Goal: Task Accomplishment & Management: Manage account settings

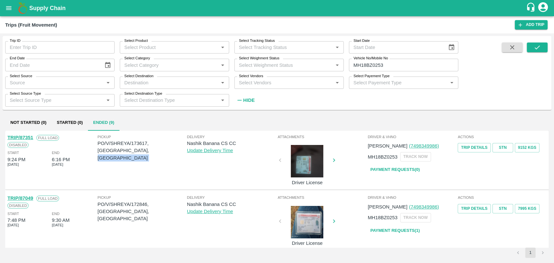
click at [29, 138] on link "TRIP/87351" at bounding box center [20, 137] width 26 height 5
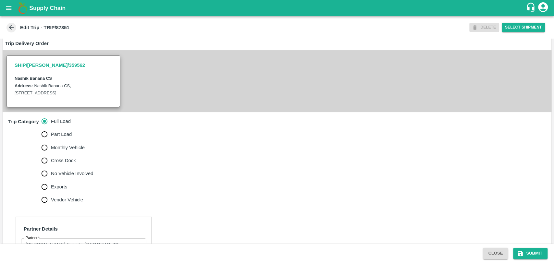
scroll to position [216, 0]
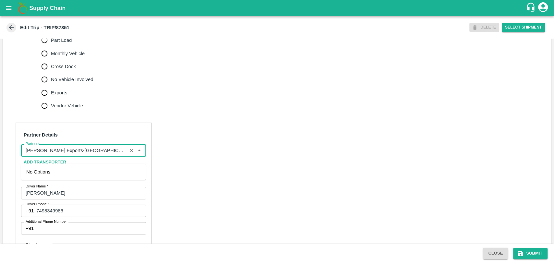
click at [109, 155] on input "Partner   *" at bounding box center [74, 150] width 102 height 8
click at [55, 172] on div "Nitin Rasal ( Bhairavnath Transport )-Deulgaon, Pune-9860466997(Transporter)" at bounding box center [83, 179] width 114 height 22
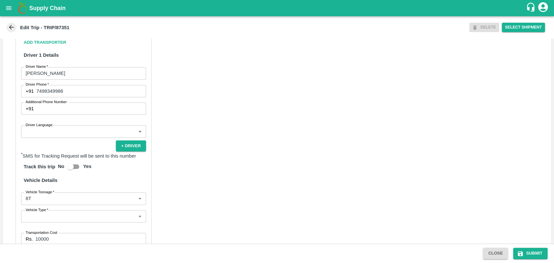
scroll to position [422, 0]
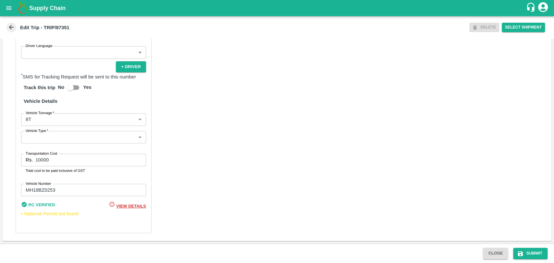
type input "Nitin Rasal ( Bhairavnath Transport )-Deulgaon, Pune-9860466997(Transporter)"
click at [47, 126] on div "Partner Details Partner   * Partner Add Transporter Driver 1 Details Driver Nam…" at bounding box center [84, 79] width 136 height 310
click at [47, 122] on body "Supply Chain Edit Trip - TRIP/87351 DELETE Select Shipment Trip Details Trip Ty…" at bounding box center [277, 131] width 554 height 263
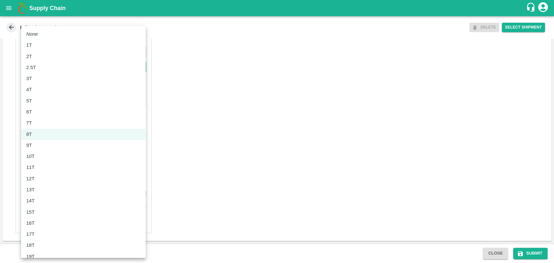
click at [42, 160] on li "10T" at bounding box center [83, 156] width 125 height 11
type input "10000"
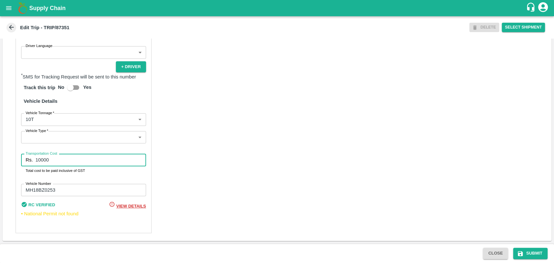
drag, startPoint x: 55, startPoint y: 162, endPoint x: 13, endPoint y: 159, distance: 42.3
click at [13, 159] on div "Partner Details Partner   * Partner Add Transporter Driver 1 Details Driver Nam…" at bounding box center [277, 78] width 549 height 325
type input "20000"
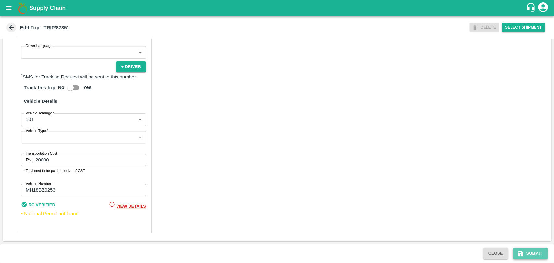
click at [528, 249] on button "Submit" at bounding box center [530, 253] width 34 height 11
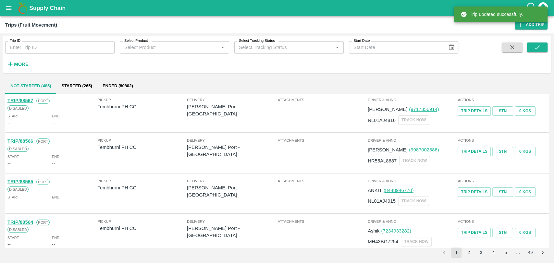
click at [24, 65] on strong "More" at bounding box center [21, 64] width 15 height 5
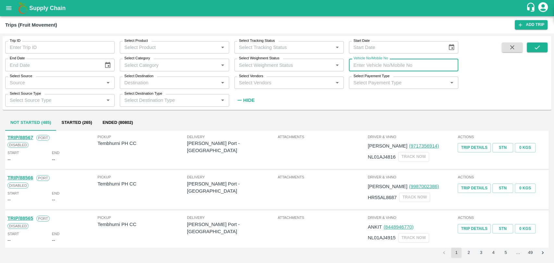
click at [389, 68] on input "Vehicle No/Mobile No" at bounding box center [403, 65] width 109 height 12
paste input "MH18BA5188"
type input "MH18BA5188"
click at [535, 45] on icon "submit" at bounding box center [537, 47] width 7 height 7
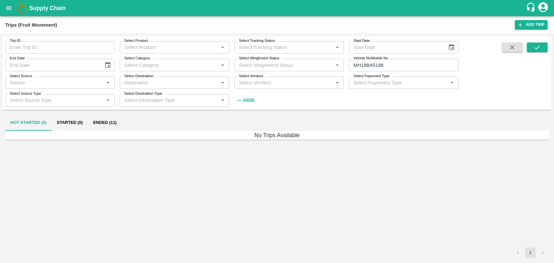
click at [101, 126] on button "Ended (11)" at bounding box center [105, 123] width 34 height 16
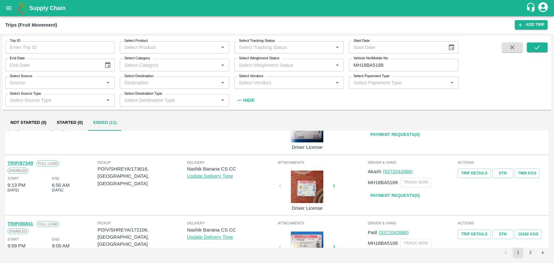
scroll to position [108, 0]
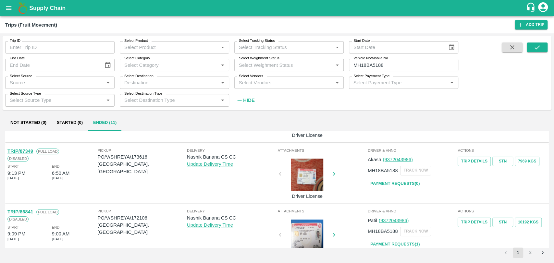
click at [30, 151] on link "TRIP/87349" at bounding box center [20, 151] width 26 height 5
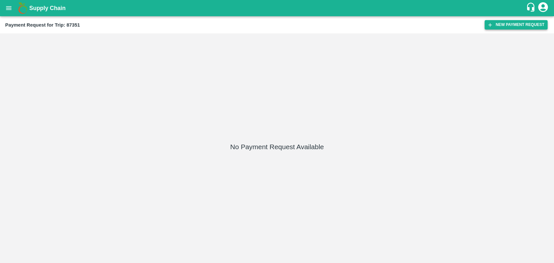
click at [509, 27] on button "New Payment Request" at bounding box center [516, 24] width 63 height 9
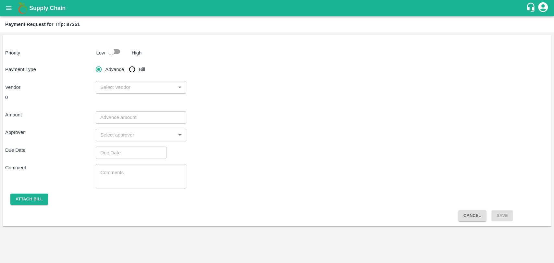
click at [113, 54] on input "checkbox" at bounding box center [111, 51] width 37 height 12
checkbox input "true"
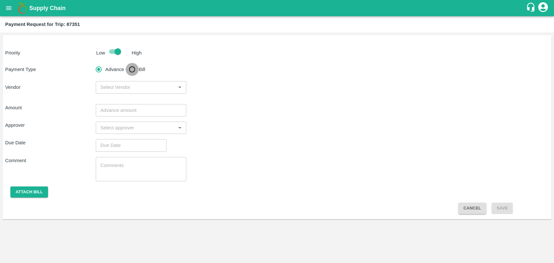
click at [133, 69] on input "Bill" at bounding box center [132, 69] width 13 height 13
radio input "true"
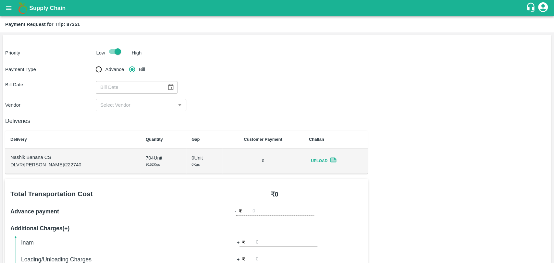
click at [165, 87] on button "Choose date" at bounding box center [171, 87] width 12 height 12
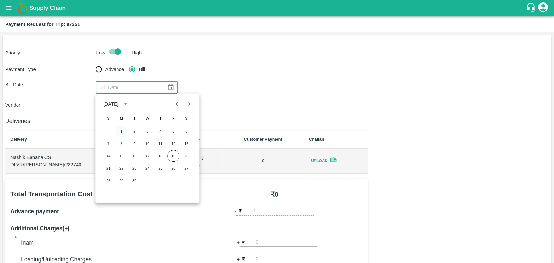
click at [125, 128] on button "1" at bounding box center [122, 132] width 12 height 12
type input "01/09/2025"
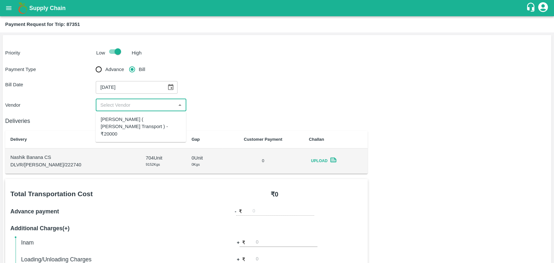
click at [129, 106] on input "input" at bounding box center [136, 105] width 76 height 8
click at [125, 113] on ul "Nitin Rasal ( Bhairavnath Transport ) - ₹20000" at bounding box center [140, 126] width 91 height 31
click at [128, 119] on div "Nitin Rasal ( Bhairavnath Transport ) - ₹20000" at bounding box center [141, 127] width 80 height 22
type input "Nitin Rasal ( Bhairavnath Transport ) - ₹20000"
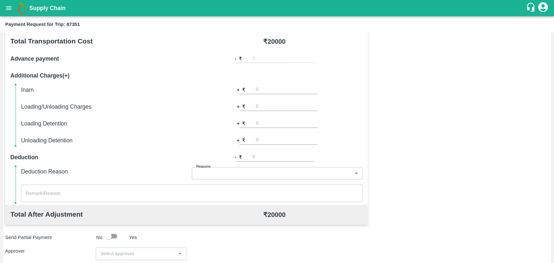
scroll to position [144, 0]
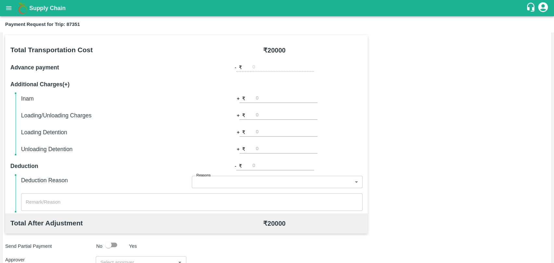
click at [265, 115] on input "number" at bounding box center [287, 115] width 62 height 9
type input "500"
type input "1000"
type input "-1"
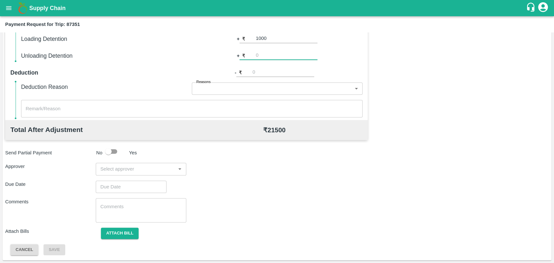
click at [137, 168] on input "input" at bounding box center [136, 169] width 76 height 8
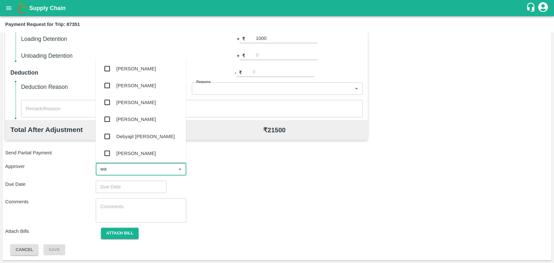
type input "wag"
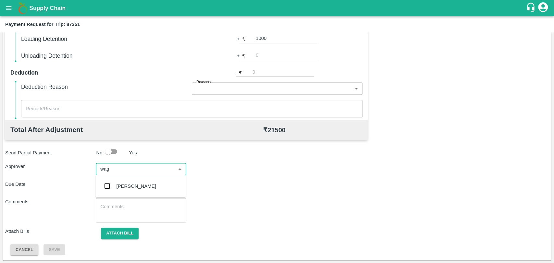
click at [135, 182] on div "Prasad Waghade" at bounding box center [140, 186] width 91 height 17
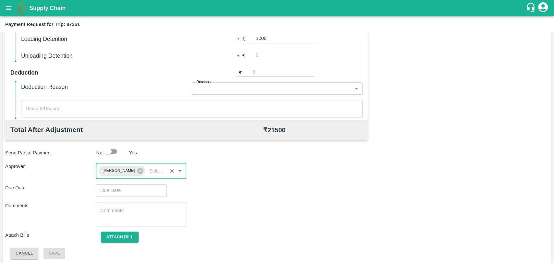
click at [132, 190] on input "Choose date" at bounding box center [129, 190] width 66 height 12
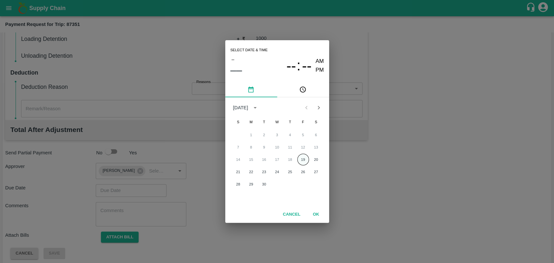
click at [305, 160] on button "19" at bounding box center [303, 160] width 12 height 12
type input "19/09/2025 12:00 AM"
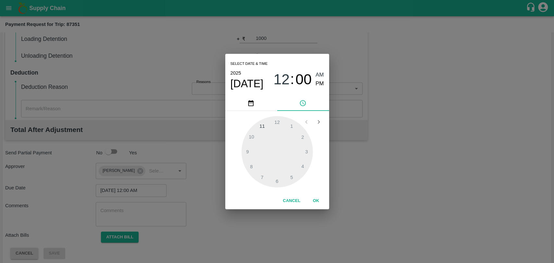
click at [314, 201] on button "OK" at bounding box center [316, 200] width 21 height 11
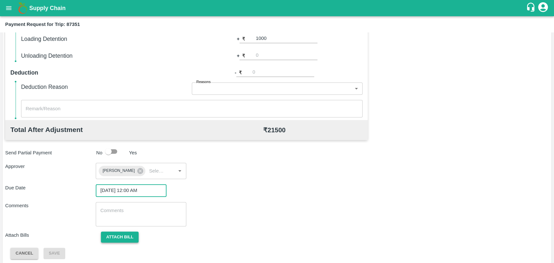
click at [129, 239] on button "Attach bill" at bounding box center [120, 237] width 38 height 11
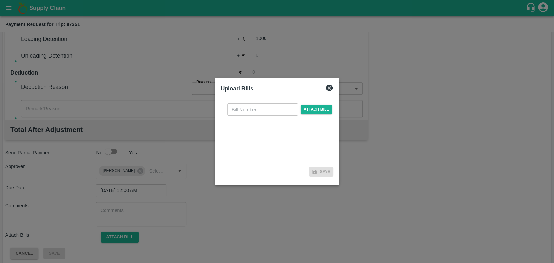
click at [262, 110] on input "text" at bounding box center [262, 110] width 71 height 12
type input "3953"
click at [301, 107] on span "Attach bill" at bounding box center [317, 109] width 32 height 9
click at [0, 0] on input "Attach bill" at bounding box center [0, 0] width 0 height 0
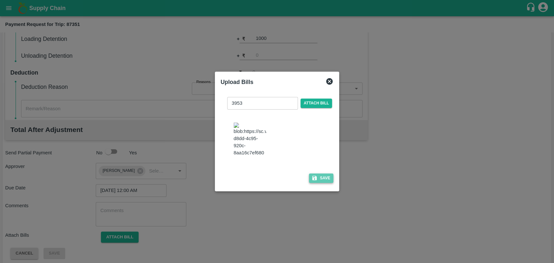
click at [329, 177] on button "Save" at bounding box center [321, 178] width 25 height 9
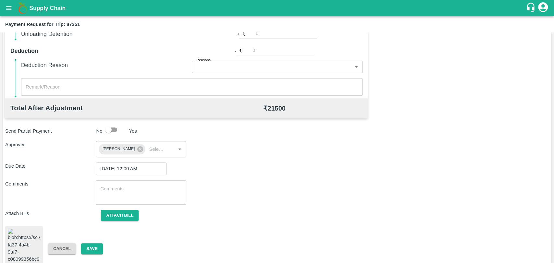
scroll to position [270, 0]
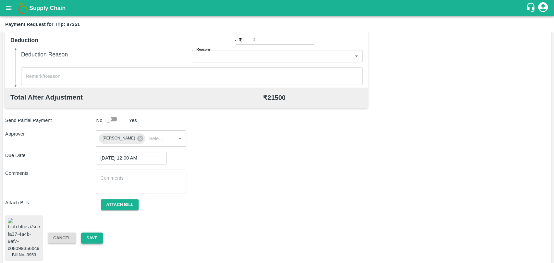
click at [95, 233] on button "Save" at bounding box center [91, 238] width 21 height 11
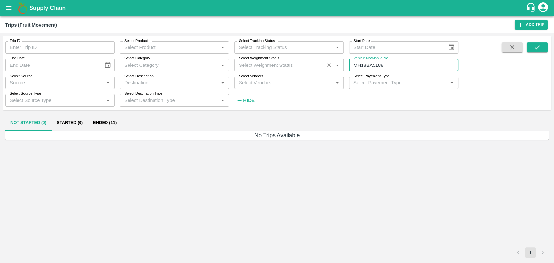
drag, startPoint x: 405, startPoint y: 63, endPoint x: 300, endPoint y: 63, distance: 105.5
click at [301, 64] on div "Trip ID Trip ID Select Product Select Product   * Select Tracking Status Select…" at bounding box center [229, 71] width 458 height 70
paste input "text"
type input "MH19CY8057"
click at [537, 48] on icon "submit" at bounding box center [537, 47] width 7 height 7
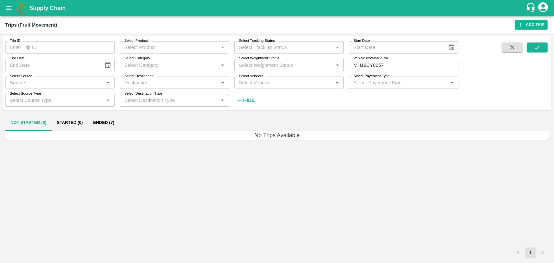
click at [105, 121] on button "Ended (7)" at bounding box center [103, 123] width 31 height 16
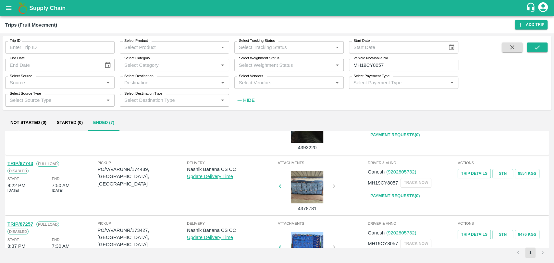
scroll to position [108, 0]
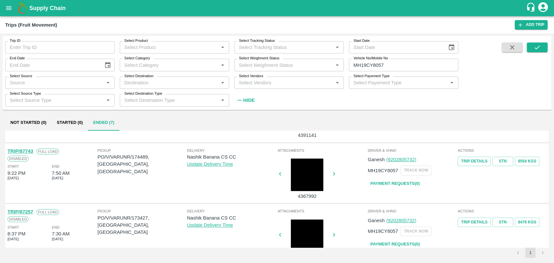
click at [31, 152] on link "TRIP/87743" at bounding box center [20, 151] width 26 height 5
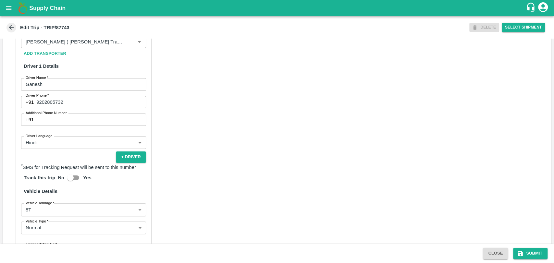
scroll to position [415, 0]
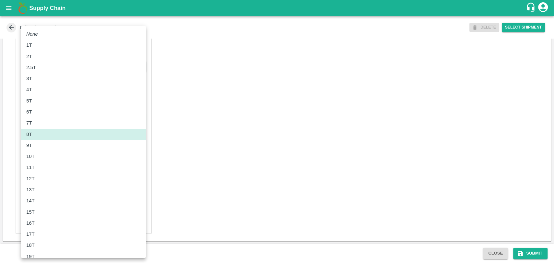
click at [54, 115] on body "Supply Chain Edit Trip - TRIP/87743 DELETE Select Shipment Trip Details Trip Ty…" at bounding box center [277, 131] width 554 height 263
click at [52, 154] on div "10T" at bounding box center [83, 156] width 114 height 7
type input "10000"
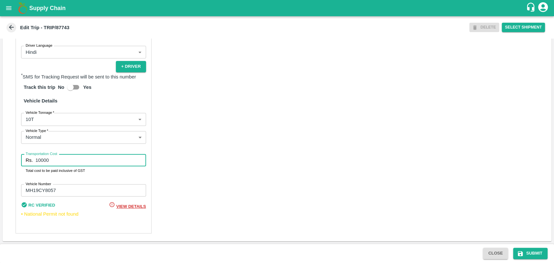
drag, startPoint x: 60, startPoint y: 161, endPoint x: 19, endPoint y: 158, distance: 41.3
click at [19, 158] on div "Partner Details Partner   * Partner Add Transporter Driver 1 Details Driver Nam…" at bounding box center [84, 78] width 136 height 310
type input "19000"
click at [524, 249] on button "Submit" at bounding box center [530, 253] width 34 height 11
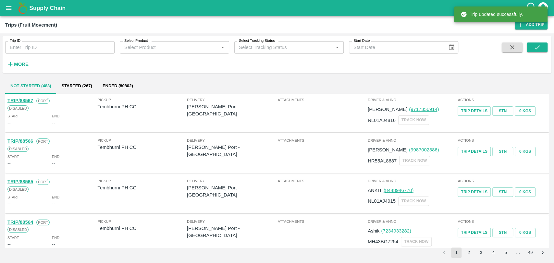
click at [22, 71] on div "Trip ID Trip ID Select Product Select Product   * Select Tracking Status Select…" at bounding box center [277, 54] width 549 height 37
click at [23, 64] on strong "More" at bounding box center [21, 64] width 15 height 5
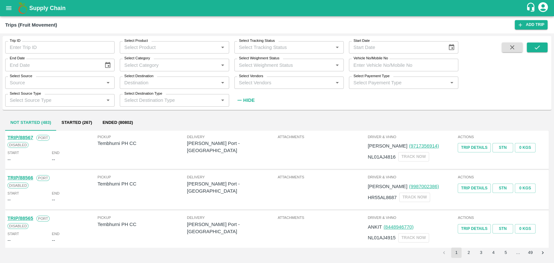
click at [405, 66] on input "Vehicle No/Mobile No" at bounding box center [403, 65] width 109 height 12
paste input "MH19CW7651"
type input "MH19CW7651"
click at [540, 49] on icon "submit" at bounding box center [537, 47] width 7 height 7
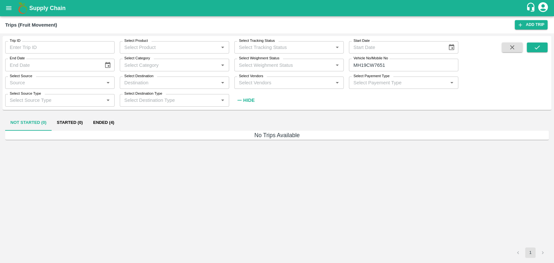
click at [112, 127] on button "Ended (4)" at bounding box center [103, 123] width 31 height 16
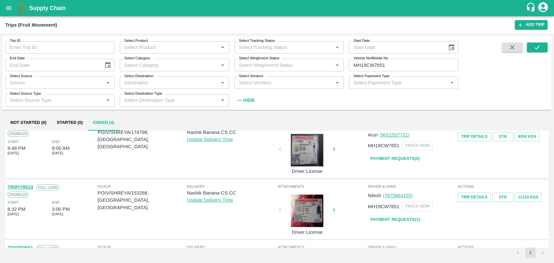
scroll to position [36, 0]
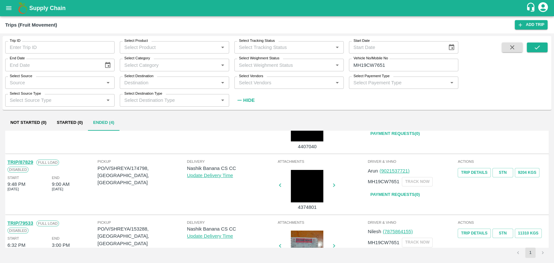
click at [27, 162] on link "TRIP/87829" at bounding box center [20, 162] width 26 height 5
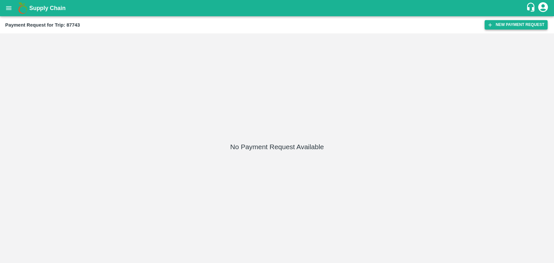
drag, startPoint x: 536, startPoint y: 36, endPoint x: 536, endPoint y: 25, distance: 11.4
click at [536, 36] on div "No Payment Request Available" at bounding box center [277, 148] width 549 height 225
click at [536, 24] on button "New Payment Request" at bounding box center [516, 24] width 63 height 9
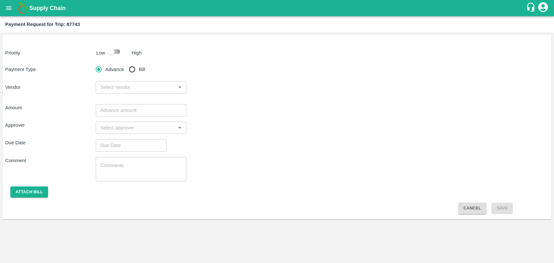
click at [120, 54] on input "checkbox" at bounding box center [111, 51] width 37 height 12
checkbox input "true"
click at [137, 71] on input "Bill" at bounding box center [132, 69] width 13 height 13
radio input "true"
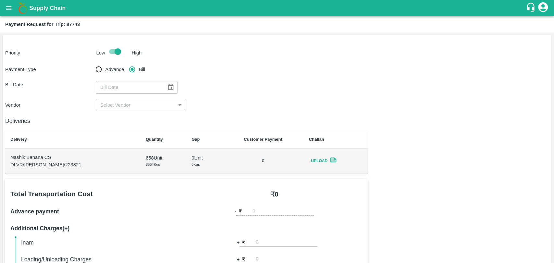
click at [173, 86] on button "Choose date" at bounding box center [171, 87] width 12 height 12
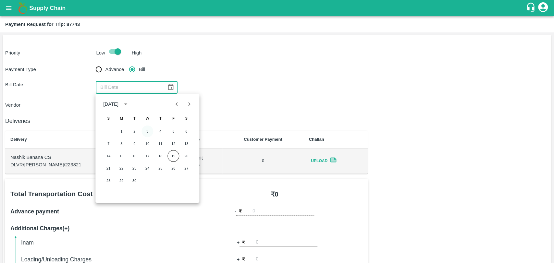
click at [151, 130] on button "3" at bounding box center [148, 132] width 12 height 12
type input "[DATE]"
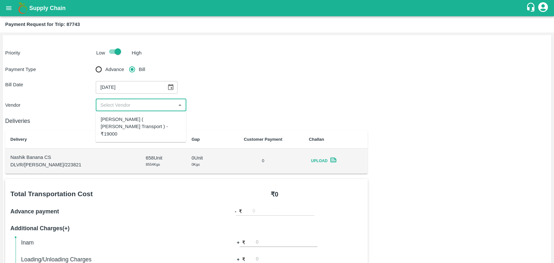
click at [125, 102] on input "input" at bounding box center [136, 105] width 76 height 8
click at [122, 117] on div "[PERSON_NAME] ( [PERSON_NAME] Transport ) - ₹19000" at bounding box center [141, 127] width 80 height 22
type input "[PERSON_NAME] ( [PERSON_NAME] Transport ) - ₹19000"
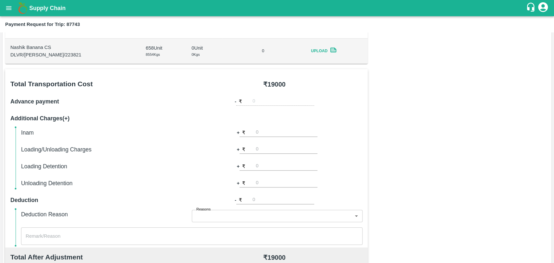
scroll to position [144, 0]
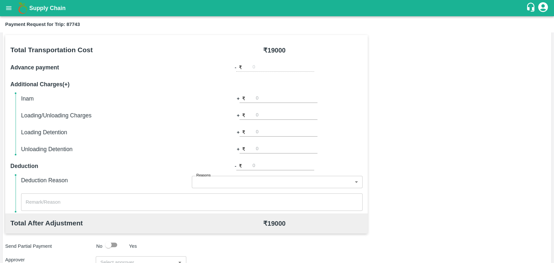
click at [277, 117] on input "number" at bounding box center [287, 115] width 62 height 9
type input "500"
click at [119, 260] on input "input" at bounding box center [136, 262] width 76 height 8
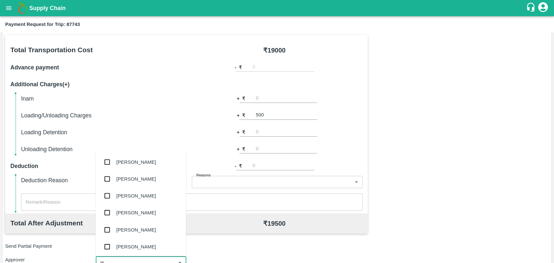
scroll to position [146, 0]
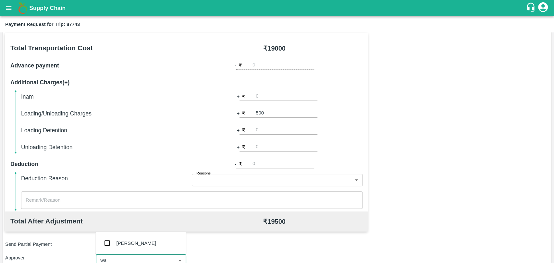
type input "wag"
click at [136, 237] on div "[PERSON_NAME]" at bounding box center [140, 243] width 91 height 17
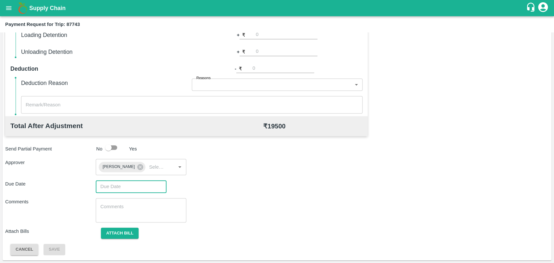
type input "DD/MM/YYYY hh:mm aa"
click at [121, 188] on input "DD/MM/YYYY hh:mm aa" at bounding box center [129, 186] width 66 height 12
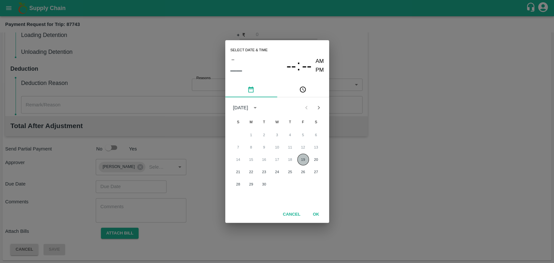
click at [300, 157] on button "19" at bounding box center [303, 160] width 12 height 12
type input "[DATE] 12:00 AM"
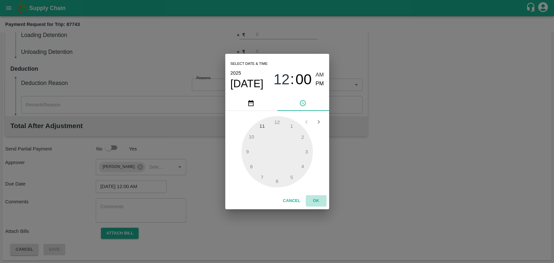
click at [314, 201] on button "OK" at bounding box center [316, 200] width 21 height 11
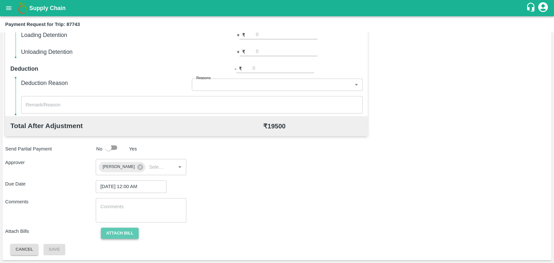
click at [126, 236] on button "Attach bill" at bounding box center [120, 233] width 38 height 11
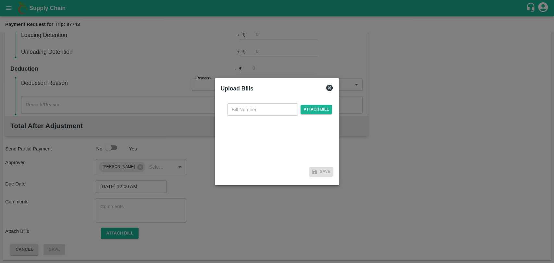
click at [244, 105] on input "text" at bounding box center [262, 110] width 71 height 12
type input "3971"
click at [306, 106] on span "Attach bill" at bounding box center [317, 109] width 32 height 9
click at [0, 0] on input "Attach bill" at bounding box center [0, 0] width 0 height 0
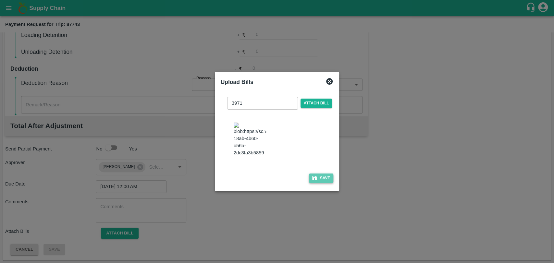
click at [317, 175] on button "Save" at bounding box center [321, 178] width 25 height 9
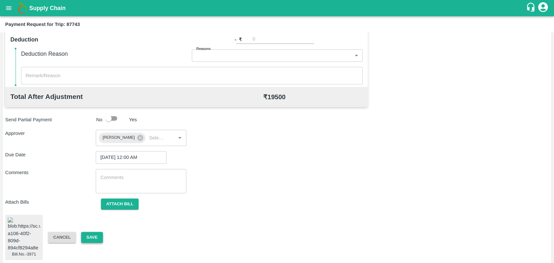
click at [89, 233] on button "Save" at bounding box center [91, 237] width 21 height 11
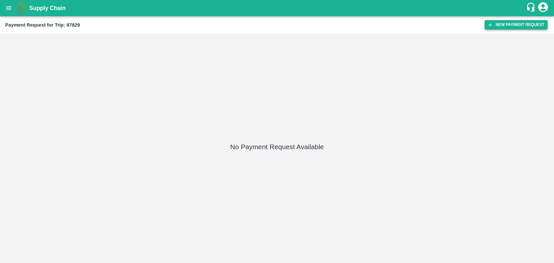
click at [488, 27] on icon "button" at bounding box center [490, 25] width 6 height 6
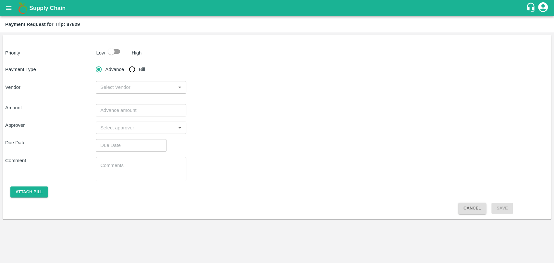
click at [136, 70] on input "Bill" at bounding box center [132, 69] width 13 height 13
radio input "true"
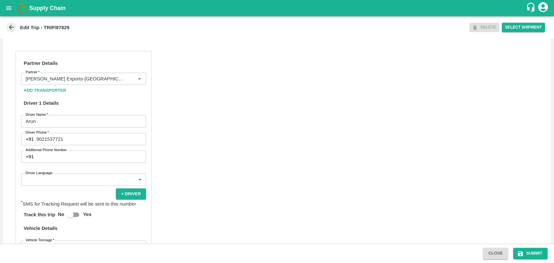
scroll to position [288, 0]
click at [75, 83] on input "Partner   *" at bounding box center [74, 78] width 102 height 8
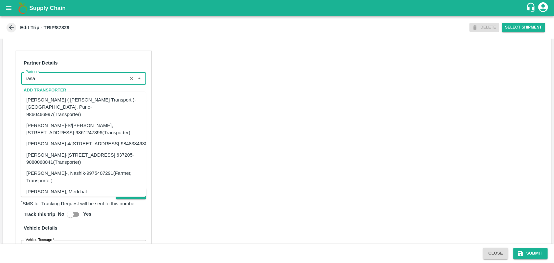
click at [71, 106] on div "[PERSON_NAME] ( [PERSON_NAME] Transport )-[GEOGRAPHIC_DATA], Pune-9860466997(Tr…" at bounding box center [83, 107] width 114 height 22
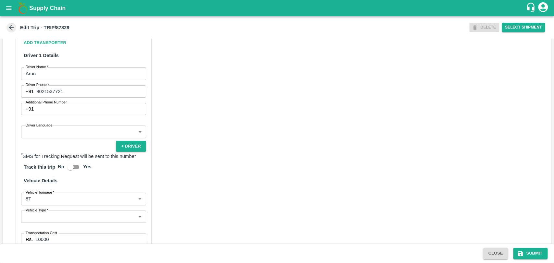
scroll to position [429, 0]
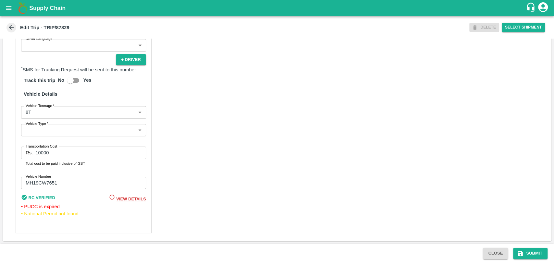
type input "[PERSON_NAME] ( [PERSON_NAME] Transport )-[GEOGRAPHIC_DATA], Pune-9860466997(Tr…"
click at [52, 111] on body "Supply Chain Edit Trip - TRIP/87829 DELETE Select Shipment Trip Details Trip Ty…" at bounding box center [277, 131] width 554 height 263
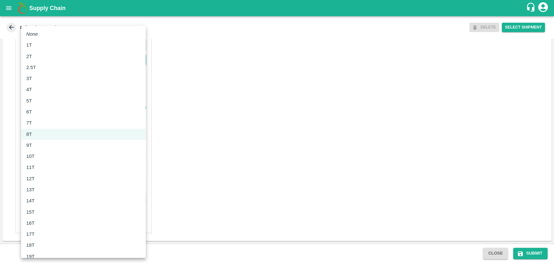
drag, startPoint x: 42, startPoint y: 149, endPoint x: 42, endPoint y: 153, distance: 4.2
click at [42, 153] on ul "None 1T 2T 2.5T 3T 4T 5T 6T 7T 8T 9T 10T 11T 12T 13T 14T 15T 16T 17T 18T 19T 20…" at bounding box center [83, 212] width 125 height 372
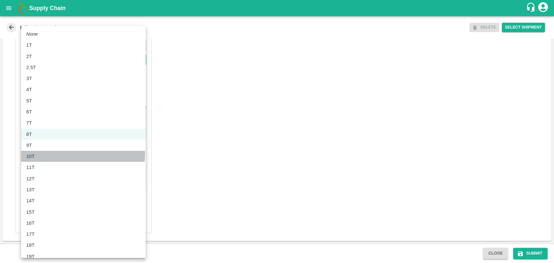
click at [42, 153] on div "10T" at bounding box center [83, 156] width 114 height 7
type input "10000"
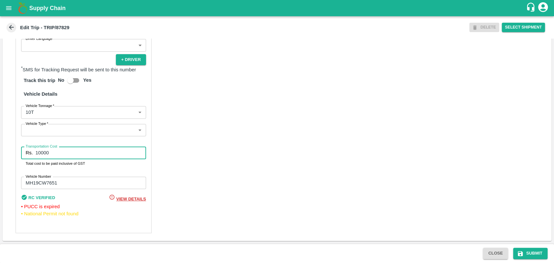
drag, startPoint x: 45, startPoint y: 154, endPoint x: 8, endPoint y: 155, distance: 37.3
click at [8, 155] on div "Partner Details Partner   * Partner Add Transporter Driver 1 Details Driver Nam…" at bounding box center [277, 75] width 549 height 332
type input "19000"
click at [529, 254] on button "Submit" at bounding box center [530, 253] width 34 height 11
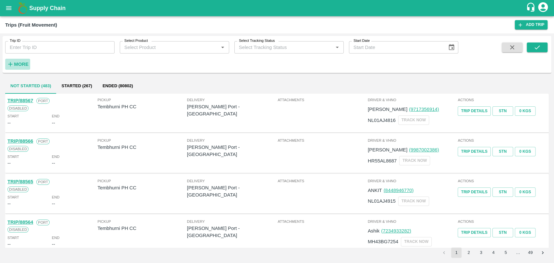
click at [13, 63] on icon "button" at bounding box center [10, 64] width 7 height 7
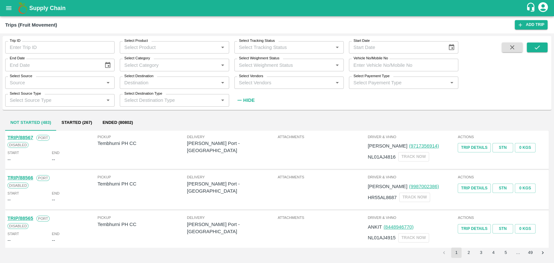
click at [403, 62] on input "Vehicle No/Mobile No" at bounding box center [403, 65] width 109 height 12
paste input "MH15HH3780"
type input "MH15HH3780"
click at [543, 42] on div "Trip ID Trip ID Select Product Select Product   * Select Tracking Status Select…" at bounding box center [277, 73] width 549 height 68
click at [541, 44] on button "submit" at bounding box center [537, 48] width 21 height 10
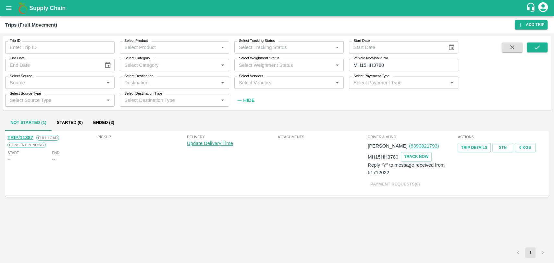
click at [118, 123] on button "Ended (2)" at bounding box center [103, 123] width 31 height 16
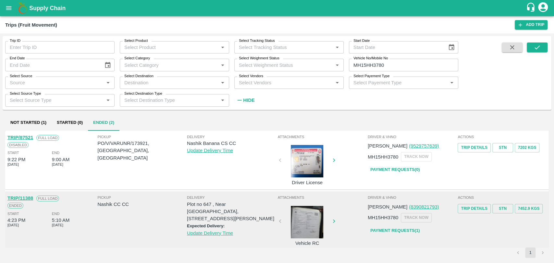
click at [31, 137] on link "TRIP/87521" at bounding box center [20, 137] width 26 height 5
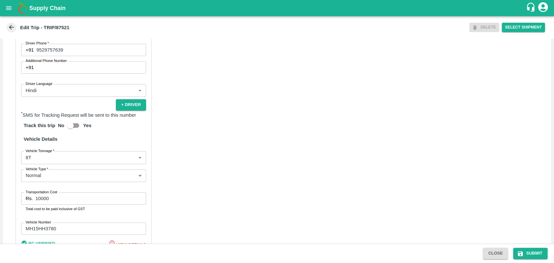
scroll to position [415, 0]
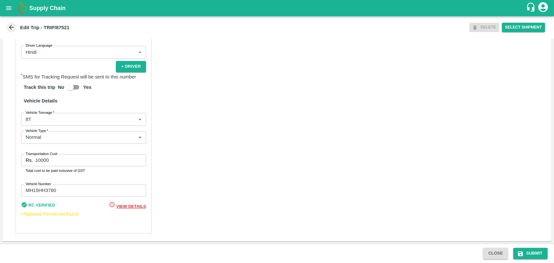
click at [40, 118] on body "Supply Chain Edit Trip - TRIP/87521 DELETE Select Shipment Trip Details Trip Ty…" at bounding box center [277, 131] width 554 height 263
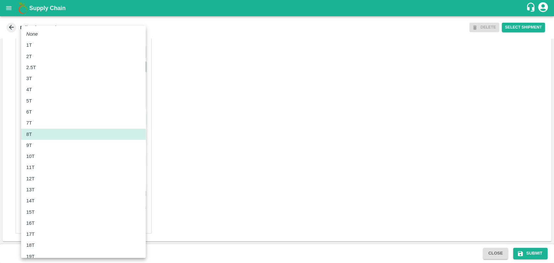
click at [40, 154] on div "10T" at bounding box center [83, 156] width 114 height 7
type input "10000"
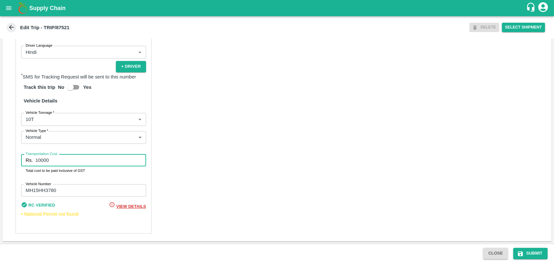
drag, startPoint x: 54, startPoint y: 162, endPoint x: 28, endPoint y: 165, distance: 25.5
click at [28, 165] on div "Rs. 10000 Transportation Cost" at bounding box center [83, 160] width 125 height 12
type input "19000"
click at [535, 255] on button "Submit" at bounding box center [530, 253] width 34 height 11
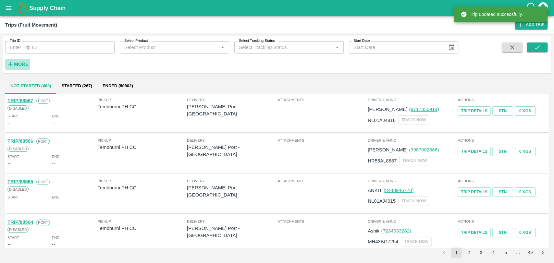
click at [16, 60] on h6 "More" at bounding box center [21, 64] width 15 height 8
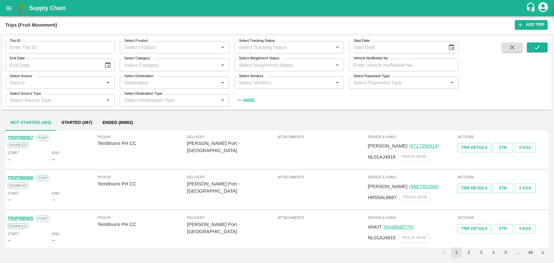
click at [391, 65] on input "Vehicle No/Mobile No" at bounding box center [403, 65] width 109 height 12
paste input "MH18BG4685"
type input "MH18BG4685"
click at [527, 48] on button "submit" at bounding box center [537, 48] width 21 height 10
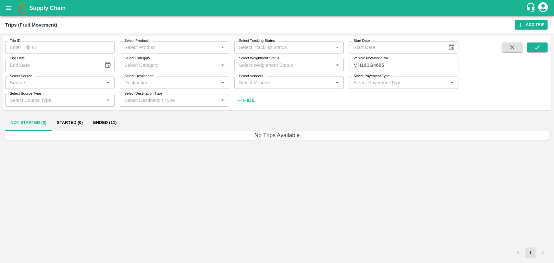
click at [116, 125] on button "Ended (11)" at bounding box center [105, 123] width 34 height 16
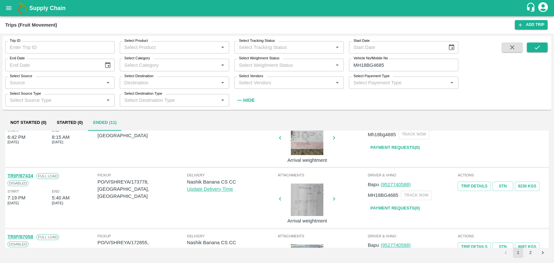
scroll to position [180, 0]
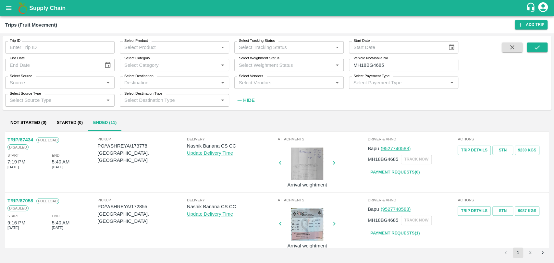
click at [29, 139] on link "TRIP/87434" at bounding box center [20, 139] width 26 height 5
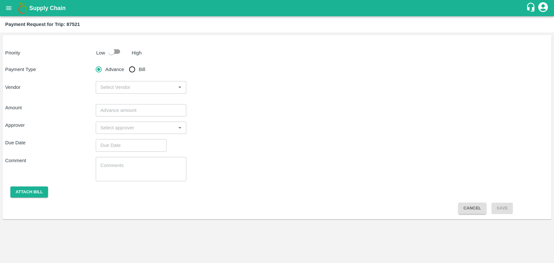
click at [112, 54] on input "checkbox" at bounding box center [111, 51] width 37 height 12
checkbox input "true"
click at [136, 69] on input "Bill" at bounding box center [132, 69] width 13 height 13
radio input "true"
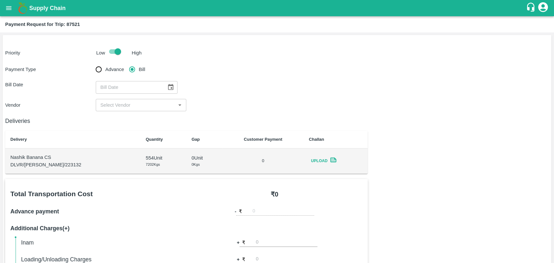
click at [168, 84] on icon "Choose date" at bounding box center [170, 87] width 7 height 7
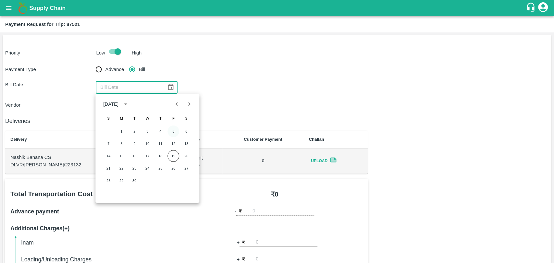
click at [170, 129] on button "5" at bounding box center [173, 132] width 12 height 12
type input "05/09/2025"
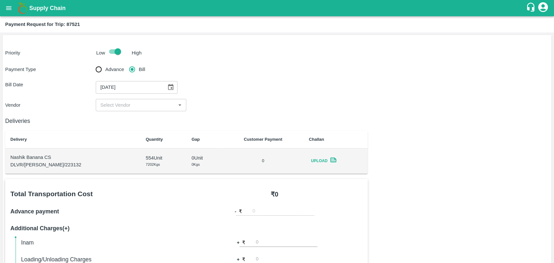
click at [126, 109] on input "input" at bounding box center [136, 105] width 76 height 8
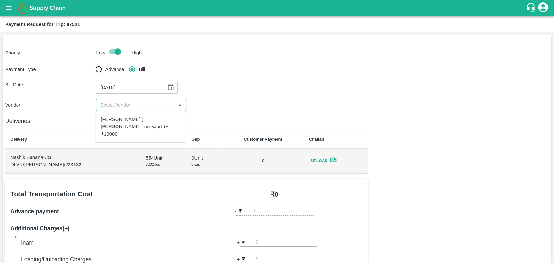
click at [121, 120] on div "[PERSON_NAME] ( [PERSON_NAME] Transport ) - ₹19000" at bounding box center [141, 127] width 80 height 22
type input "[PERSON_NAME] ( [PERSON_NAME] Transport ) - ₹19000"
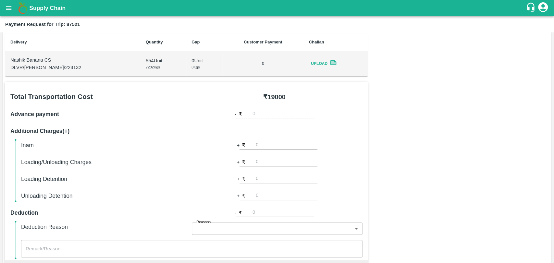
scroll to position [144, 0]
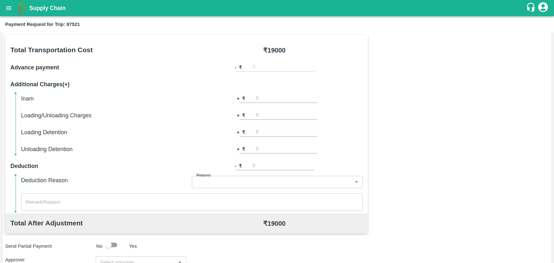
click at [266, 129] on input "number" at bounding box center [287, 132] width 62 height 9
type input "1000"
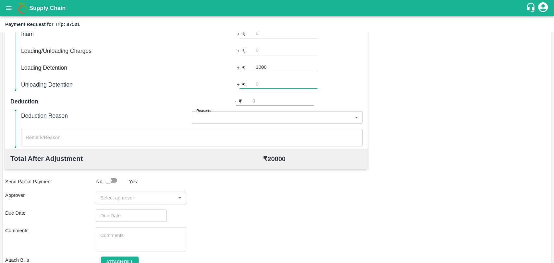
scroll to position [238, 0]
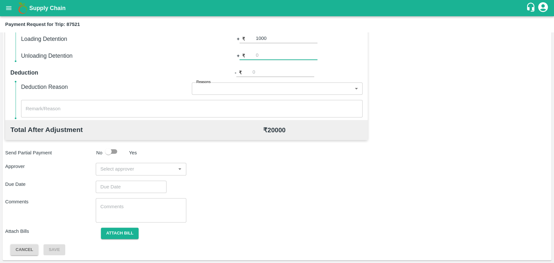
click at [134, 167] on input "input" at bounding box center [136, 169] width 76 height 8
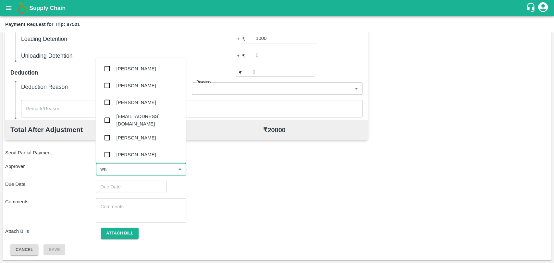
type input "wag"
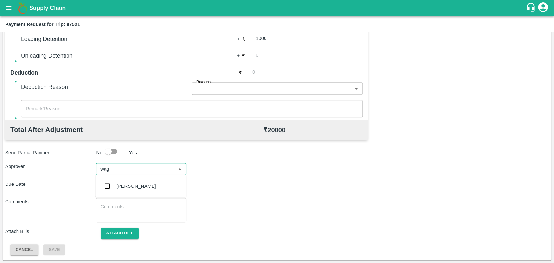
click at [132, 192] on div "[PERSON_NAME]" at bounding box center [140, 186] width 91 height 17
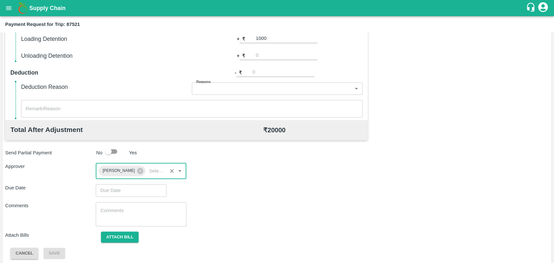
type input "DD/MM/YYYY hh:mm aa"
click at [130, 190] on input "DD/MM/YYYY hh:mm aa" at bounding box center [129, 190] width 66 height 12
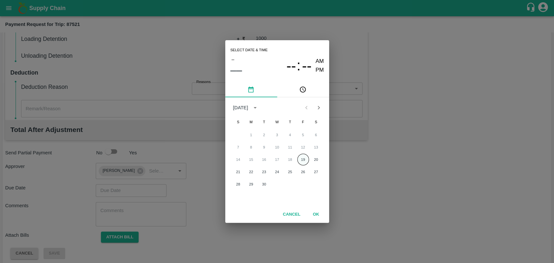
click at [300, 158] on button "19" at bounding box center [303, 160] width 12 height 12
type input "[DATE] 12:00 AM"
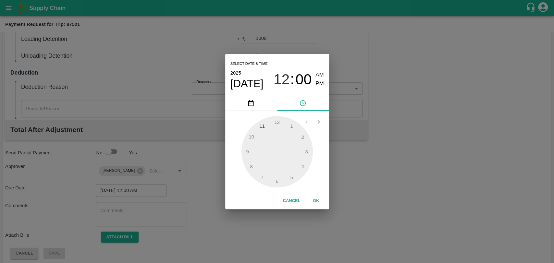
click at [320, 197] on button "OK" at bounding box center [316, 200] width 21 height 11
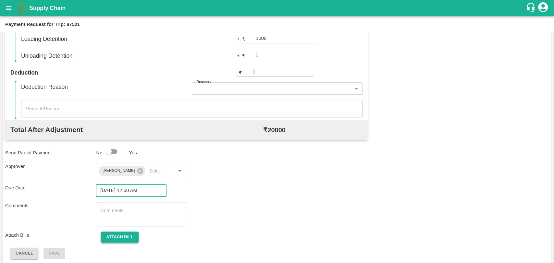
click at [114, 242] on button "Attach bill" at bounding box center [120, 237] width 38 height 11
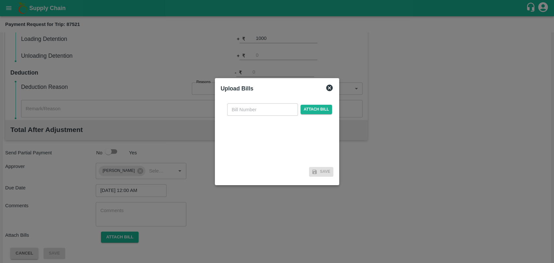
click at [272, 108] on input "text" at bounding box center [262, 110] width 71 height 12
type input "3962"
click at [311, 106] on span "Attach bill" at bounding box center [317, 109] width 32 height 9
click at [0, 0] on input "Attach bill" at bounding box center [0, 0] width 0 height 0
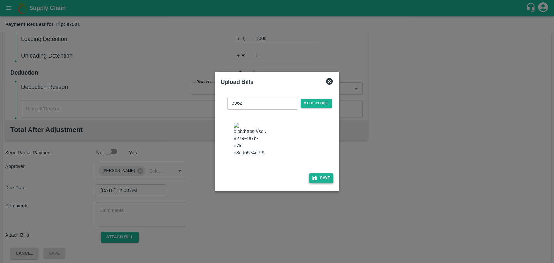
click at [327, 177] on button "Save" at bounding box center [321, 178] width 25 height 9
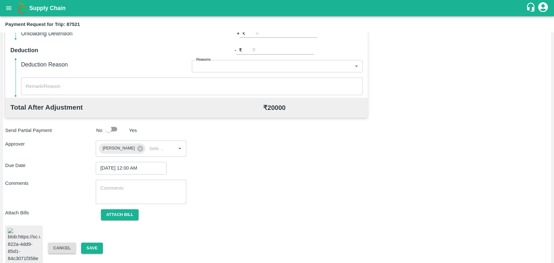
scroll to position [271, 0]
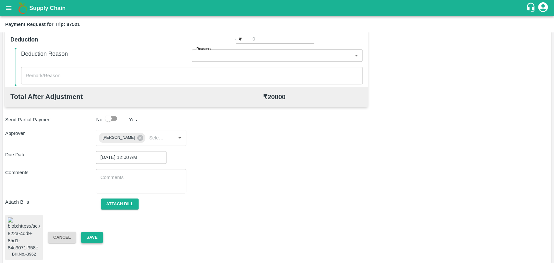
click at [99, 232] on button "Save" at bounding box center [91, 237] width 21 height 11
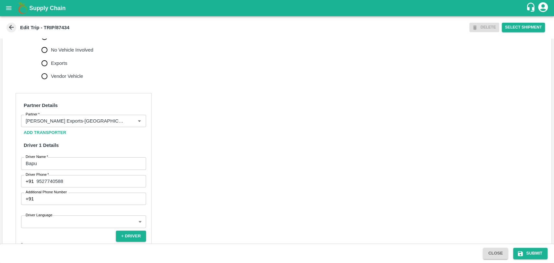
scroll to position [288, 0]
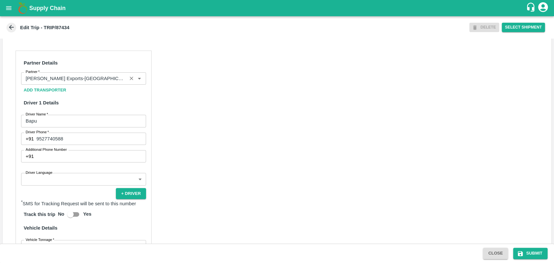
click at [79, 83] on input "Partner   *" at bounding box center [74, 78] width 102 height 8
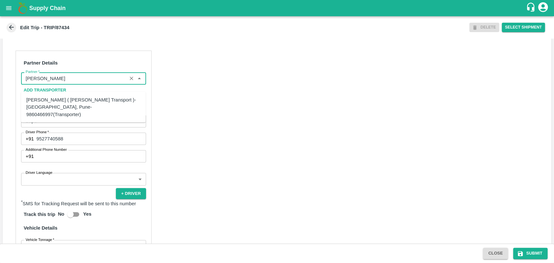
click at [53, 102] on div "[PERSON_NAME] ( [PERSON_NAME] Transport )-[GEOGRAPHIC_DATA], Pune-9860466997(Tr…" at bounding box center [83, 107] width 114 height 22
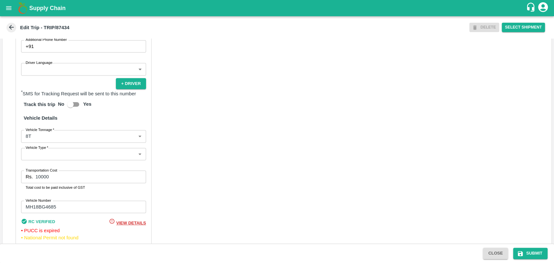
scroll to position [429, 0]
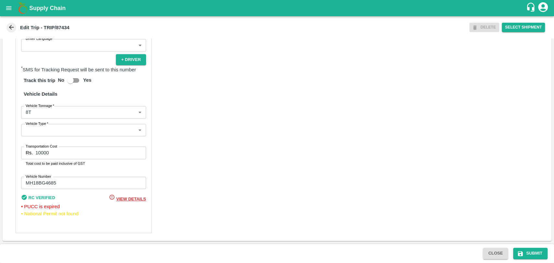
type input "[PERSON_NAME] ( [PERSON_NAME] Transport )-[GEOGRAPHIC_DATA], Pune-9860466997(Tr…"
click at [38, 113] on body "Supply Chain Edit Trip - TRIP/87434 DELETE Select Shipment Trip Details Trip Ty…" at bounding box center [277, 131] width 554 height 263
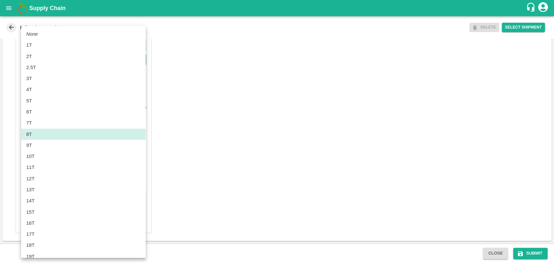
click at [38, 154] on div "10T" at bounding box center [83, 156] width 114 height 7
type input "10000"
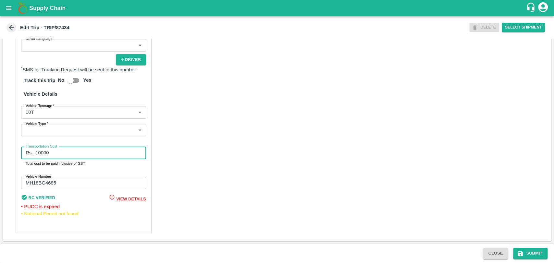
drag, startPoint x: 47, startPoint y: 150, endPoint x: 21, endPoint y: 147, distance: 26.9
click at [21, 147] on div "Partner Details Partner   * Partner Add Transporter Driver 1 Details Driver Nam…" at bounding box center [84, 75] width 136 height 317
type input "19000"
click at [535, 250] on button "Submit" at bounding box center [530, 253] width 34 height 11
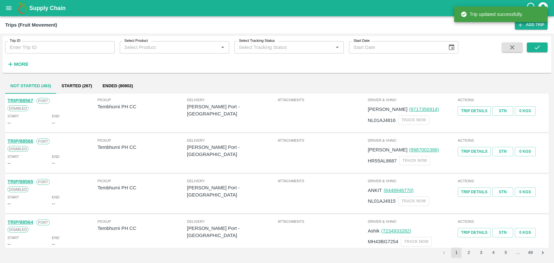
click at [16, 66] on strong "More" at bounding box center [21, 64] width 15 height 5
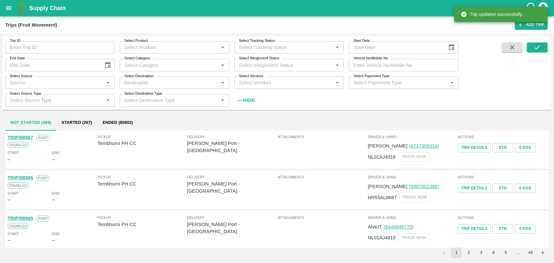
click at [373, 64] on input "Vehicle No/Mobile No" at bounding box center [403, 65] width 109 height 12
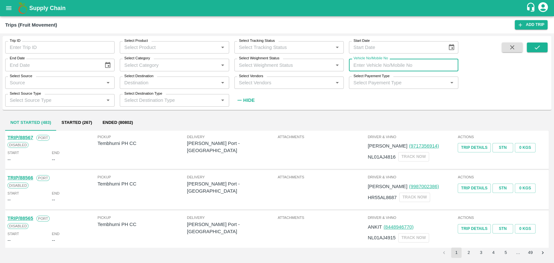
paste input "MH40CO9853"
click at [545, 43] on button "submit" at bounding box center [537, 48] width 21 height 10
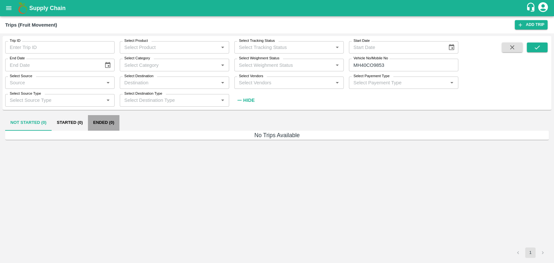
click at [101, 118] on button "Ended (0)" at bounding box center [103, 123] width 31 height 16
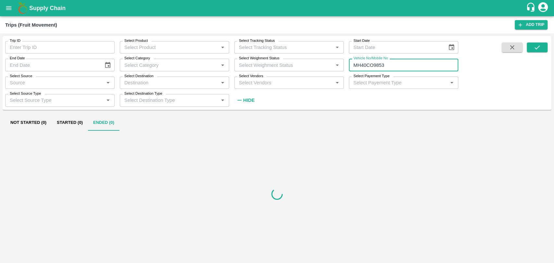
click at [374, 66] on input "MH40CO9853" at bounding box center [403, 65] width 109 height 12
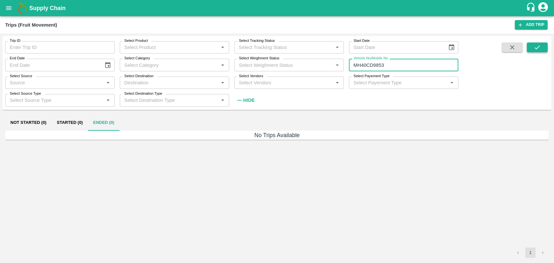
type input "MH40CD9853"
click at [532, 45] on button "submit" at bounding box center [537, 48] width 21 height 10
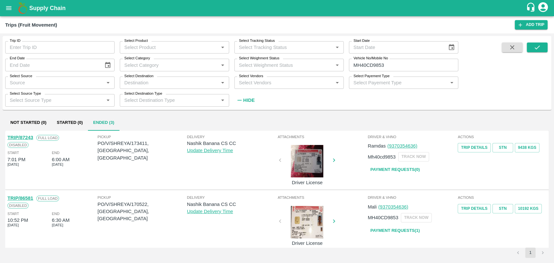
click at [30, 138] on link "TRIP/87243" at bounding box center [20, 137] width 26 height 5
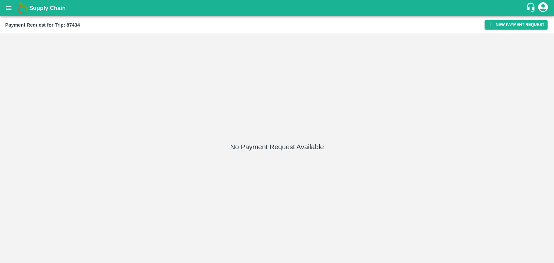
click at [528, 19] on div "Payment Request for Trip: 87434 New Payment Request" at bounding box center [277, 24] width 554 height 17
click at [521, 24] on button "New Payment Request" at bounding box center [516, 24] width 63 height 9
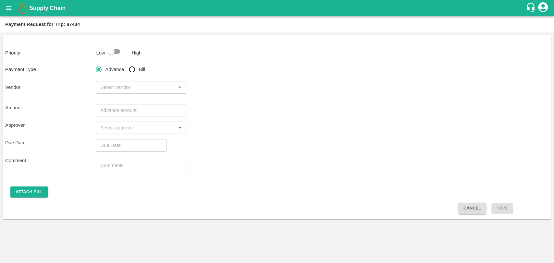
click at [122, 56] on input "checkbox" at bounding box center [111, 51] width 37 height 12
checkbox input "true"
click at [139, 68] on span "Bill" at bounding box center [142, 69] width 6 height 7
click at [139, 68] on input "Bill" at bounding box center [132, 69] width 13 height 13
radio input "true"
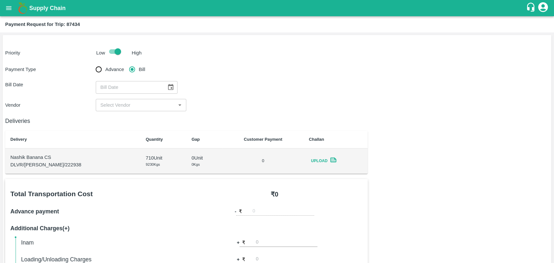
click at [167, 84] on icon "Choose date" at bounding box center [170, 87] width 7 height 7
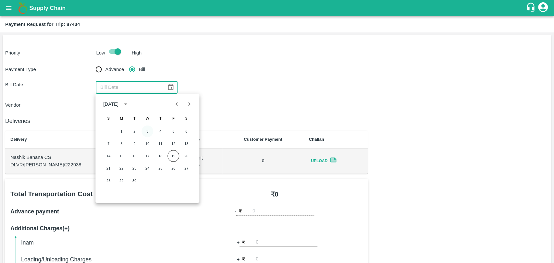
click at [152, 129] on button "3" at bounding box center [148, 132] width 12 height 12
type input "[DATE]"
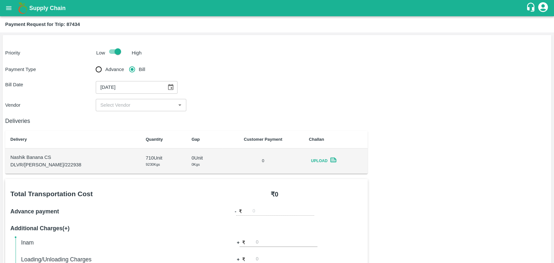
click at [124, 110] on div "​" at bounding box center [141, 105] width 91 height 12
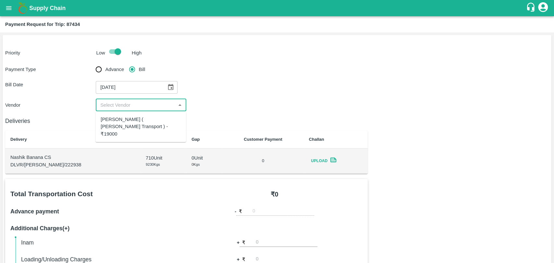
click at [119, 117] on div "Nitin Rasal ( Bhairavnath Transport ) - ₹19000" at bounding box center [141, 127] width 80 height 22
type input "Nitin Rasal ( Bhairavnath Transport ) - ₹19000"
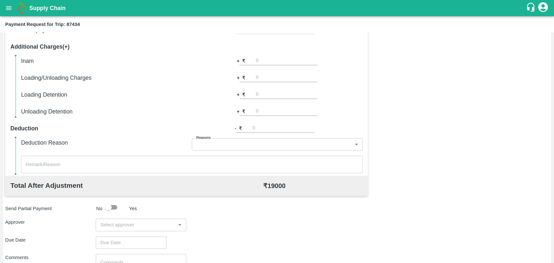
scroll to position [238, 0]
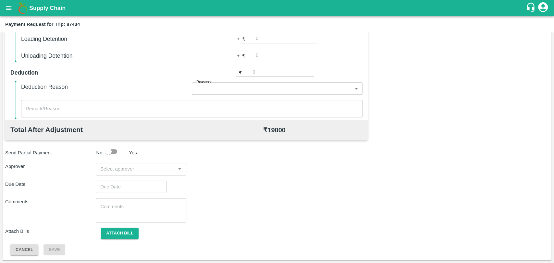
click at [138, 168] on input "input" at bounding box center [136, 169] width 76 height 8
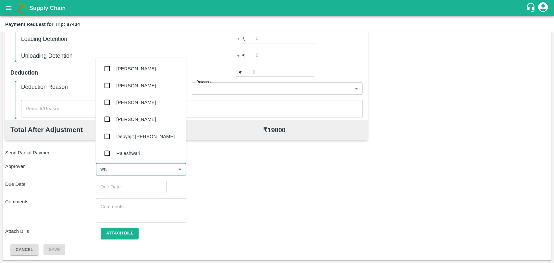
type input "wag"
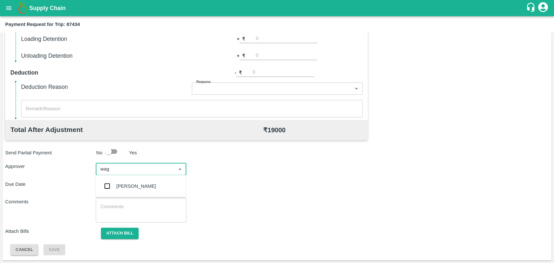
click at [134, 184] on div "Prasad Waghade" at bounding box center [137, 186] width 40 height 7
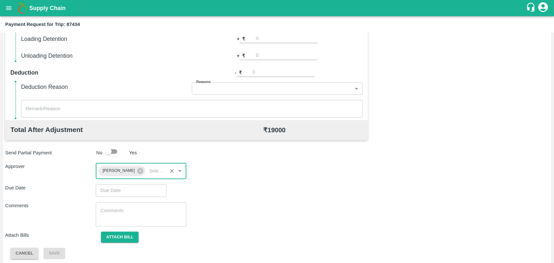
type input "DD/MM/YYYY hh:mm aa"
click at [123, 191] on input "DD/MM/YYYY hh:mm aa" at bounding box center [129, 190] width 66 height 12
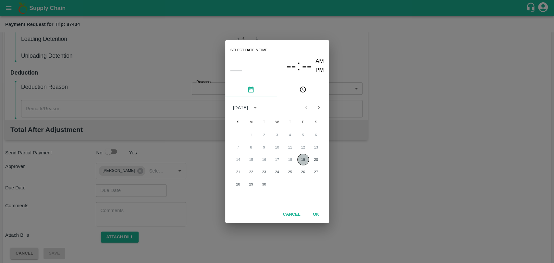
click at [299, 160] on button "19" at bounding box center [303, 160] width 12 height 12
type input "[DATE] 12:00 AM"
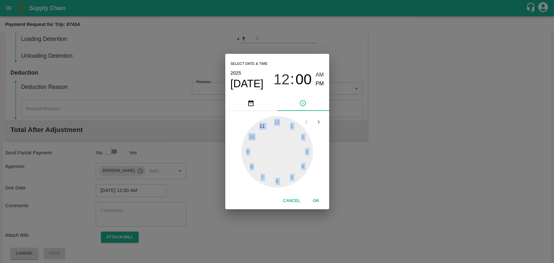
click at [312, 198] on div "Select date & time 2025 Sep 19 12 : 00 AM PM 1 2 3 4 5 6 7 8 9 10 11 12 Cancel …" at bounding box center [277, 131] width 104 height 155
click at [312, 199] on button "OK" at bounding box center [316, 200] width 21 height 11
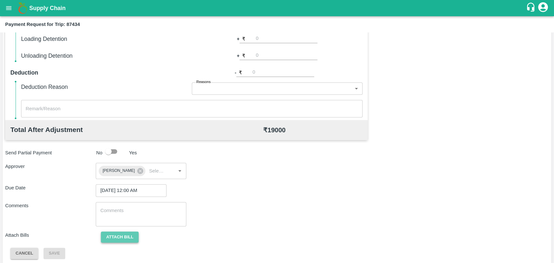
click at [120, 240] on button "Attach bill" at bounding box center [120, 237] width 38 height 11
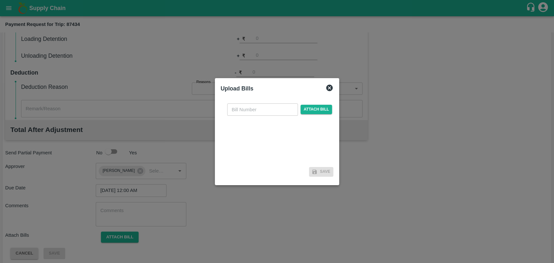
click at [256, 112] on input "text" at bounding box center [262, 110] width 71 height 12
type input "3961"
click at [305, 108] on span "Attach bill" at bounding box center [317, 109] width 32 height 9
click at [0, 0] on input "Attach bill" at bounding box center [0, 0] width 0 height 0
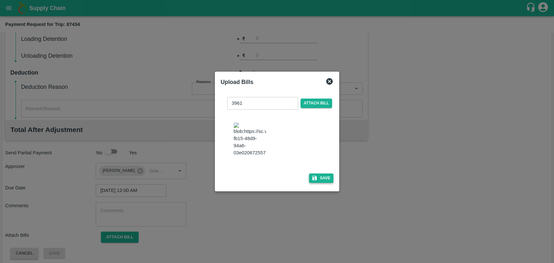
click at [323, 179] on button "Save" at bounding box center [321, 178] width 25 height 9
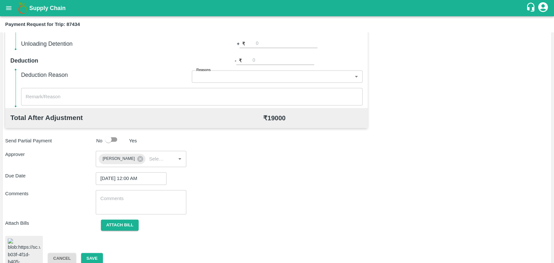
scroll to position [271, 0]
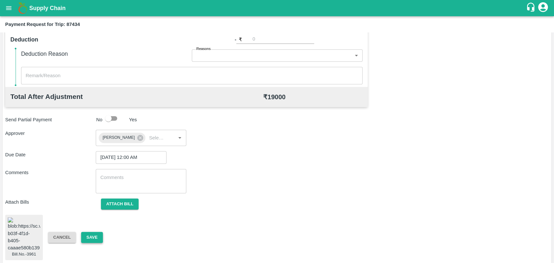
click at [96, 236] on button "Save" at bounding box center [91, 237] width 21 height 11
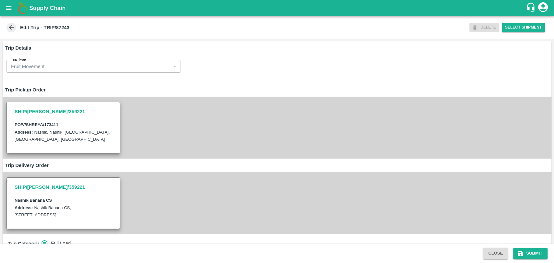
scroll to position [216, 0]
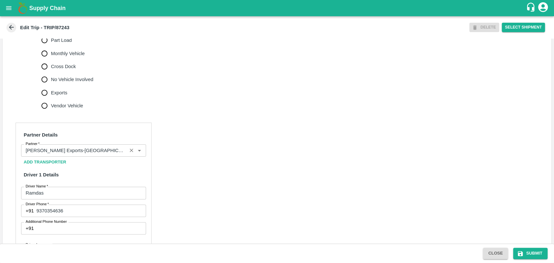
click at [89, 157] on div "Partner" at bounding box center [83, 150] width 125 height 12
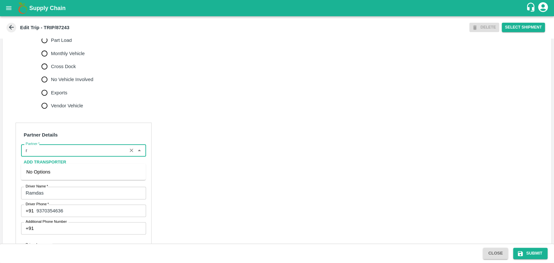
scroll to position [0, 0]
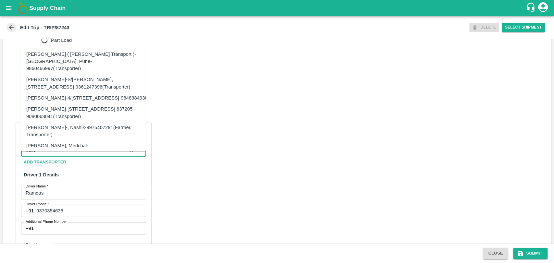
click at [52, 66] on div "[PERSON_NAME] ( [PERSON_NAME] Transport )-[GEOGRAPHIC_DATA], Pune-9860466997(Tr…" at bounding box center [83, 62] width 125 height 26
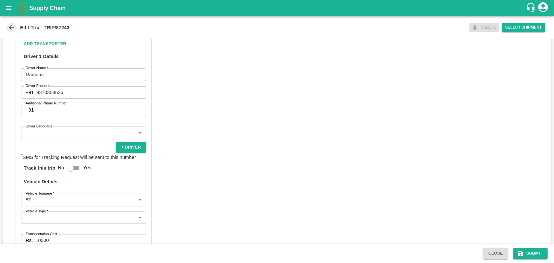
scroll to position [429, 0]
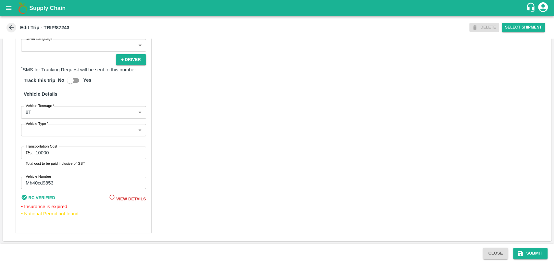
type input "[PERSON_NAME] ( [PERSON_NAME] Transport )-[GEOGRAPHIC_DATA], Pune-9860466997(Tr…"
click at [41, 115] on body "Supply Chain Edit Trip - TRIP/87243 DELETE Select Shipment Trip Details Trip Ty…" at bounding box center [277, 131] width 554 height 263
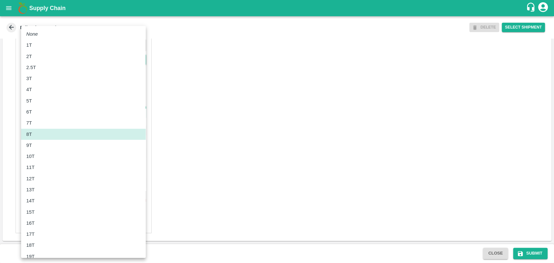
click at [40, 158] on div "10T" at bounding box center [83, 156] width 114 height 7
type input "10000"
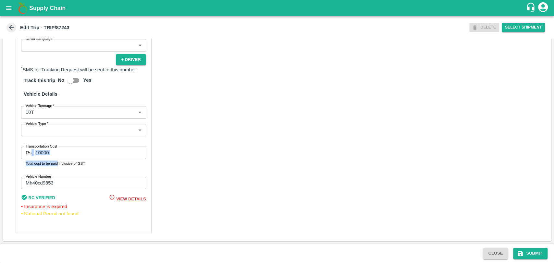
drag, startPoint x: 56, startPoint y: 162, endPoint x: 31, endPoint y: 156, distance: 25.0
click at [31, 156] on div "Transportation Cost Rs. 10000 Transportation Cost Total cost to be paid inclusi…" at bounding box center [83, 157] width 125 height 20
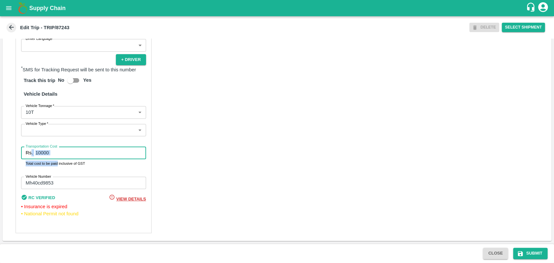
click at [53, 148] on label "Transportation Cost" at bounding box center [41, 146] width 31 height 5
click at [53, 148] on input "10000" at bounding box center [90, 153] width 110 height 12
drag, startPoint x: 54, startPoint y: 151, endPoint x: 27, endPoint y: 154, distance: 26.4
click at [27, 154] on div "Rs. 10000 Transportation Cost" at bounding box center [83, 153] width 125 height 12
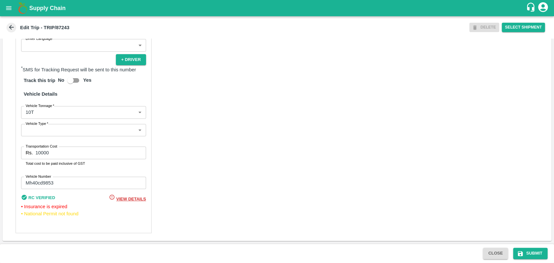
click at [69, 157] on input "10000" at bounding box center [90, 153] width 110 height 12
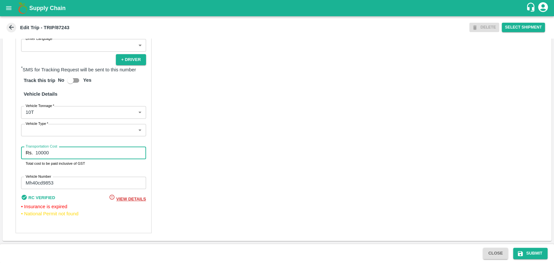
click at [69, 157] on input "10000" at bounding box center [90, 153] width 110 height 12
type input "1"
type input "20000"
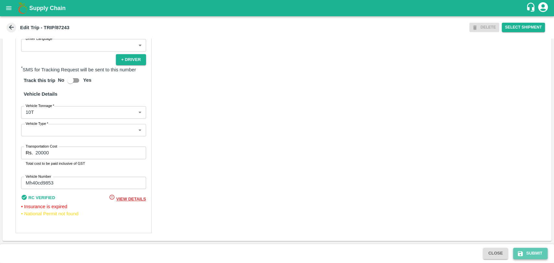
click at [532, 254] on button "Submit" at bounding box center [530, 253] width 34 height 11
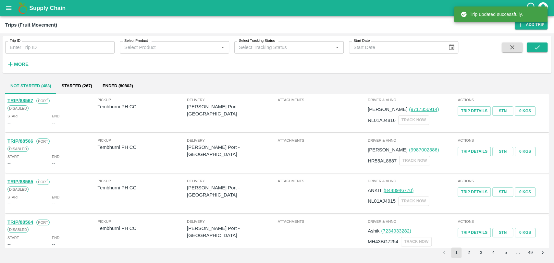
click at [28, 66] on strong "More" at bounding box center [21, 64] width 15 height 5
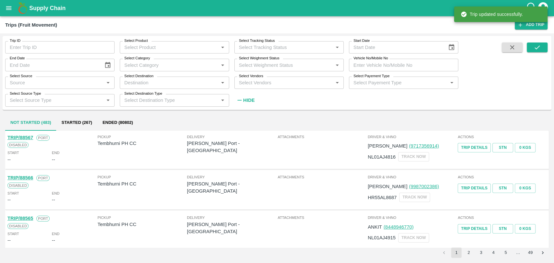
click at [386, 59] on label "Vehicle No/Mobile No" at bounding box center [370, 58] width 34 height 5
click at [386, 59] on input "Vehicle No/Mobile No" at bounding box center [403, 65] width 109 height 12
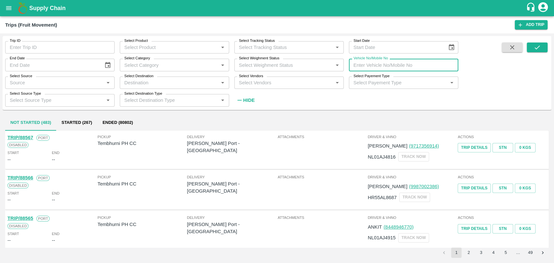
click at [387, 61] on input "Vehicle No/Mobile No" at bounding box center [403, 65] width 109 height 12
paste input "MH19CY9839"
type input "MH19CY9839"
click at [541, 47] on button "submit" at bounding box center [537, 48] width 21 height 10
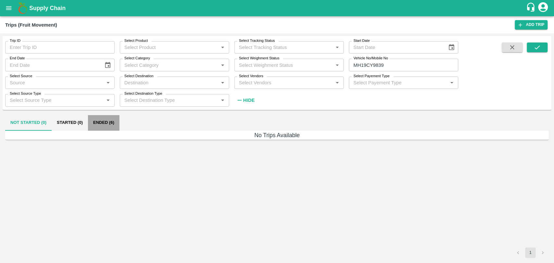
click at [112, 120] on button "Ended (6)" at bounding box center [103, 123] width 31 height 16
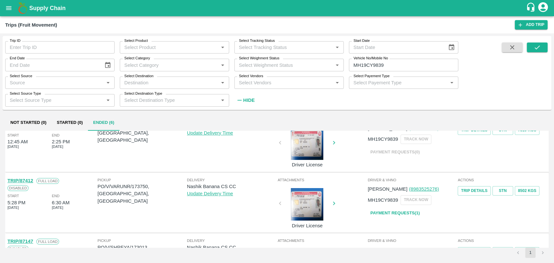
scroll to position [36, 0]
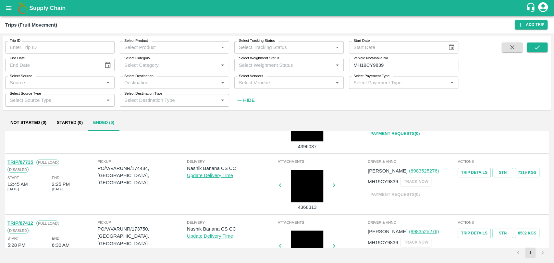
click at [29, 162] on link "TRIP/87735" at bounding box center [20, 162] width 26 height 5
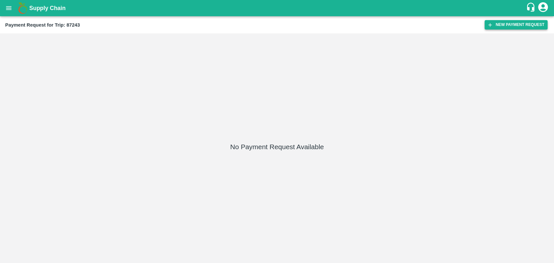
click at [510, 20] on button "New Payment Request" at bounding box center [516, 24] width 63 height 9
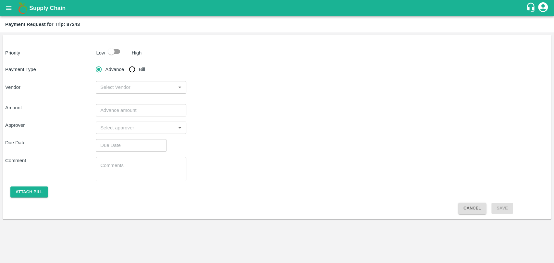
click at [105, 48] on input "checkbox" at bounding box center [111, 51] width 37 height 12
checkbox input "true"
click at [127, 69] on input "Bill" at bounding box center [132, 69] width 13 height 13
radio input "true"
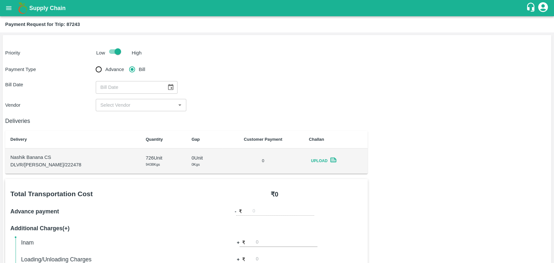
click at [167, 91] on icon "Choose date" at bounding box center [170, 87] width 7 height 7
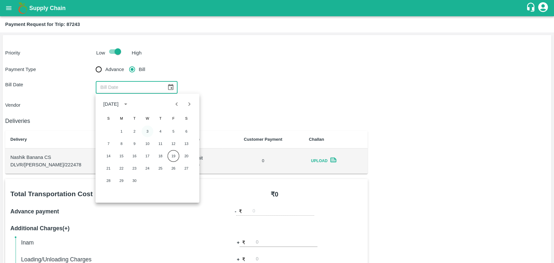
click at [151, 132] on button "3" at bounding box center [148, 132] width 12 height 12
type input "[DATE]"
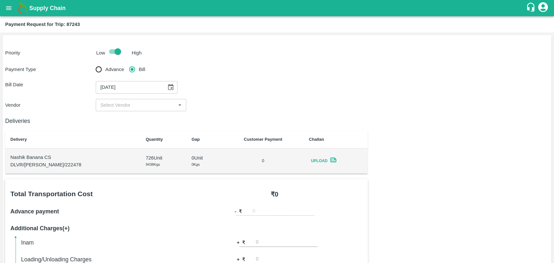
click at [131, 107] on input "input" at bounding box center [136, 105] width 76 height 8
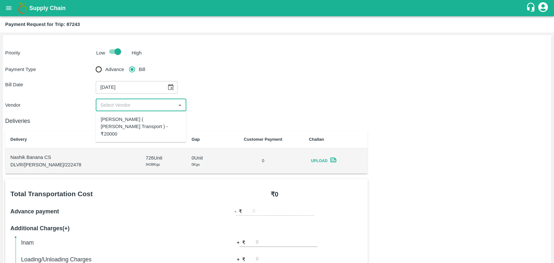
click at [129, 119] on div "[PERSON_NAME] ( [PERSON_NAME] Transport ) - ₹20000" at bounding box center [141, 127] width 80 height 22
type input "[PERSON_NAME] ( [PERSON_NAME] Transport ) - ₹20000"
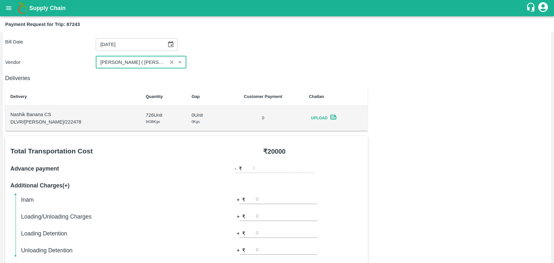
scroll to position [216, 0]
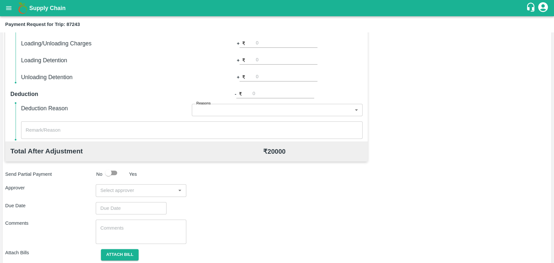
drag, startPoint x: 269, startPoint y: 59, endPoint x: 278, endPoint y: 67, distance: 11.7
click at [278, 67] on div "Inam + ₹ Loading/Unloading Charges + ₹ Loading Detention + ₹ Unloading Detentio…" at bounding box center [191, 52] width 341 height 60
type input "1000"
click at [103, 196] on div "​" at bounding box center [141, 190] width 91 height 12
click at [109, 190] on input "input" at bounding box center [136, 190] width 76 height 8
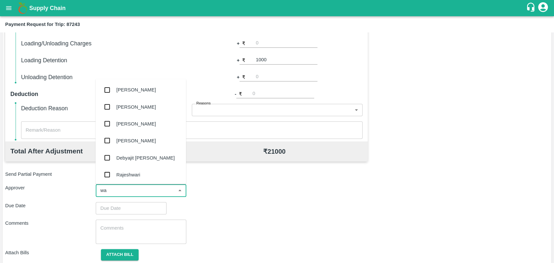
type input "wag"
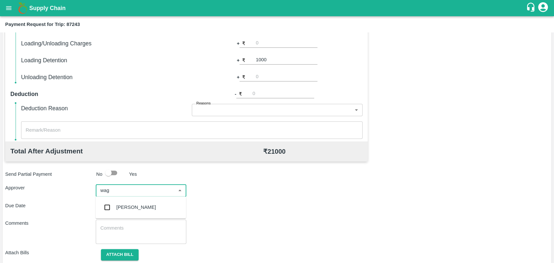
click at [98, 214] on div "[PERSON_NAME]" at bounding box center [140, 207] width 91 height 17
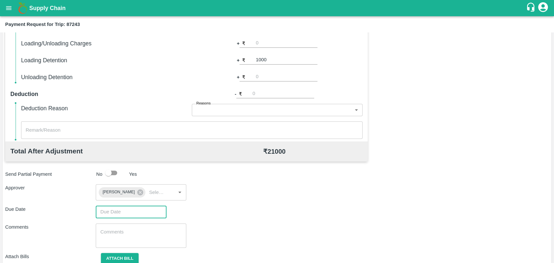
type input "DD/MM/YYYY hh:mm aa"
click at [117, 214] on input "DD/MM/YYYY hh:mm aa" at bounding box center [129, 212] width 66 height 12
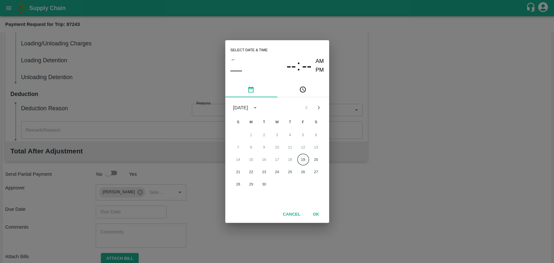
click at [301, 160] on button "19" at bounding box center [303, 160] width 12 height 12
type input "[DATE] 12:00 AM"
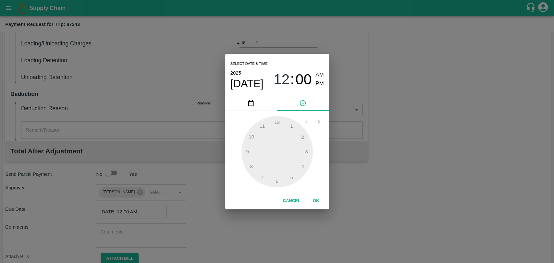
click at [319, 201] on button "OK" at bounding box center [316, 200] width 21 height 11
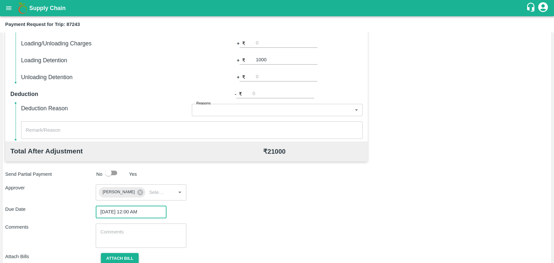
click at [113, 261] on button "Attach bill" at bounding box center [120, 258] width 38 height 11
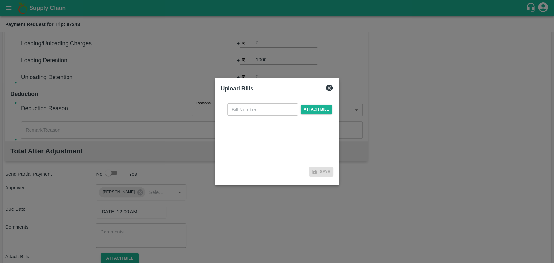
click at [260, 111] on input "text" at bounding box center [262, 110] width 71 height 12
type input "3947"
click at [313, 106] on span "Attach bill" at bounding box center [317, 109] width 32 height 9
click at [0, 0] on input "Attach bill" at bounding box center [0, 0] width 0 height 0
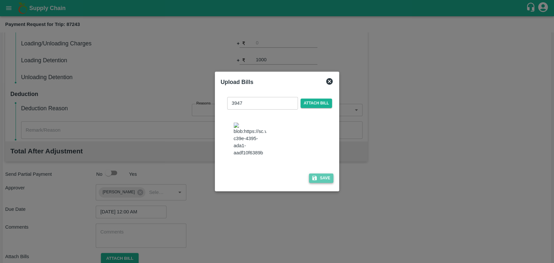
click at [323, 175] on button "Save" at bounding box center [321, 178] width 25 height 9
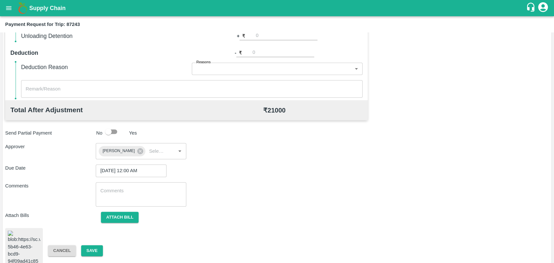
scroll to position [270, 0]
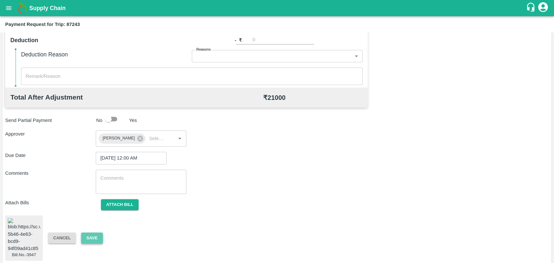
click at [98, 233] on button "Save" at bounding box center [91, 238] width 21 height 11
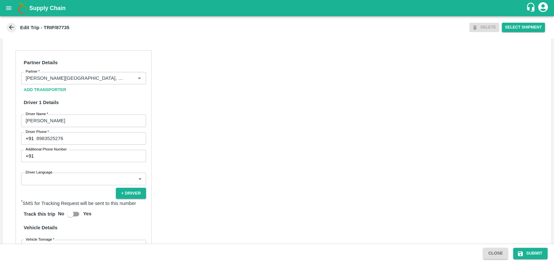
scroll to position [252, 0]
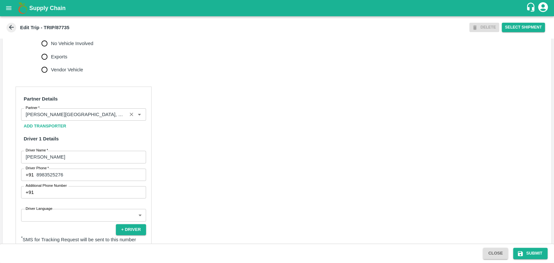
click at [70, 113] on input "Partner   *" at bounding box center [74, 114] width 102 height 8
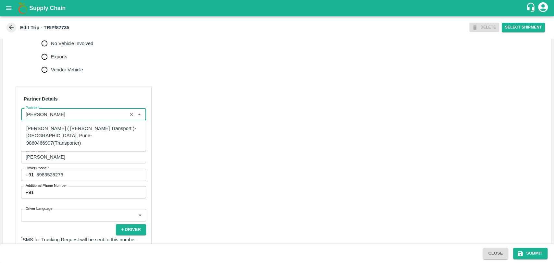
click at [46, 136] on div "[PERSON_NAME] ( [PERSON_NAME] Transport )-[GEOGRAPHIC_DATA], Pune-9860466997(Tr…" at bounding box center [83, 136] width 114 height 22
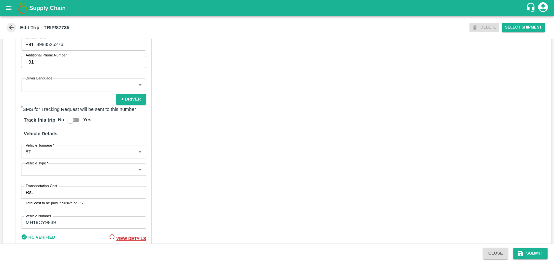
scroll to position [422, 0]
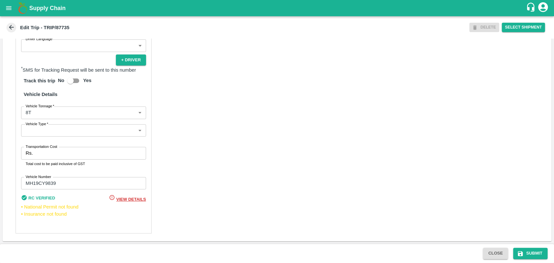
type input "[PERSON_NAME] ( [PERSON_NAME] Transport )-[GEOGRAPHIC_DATA], Pune-9860466997(Tr…"
click at [43, 119] on div "Partner Details Partner   * Partner Add Transporter Driver 1 Details Driver Nam…" at bounding box center [84, 75] width 136 height 317
click at [43, 115] on body "Supply Chain Edit Trip - TRIP/87735 DELETE Select Shipment Trip Details Trip Ty…" at bounding box center [277, 131] width 554 height 263
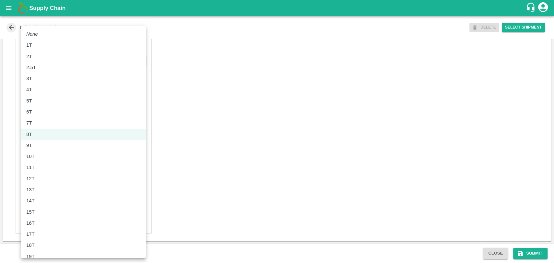
click at [37, 159] on div "10T" at bounding box center [32, 156] width 12 height 7
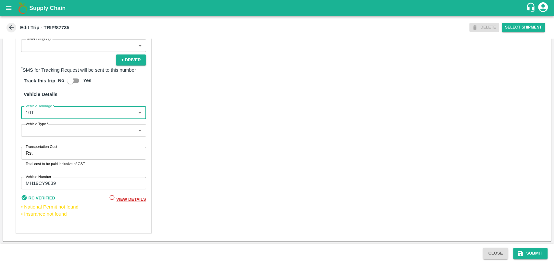
type input "10000"
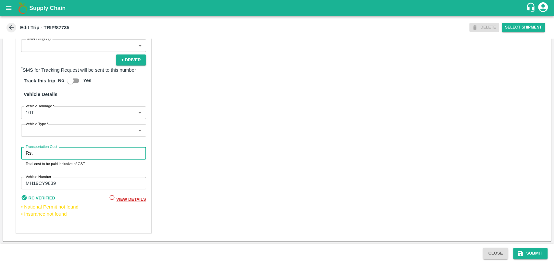
click at [52, 154] on input "Transportation Cost" at bounding box center [90, 153] width 110 height 12
type input "19000"
click at [528, 251] on button "Submit" at bounding box center [530, 253] width 34 height 11
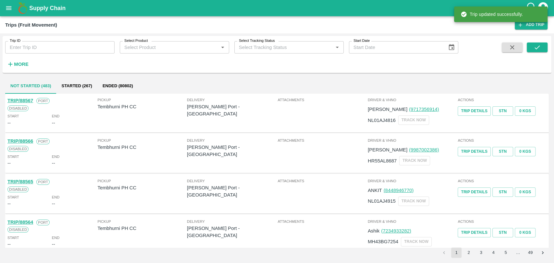
click at [18, 50] on input "Trip ID" at bounding box center [59, 47] width 109 height 12
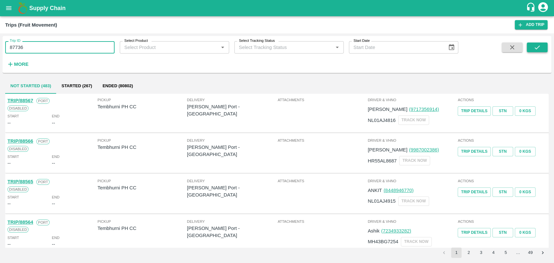
type input "87736"
click at [527, 47] on button "submit" at bounding box center [537, 48] width 21 height 10
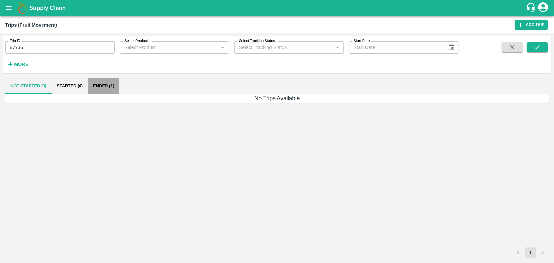
click at [112, 83] on button "Ended (1)" at bounding box center [103, 86] width 31 height 16
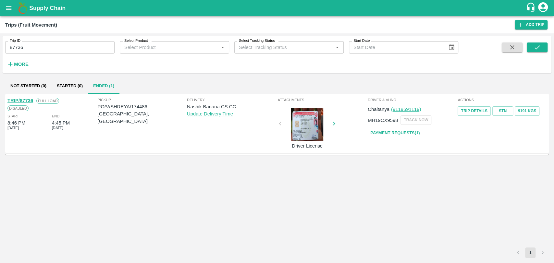
click at [310, 129] on div at bounding box center [307, 124] width 49 height 32
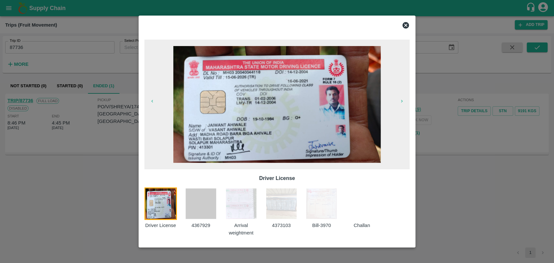
click at [226, 202] on img at bounding box center [241, 204] width 32 height 32
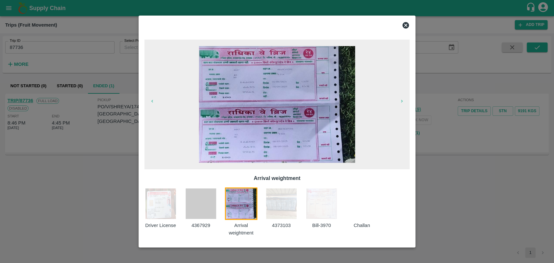
click at [322, 201] on img at bounding box center [321, 204] width 32 height 32
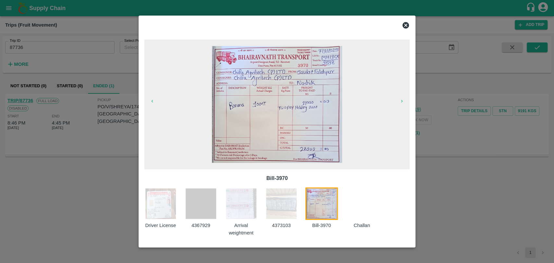
click at [105, 135] on div at bounding box center [277, 131] width 554 height 263
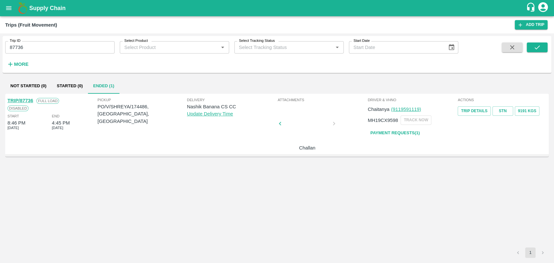
click at [21, 66] on strong "More" at bounding box center [21, 64] width 15 height 5
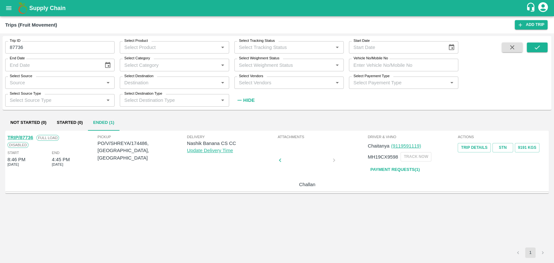
click at [391, 63] on input "Vehicle No/Mobile No" at bounding box center [403, 65] width 109 height 12
paste input "MH15HH6554"
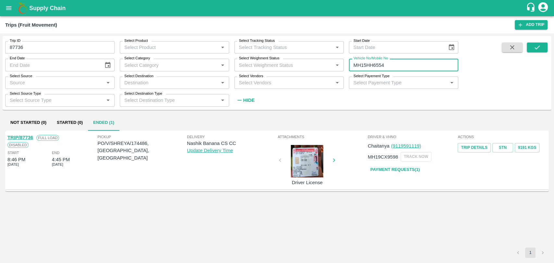
type input "MH15HH6554"
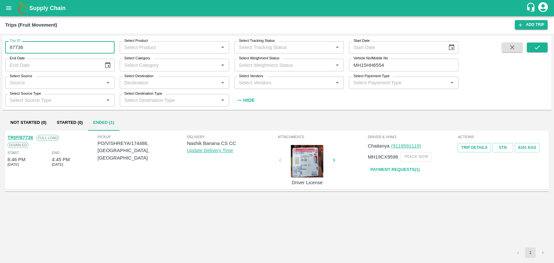
click at [0, 55] on div "Trip ID 87736 Trip ID Select Product Select Product   * Select Tracking Status …" at bounding box center [277, 148] width 554 height 230
type input "87736"
click at [535, 46] on icon "submit" at bounding box center [537, 47] width 7 height 7
click at [32, 138] on link "TRIP/87443" at bounding box center [20, 137] width 26 height 5
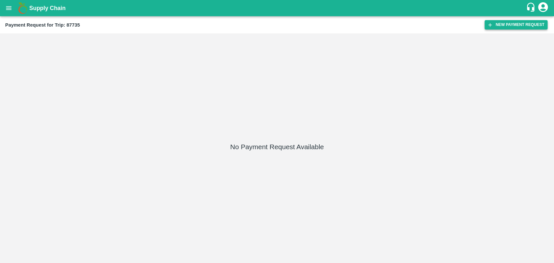
click at [508, 23] on button "New Payment Request" at bounding box center [516, 24] width 63 height 9
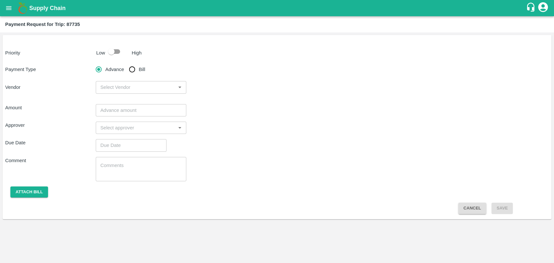
click at [139, 71] on span "Bill" at bounding box center [142, 69] width 6 height 7
click at [139, 71] on input "Bill" at bounding box center [132, 69] width 13 height 13
radio input "true"
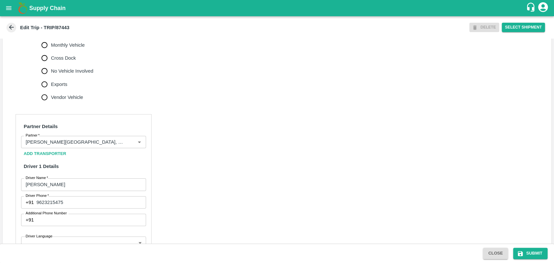
scroll to position [288, 0]
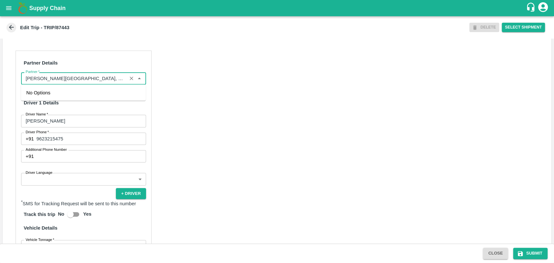
click at [90, 82] on input "Partner   *" at bounding box center [74, 78] width 102 height 8
click at [53, 101] on div "Nitin Rasal ( Bhairavnath Transport )-Deulgaon, Pune-9860466997(Transporter)" at bounding box center [83, 100] width 114 height 22
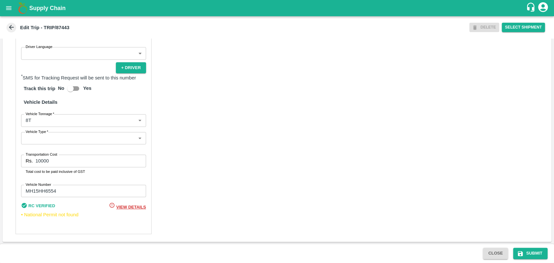
scroll to position [415, 0]
type input "Nitin Rasal ( Bhairavnath Transport )-Deulgaon, Pune-9860466997(Transporter)"
click at [48, 120] on body "Supply Chain Edit Trip - TRIP/87443 DELETE Select Shipment Trip Details Trip Ty…" at bounding box center [277, 131] width 554 height 263
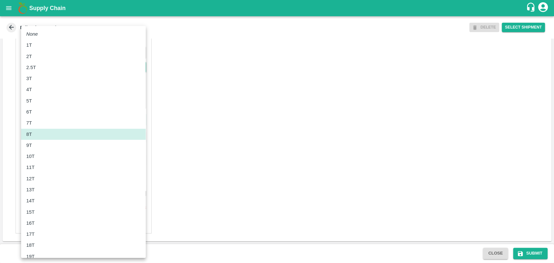
click at [40, 153] on div "10T" at bounding box center [83, 156] width 114 height 7
type input "10000"
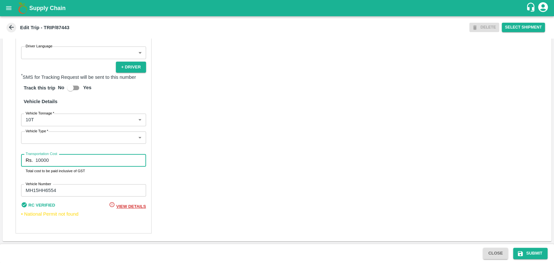
drag, startPoint x: 37, startPoint y: 160, endPoint x: 0, endPoint y: 159, distance: 37.3
click at [0, 159] on div "Trip Details Trip Type Fruit Movement 1 Trip Type Trip Pickup Order SHIP/NASH/3…" at bounding box center [277, 141] width 554 height 205
type input "19000"
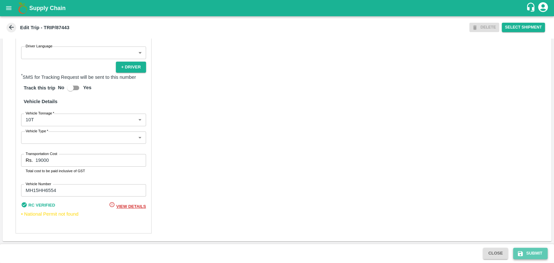
click at [537, 252] on button "Submit" at bounding box center [530, 253] width 34 height 11
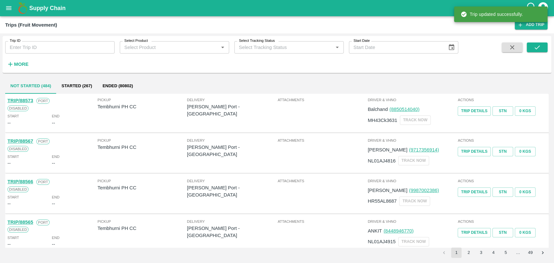
click at [15, 63] on strong "More" at bounding box center [21, 64] width 15 height 5
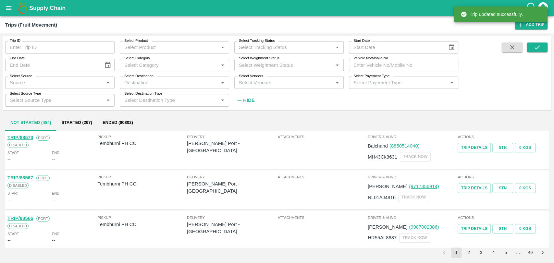
click at [412, 66] on input "Vehicle No/Mobile No" at bounding box center [403, 65] width 109 height 12
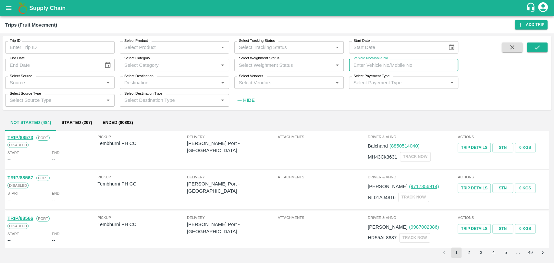
paste input "MH18BA5188"
type input "MH18BA5188"
click at [527, 45] on button "submit" at bounding box center [537, 48] width 21 height 10
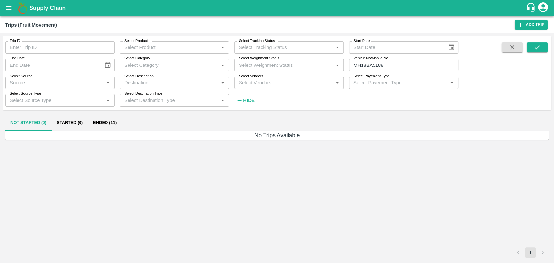
click at [93, 117] on button "Ended (11)" at bounding box center [105, 123] width 34 height 16
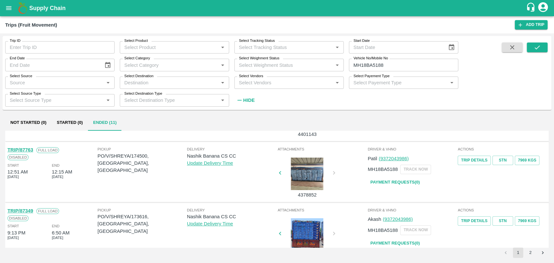
scroll to position [36, 0]
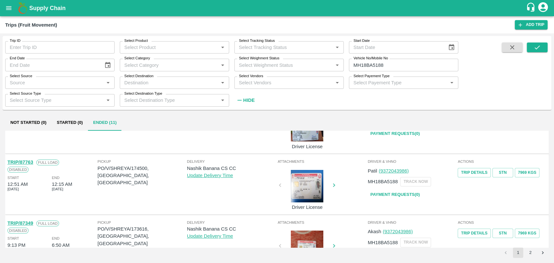
click at [29, 161] on link "TRIP/87763" at bounding box center [20, 162] width 26 height 5
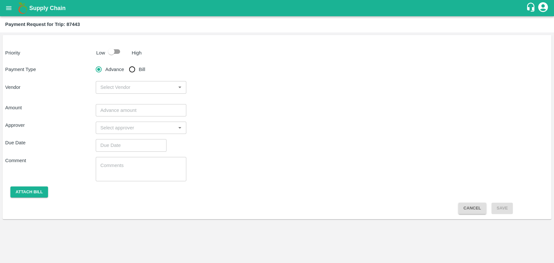
drag, startPoint x: 111, startPoint y: 55, endPoint x: 116, endPoint y: 58, distance: 5.7
click at [111, 55] on input "checkbox" at bounding box center [111, 51] width 37 height 12
checkbox input "true"
click at [132, 70] on input "Bill" at bounding box center [132, 69] width 13 height 13
radio input "true"
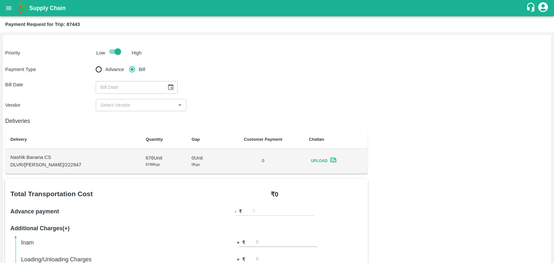
click at [171, 87] on button "Choose date" at bounding box center [171, 87] width 12 height 12
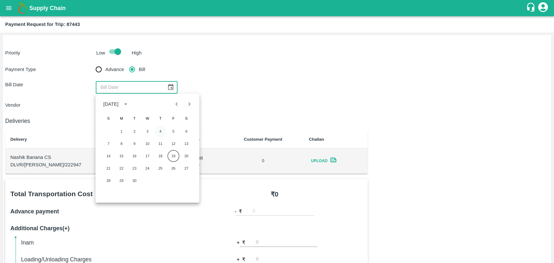
click at [157, 130] on button "4" at bounding box center [160, 132] width 12 height 12
type input "[DATE]"
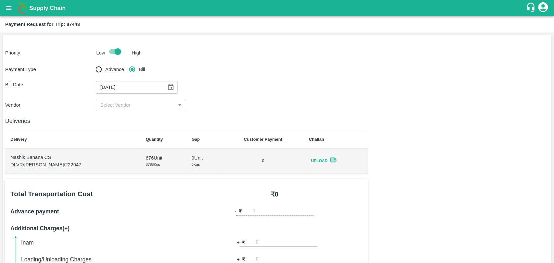
click at [117, 106] on input "input" at bounding box center [136, 105] width 76 height 8
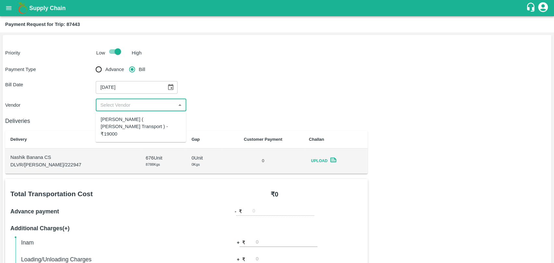
click at [119, 115] on div "[PERSON_NAME] ( [PERSON_NAME] Transport ) - ₹19000" at bounding box center [140, 127] width 91 height 26
type input "[PERSON_NAME] ( [PERSON_NAME] Transport ) - ₹19000"
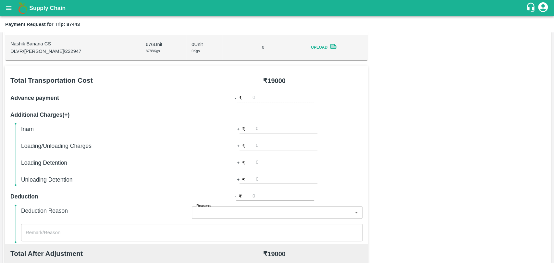
scroll to position [180, 0]
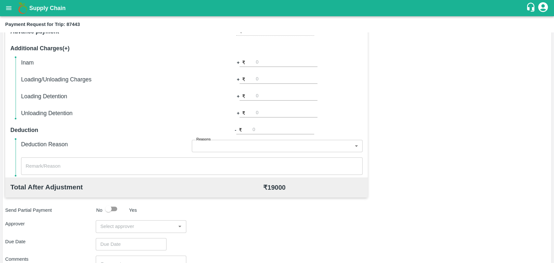
click at [259, 78] on input "number" at bounding box center [287, 79] width 62 height 9
type input "500"
click at [142, 226] on input "input" at bounding box center [136, 226] width 76 height 8
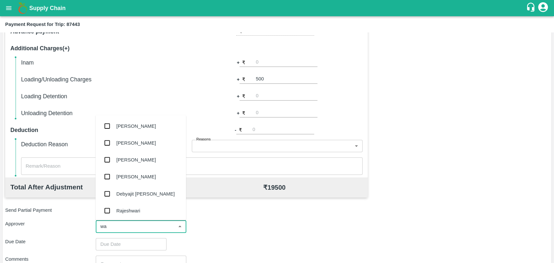
type input "wag"
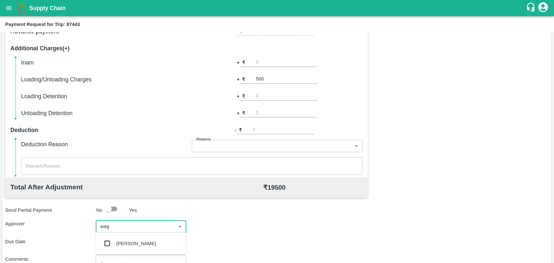
click at [140, 237] on div "[PERSON_NAME]" at bounding box center [140, 243] width 91 height 17
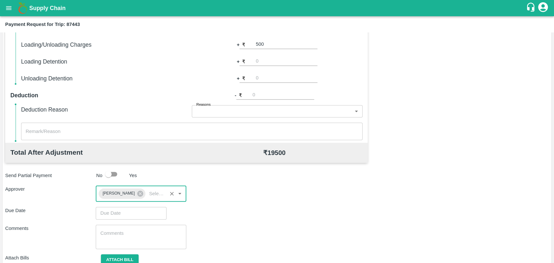
scroll to position [241, 0]
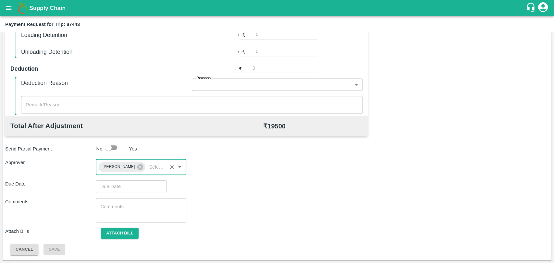
type input "DD/MM/YYYY hh:mm aa"
click at [129, 187] on input "DD/MM/YYYY hh:mm aa" at bounding box center [129, 186] width 66 height 12
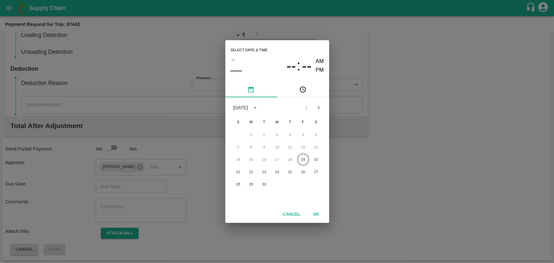
click at [308, 157] on button "19" at bounding box center [303, 160] width 12 height 12
type input "[DATE] 12:00 AM"
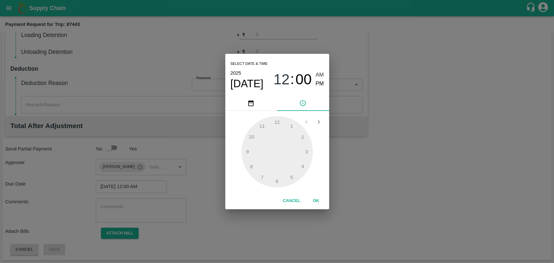
click at [319, 194] on div "Cancel OK" at bounding box center [277, 201] width 104 height 17
click at [318, 197] on button "OK" at bounding box center [316, 200] width 21 height 11
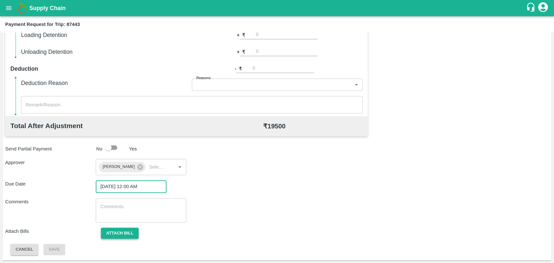
click at [118, 234] on button "Attach bill" at bounding box center [120, 233] width 38 height 11
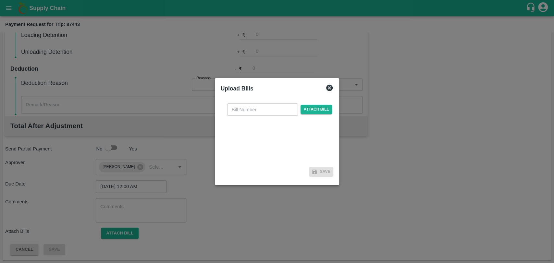
click at [268, 104] on input "text" at bounding box center [262, 110] width 71 height 12
type input "3959"
click at [312, 105] on span "Attach bill" at bounding box center [317, 109] width 32 height 9
click at [0, 0] on input "Attach bill" at bounding box center [0, 0] width 0 height 0
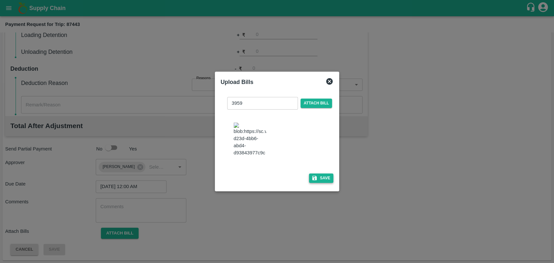
click at [314, 175] on icon "button" at bounding box center [315, 178] width 6 height 6
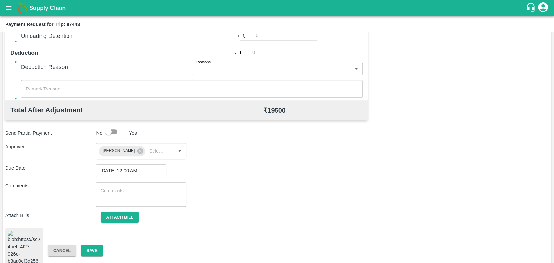
scroll to position [271, 0]
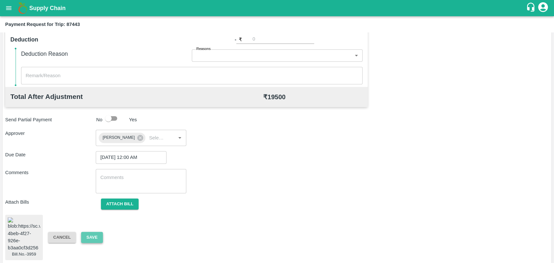
click at [97, 233] on button "Save" at bounding box center [91, 237] width 21 height 11
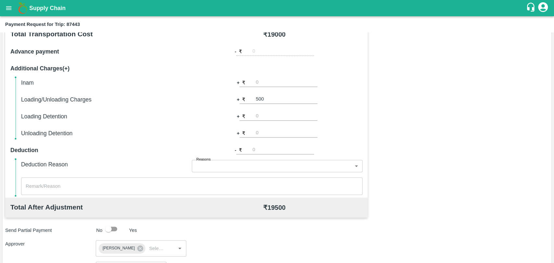
scroll to position [127, 0]
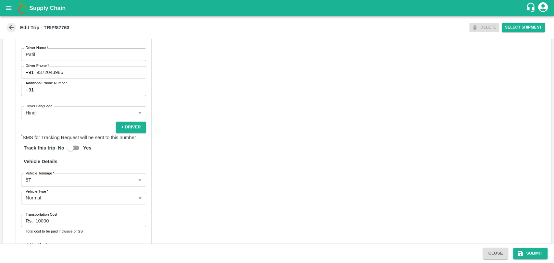
scroll to position [397, 0]
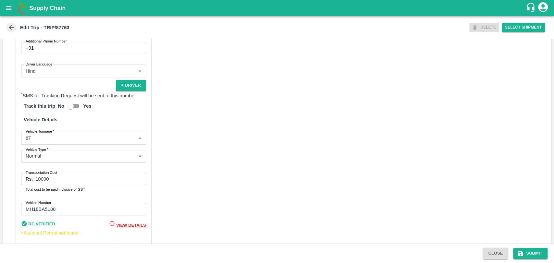
click at [50, 149] on body "Supply Chain Edit Trip - TRIP/87763 DELETE Select Shipment Trip Details Trip Ty…" at bounding box center [277, 131] width 554 height 263
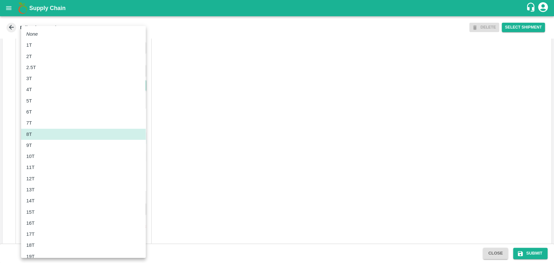
click at [49, 156] on div "10T" at bounding box center [83, 156] width 114 height 7
type input "10000"
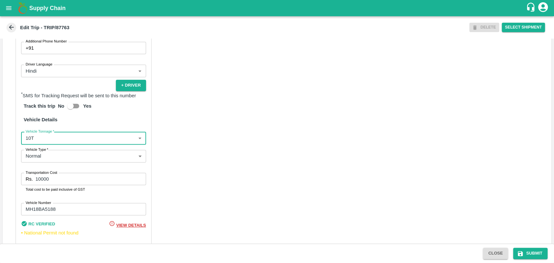
click at [37, 183] on input "10000" at bounding box center [90, 179] width 110 height 12
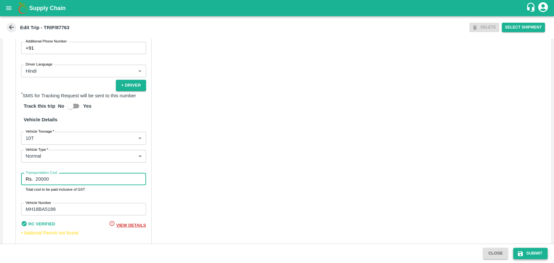
type input "20000"
click at [530, 250] on button "Submit" at bounding box center [530, 253] width 34 height 11
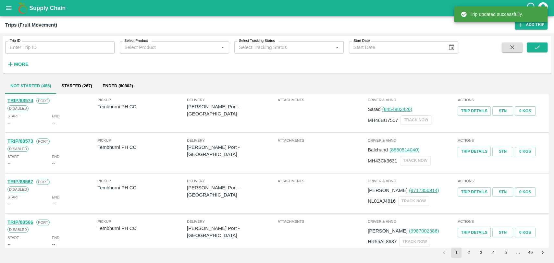
click at [11, 69] on button "More" at bounding box center [17, 64] width 25 height 11
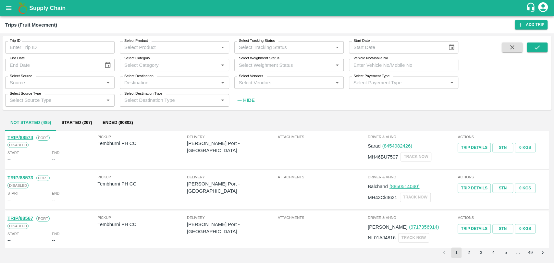
click at [396, 63] on input "Vehicle No/Mobile No" at bounding box center [403, 65] width 109 height 12
paste input "MH19CY8057"
type input "MH19CY8057"
click at [535, 48] on icon "submit" at bounding box center [537, 47] width 7 height 7
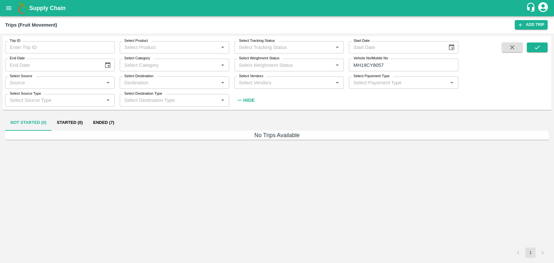
click at [103, 130] on button "Ended (7)" at bounding box center [103, 123] width 31 height 16
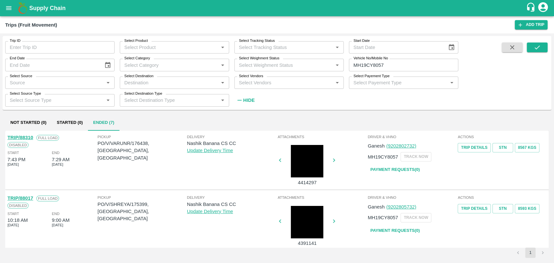
drag, startPoint x: 216, startPoint y: 135, endPoint x: 224, endPoint y: 132, distance: 8.0
click at [224, 132] on div "TRIP/88310 Full Load Disabled Start 7:43 PM 15 Sep 2025 End 7:29 AM 16 Sep 2025…" at bounding box center [277, 160] width 544 height 59
drag, startPoint x: 179, startPoint y: 132, endPoint x: 180, endPoint y: 159, distance: 27.6
click at [180, 159] on div "TRIP/88310 Full Load Disabled Start 7:43 PM 15 Sep 2025 End 7:29 AM 16 Sep 2025…" at bounding box center [277, 160] width 544 height 59
click at [187, 157] on div "Delivery Nashik Banana CS CC Update Delivery Time" at bounding box center [231, 160] width 89 height 53
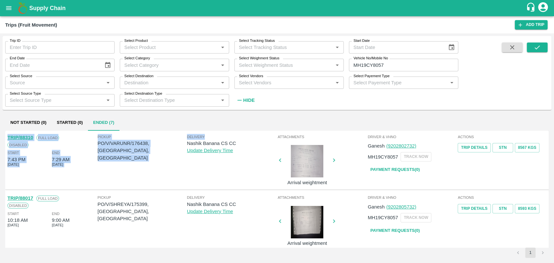
drag, startPoint x: 231, startPoint y: 136, endPoint x: 192, endPoint y: 128, distance: 39.5
click at [192, 128] on div "Not Started (0) Started (0) Ended (7) TRIP/88310 Full Load Disabled Start 7:43 …" at bounding box center [277, 187] width 549 height 148
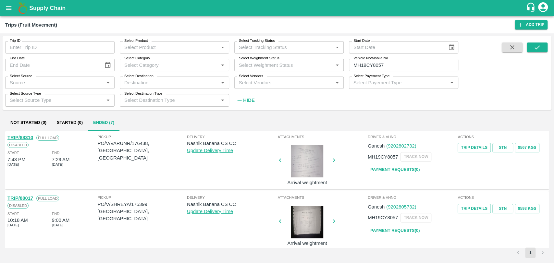
click at [205, 128] on div "Not Started (0) Started (0) Ended (7)" at bounding box center [277, 123] width 544 height 16
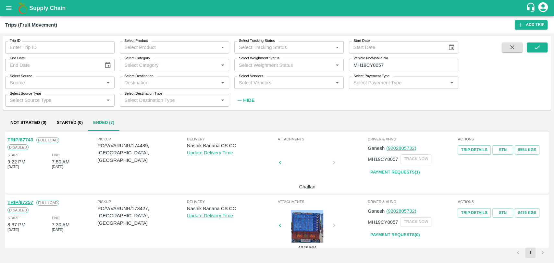
scroll to position [119, 0]
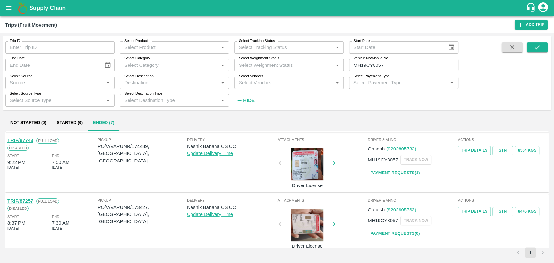
click at [31, 201] on link "TRIP/87257" at bounding box center [20, 201] width 26 height 5
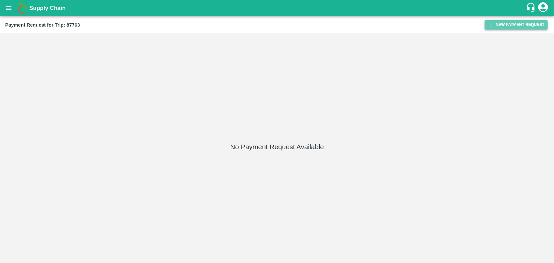
click at [535, 28] on button "New Payment Request" at bounding box center [516, 24] width 63 height 9
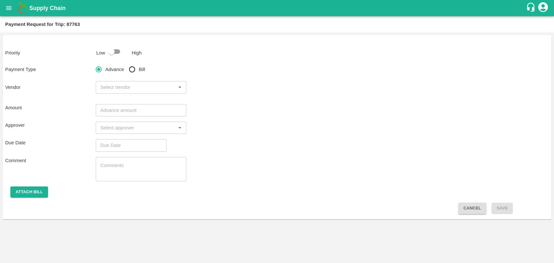
click at [122, 53] on input "checkbox" at bounding box center [111, 51] width 37 height 12
checkbox input "true"
click at [131, 70] on input "Bill" at bounding box center [132, 69] width 13 height 13
radio input "true"
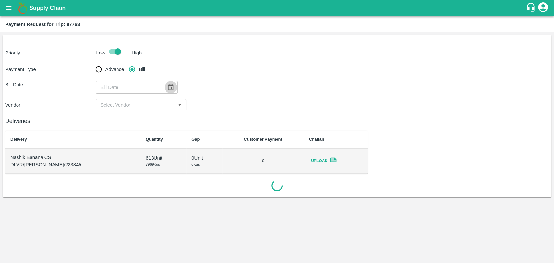
click at [168, 86] on icon "Choose date" at bounding box center [171, 87] width 6 height 6
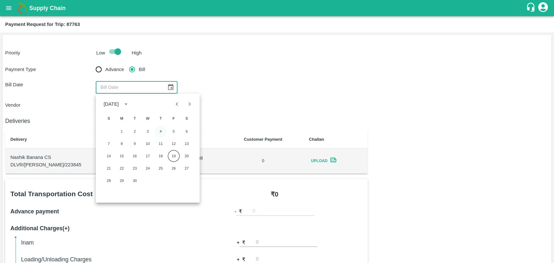
click at [160, 134] on button "4" at bounding box center [161, 132] width 12 height 12
type input "[DATE]"
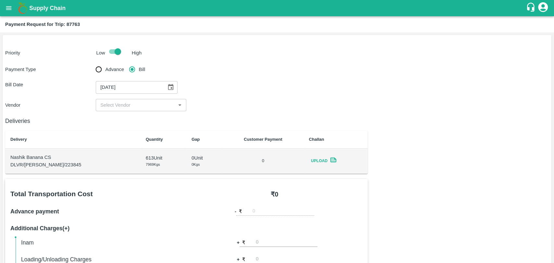
click at [117, 101] on input "input" at bounding box center [136, 105] width 76 height 8
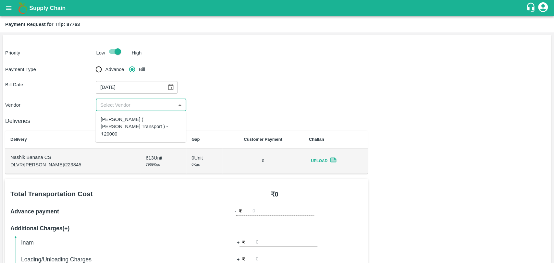
drag, startPoint x: 116, startPoint y: 112, endPoint x: 113, endPoint y: 119, distance: 7.1
click at [113, 119] on ul "[PERSON_NAME] ( [PERSON_NAME] Transport ) - ₹20000" at bounding box center [140, 126] width 91 height 31
click at [113, 119] on div "Nitin Rasal ( Bhairavnath Transport ) - ₹20000" at bounding box center [141, 127] width 80 height 22
type input "Nitin Rasal ( Bhairavnath Transport ) - ₹20000"
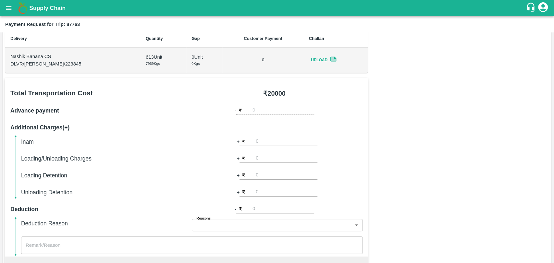
scroll to position [216, 0]
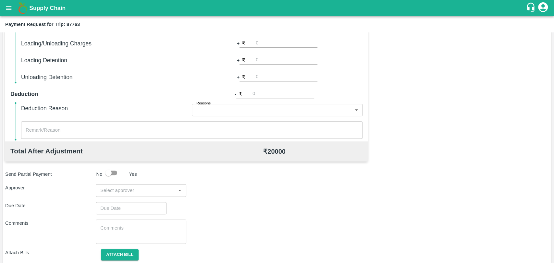
click at [145, 188] on input "input" at bounding box center [136, 190] width 76 height 8
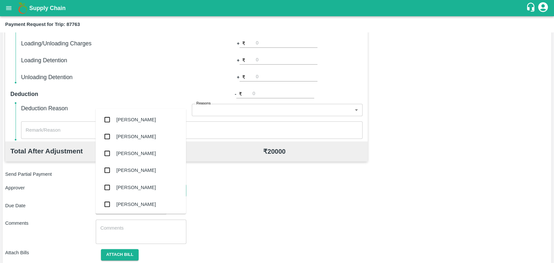
scroll to position [144, 0]
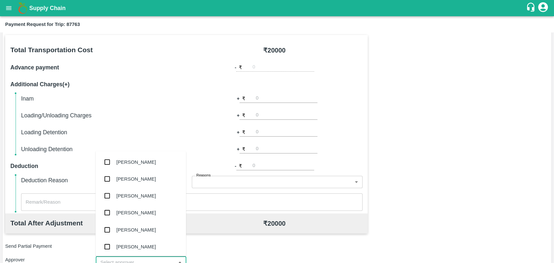
click at [262, 116] on input "number" at bounding box center [287, 115] width 62 height 9
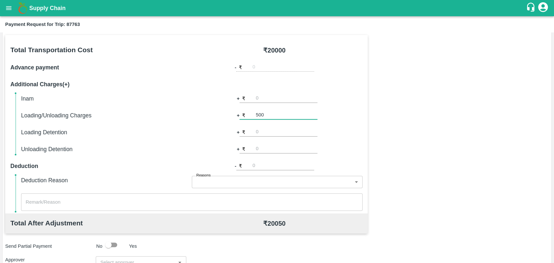
type input "500"
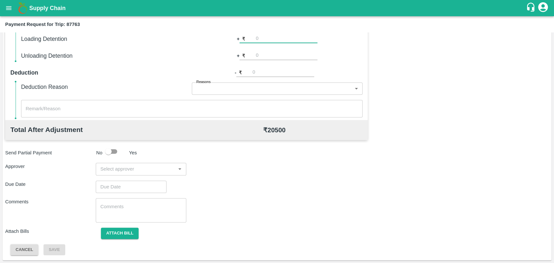
click at [124, 167] on input "input" at bounding box center [136, 169] width 76 height 8
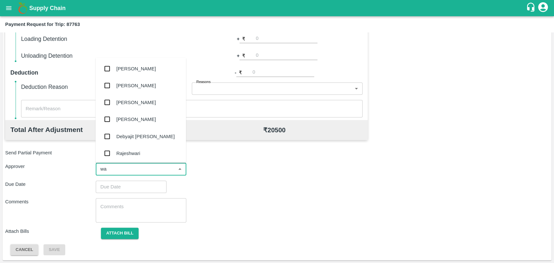
type input "wag"
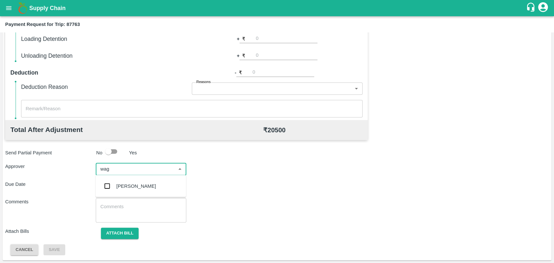
click at [125, 184] on div "[PERSON_NAME]" at bounding box center [137, 186] width 40 height 7
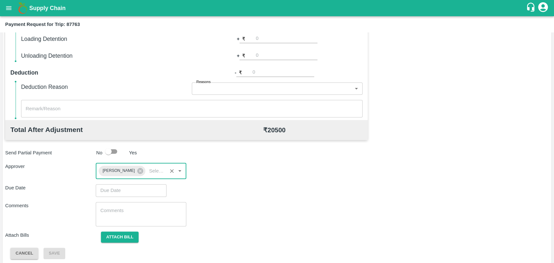
click at [122, 194] on input "Choose date" at bounding box center [129, 190] width 66 height 12
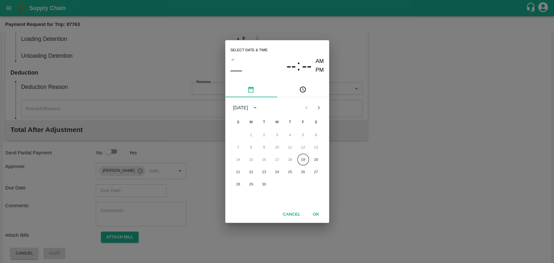
click at [304, 159] on button "19" at bounding box center [303, 160] width 12 height 12
type input "[DATE] 12:00 AM"
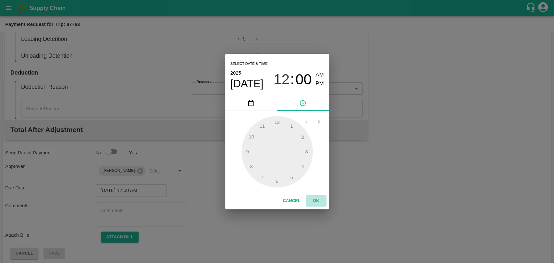
click at [317, 200] on button "OK" at bounding box center [316, 200] width 21 height 11
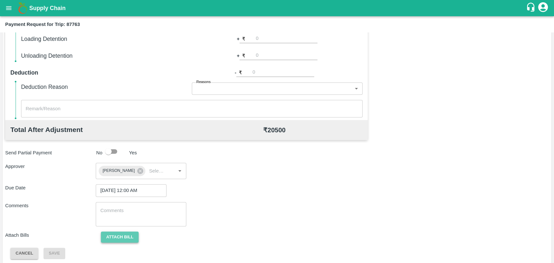
click at [131, 234] on button "Attach bill" at bounding box center [120, 237] width 38 height 11
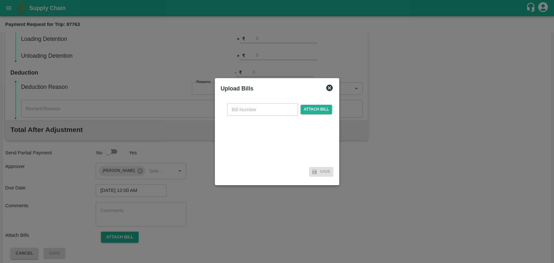
click at [257, 113] on input "text" at bounding box center [262, 110] width 71 height 12
type input "3973"
click at [313, 109] on span "Attach bill" at bounding box center [317, 109] width 32 height 9
click at [0, 0] on input "Attach bill" at bounding box center [0, 0] width 0 height 0
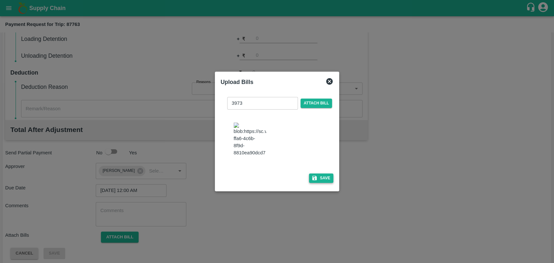
click at [313, 176] on icon "button" at bounding box center [314, 178] width 5 height 5
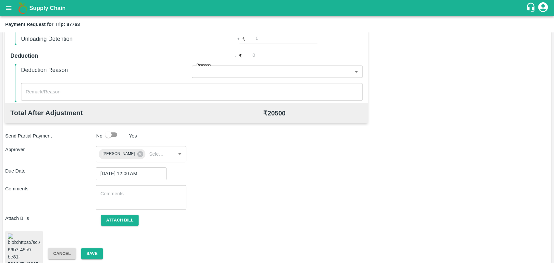
scroll to position [271, 0]
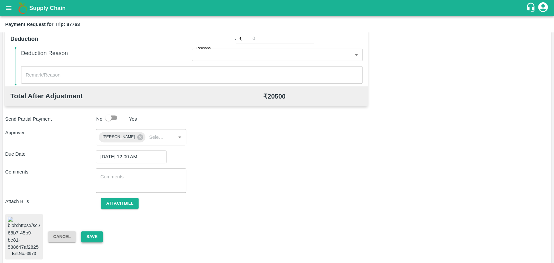
click at [99, 232] on button "Save" at bounding box center [91, 236] width 21 height 11
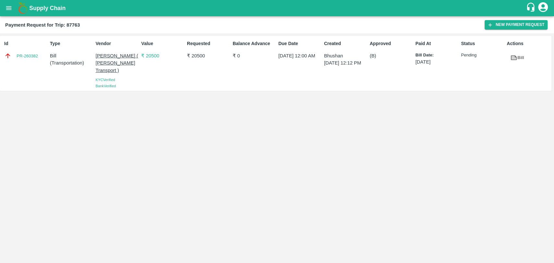
click at [99, 232] on div "Id PR-260382 Type Bill ( Transportation ) Vendor Nitin Rasal ( Bhairavnath Tran…" at bounding box center [277, 148] width 554 height 230
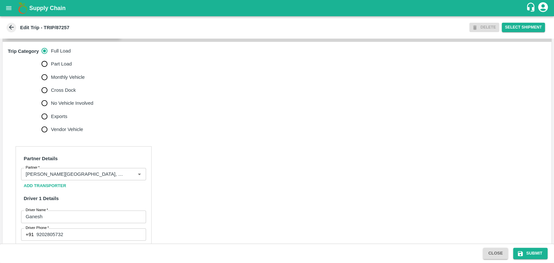
scroll to position [252, 0]
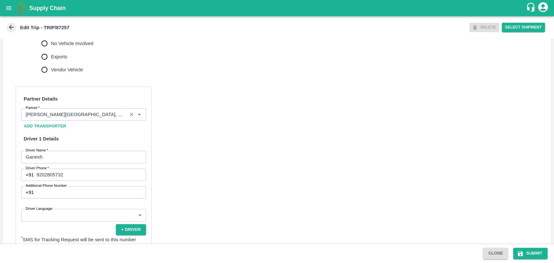
click at [84, 115] on input "Partner   *" at bounding box center [74, 114] width 102 height 8
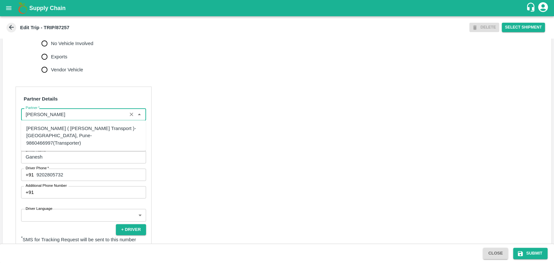
click at [55, 130] on div "[PERSON_NAME] ( [PERSON_NAME] Transport )-[GEOGRAPHIC_DATA], Pune-9860466997(Tr…" at bounding box center [83, 136] width 114 height 22
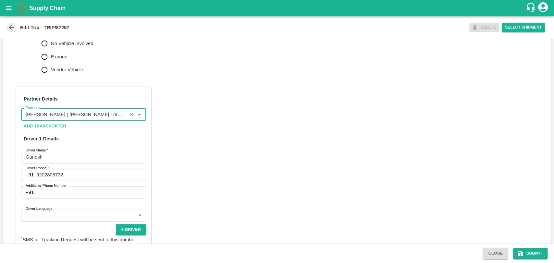
scroll to position [415, 0]
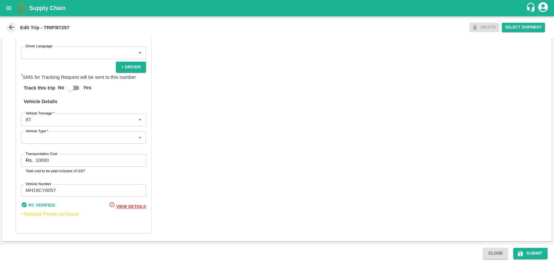
type input "[PERSON_NAME] ( [PERSON_NAME] Transport )-[GEOGRAPHIC_DATA], Pune-9860466997(Tr…"
click at [41, 130] on label "Vehicle Type   *" at bounding box center [37, 131] width 23 height 5
click at [41, 123] on body "Supply Chain Edit Trip - TRIP/87257 DELETE Select Shipment Trip Details Trip Ty…" at bounding box center [277, 131] width 554 height 263
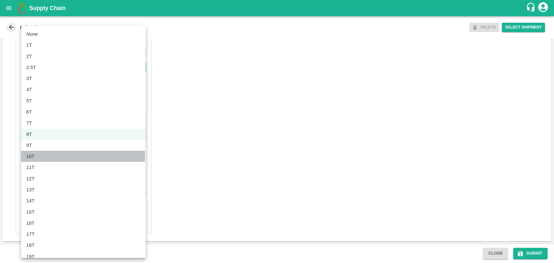
click at [35, 154] on div "10T" at bounding box center [32, 156] width 12 height 7
type input "10000"
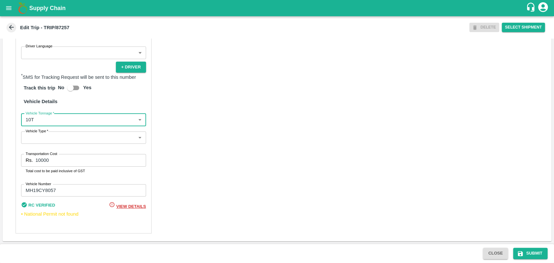
click at [42, 161] on input "10000" at bounding box center [90, 160] width 110 height 12
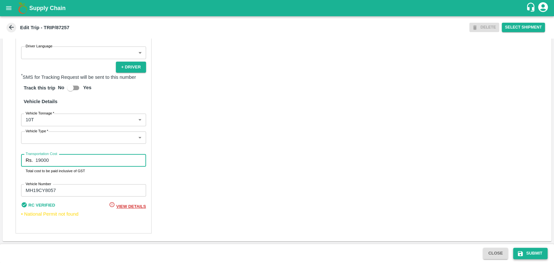
type input "19000"
click at [529, 255] on button "Submit" at bounding box center [530, 253] width 34 height 11
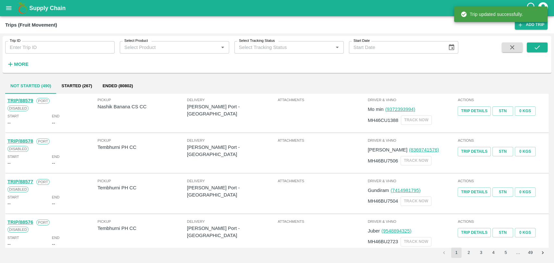
click at [17, 70] on div "Trip ID Trip ID Select Product Select Product   * Select Tracking Status Select…" at bounding box center [277, 55] width 549 height 32
click at [17, 67] on h6 "More" at bounding box center [21, 64] width 15 height 8
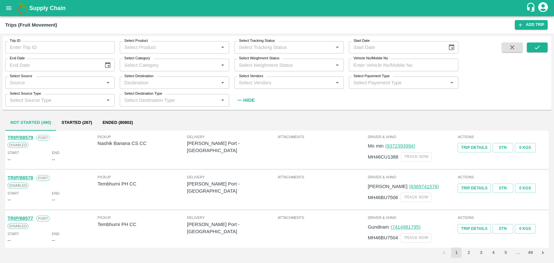
click at [380, 68] on input "Vehicle No/Mobile No" at bounding box center [403, 65] width 109 height 12
paste input "MH18BZ2181"
click at [541, 45] on button "submit" at bounding box center [537, 48] width 21 height 10
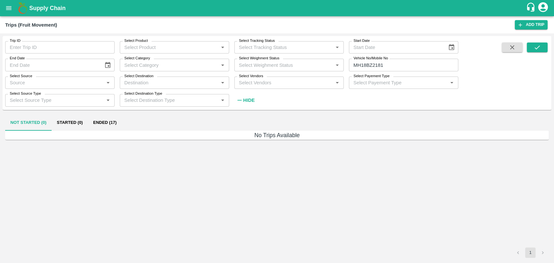
click at [116, 128] on button "Ended (17)" at bounding box center [105, 123] width 34 height 16
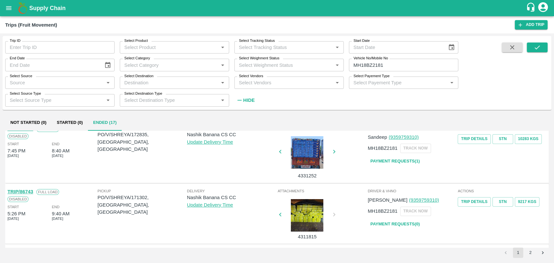
scroll to position [144, 0]
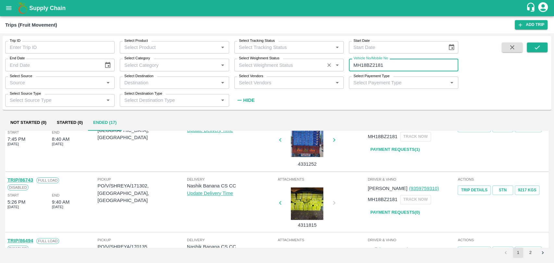
drag, startPoint x: 400, startPoint y: 68, endPoint x: 304, endPoint y: 64, distance: 96.5
click at [322, 66] on div "Trip ID Trip ID Select Product Select Product   * Select Tracking Status Select…" at bounding box center [229, 71] width 458 height 70
paste input "text"
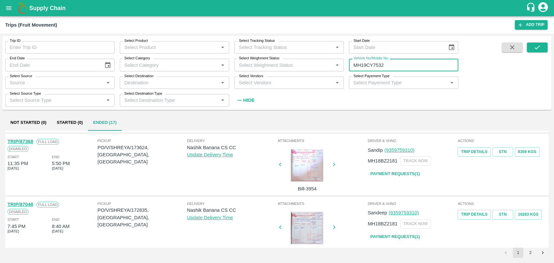
scroll to position [0, 0]
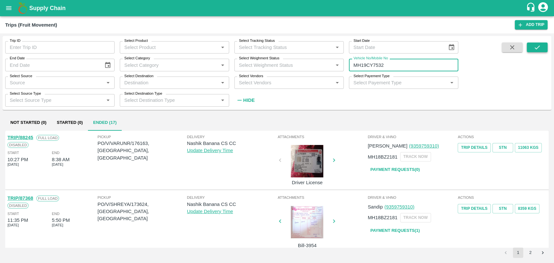
type input "MH19CY7532"
click at [530, 44] on button "submit" at bounding box center [537, 48] width 21 height 10
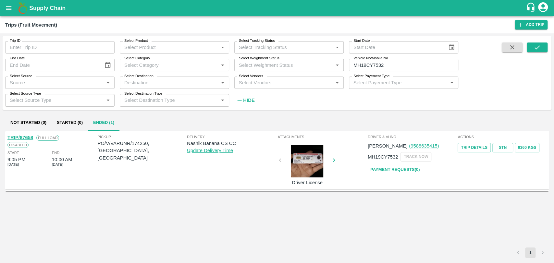
click at [27, 138] on link "TRIP/87658" at bounding box center [20, 137] width 26 height 5
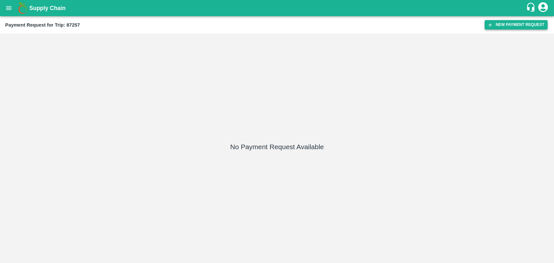
click at [493, 28] on button "New Payment Request" at bounding box center [516, 24] width 63 height 9
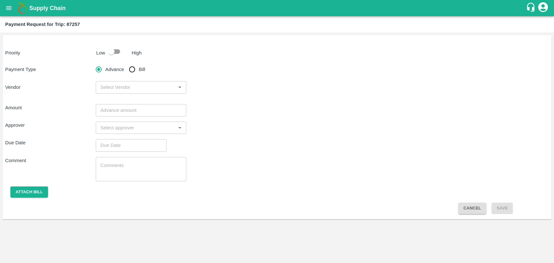
click at [112, 52] on input "checkbox" at bounding box center [111, 51] width 37 height 12
checkbox input "true"
click at [137, 68] on input "Bill" at bounding box center [132, 69] width 13 height 13
radio input "true"
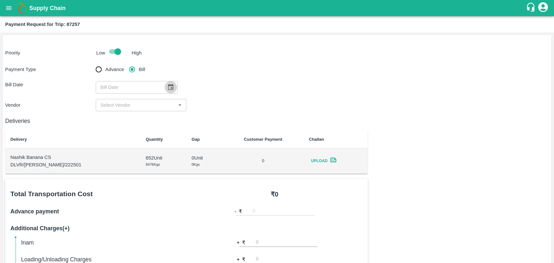
click at [168, 85] on icon "Choose date" at bounding box center [171, 87] width 6 height 6
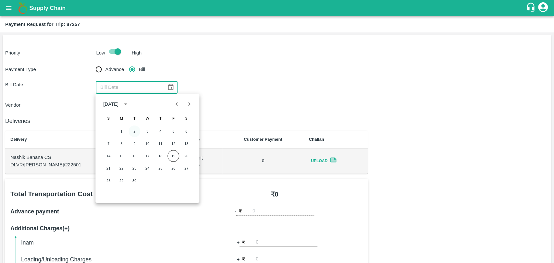
click at [136, 129] on button "2" at bounding box center [135, 132] width 12 height 12
type input "02/09/2025"
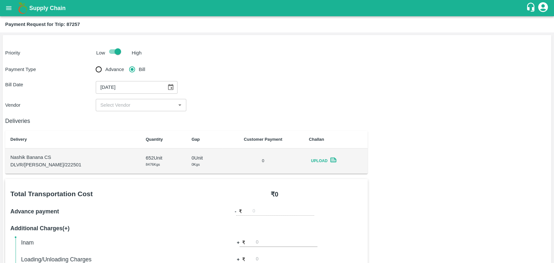
click at [123, 117] on h6 "Deliveries" at bounding box center [186, 121] width 363 height 9
click at [117, 102] on input "input" at bounding box center [136, 105] width 76 height 8
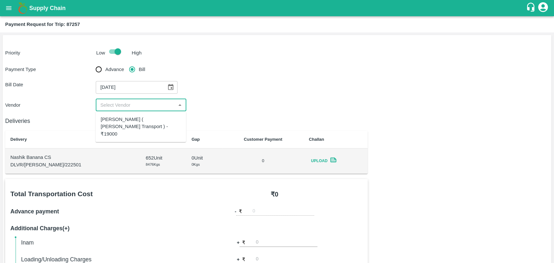
click at [117, 118] on div "Nitin Rasal ( Bhairavnath Transport ) - ₹19000" at bounding box center [141, 127] width 80 height 22
type input "Nitin Rasal ( Bhairavnath Transport ) - ₹19000"
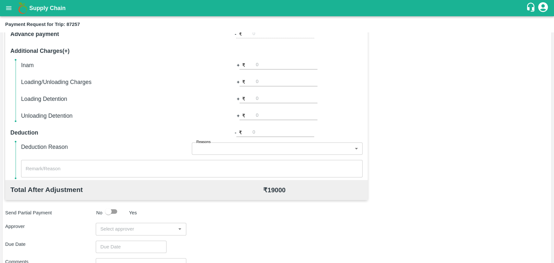
scroll to position [180, 0]
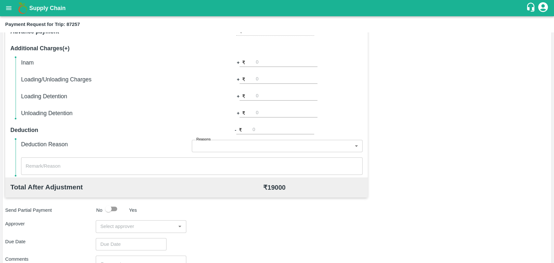
click at [278, 78] on input "number" at bounding box center [287, 79] width 62 height 9
type input "500"
type input "1000"
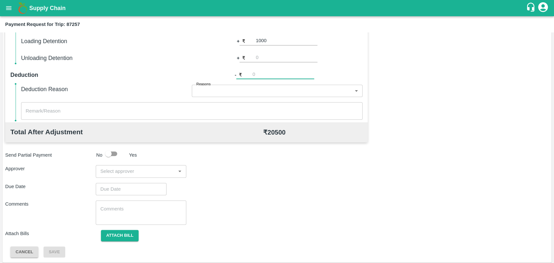
scroll to position [238, 0]
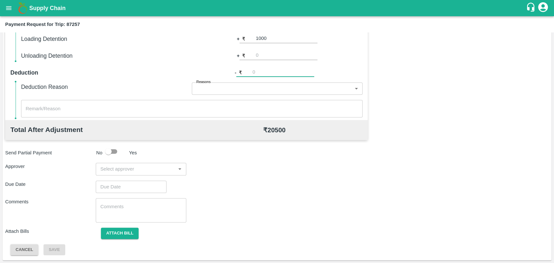
click at [136, 173] on input "input" at bounding box center [136, 169] width 76 height 8
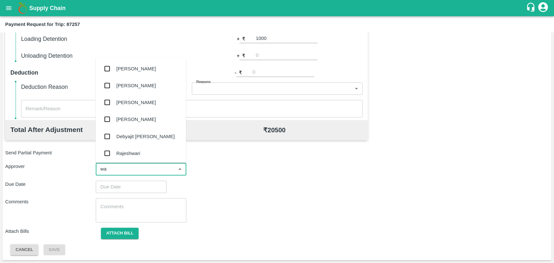
type input "wag"
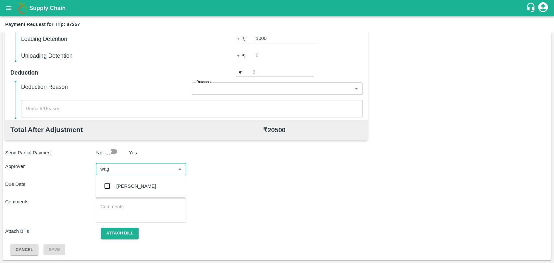
click at [135, 190] on div "Prasad Waghade" at bounding box center [140, 186] width 91 height 17
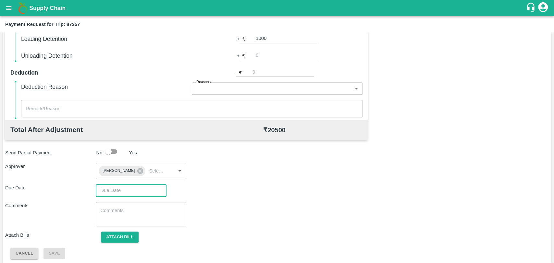
type input "DD/MM/YYYY hh:mm aa"
click at [123, 190] on input "DD/MM/YYYY hh:mm aa" at bounding box center [129, 190] width 66 height 12
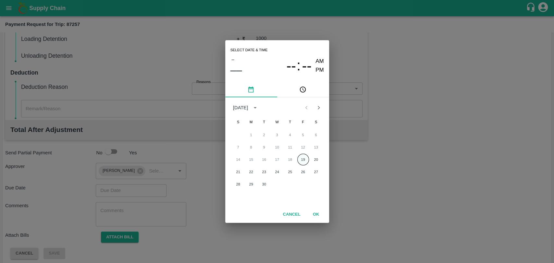
click at [299, 157] on button "19" at bounding box center [303, 160] width 12 height 12
type input "19/09/2025 12:00 AM"
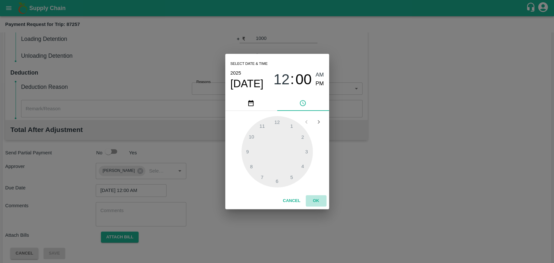
click at [318, 200] on button "OK" at bounding box center [316, 200] width 21 height 11
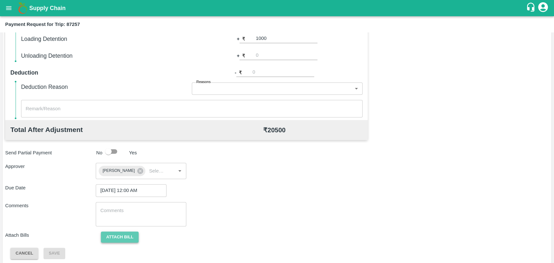
click at [124, 235] on button "Attach bill" at bounding box center [120, 237] width 38 height 11
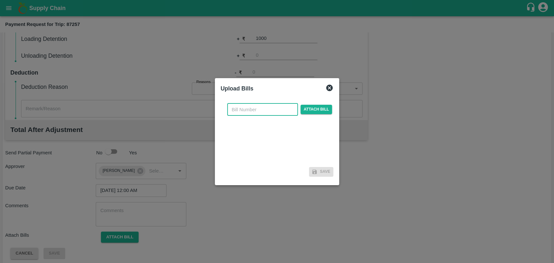
click at [252, 109] on input "text" at bounding box center [262, 110] width 71 height 12
click at [261, 105] on input "text" at bounding box center [262, 110] width 71 height 12
type input "3948"
click at [315, 112] on span "Attach bill" at bounding box center [317, 109] width 32 height 9
click at [0, 0] on input "Attach bill" at bounding box center [0, 0] width 0 height 0
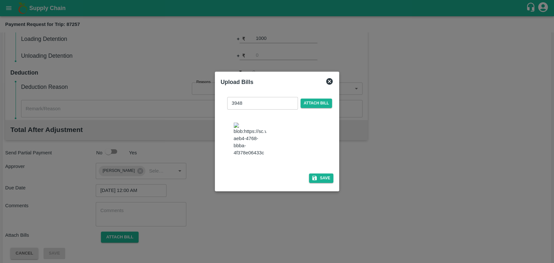
click at [320, 171] on div "3948 ​ Attach bill Save" at bounding box center [277, 139] width 113 height 94
click at [318, 178] on button "Save" at bounding box center [321, 178] width 25 height 9
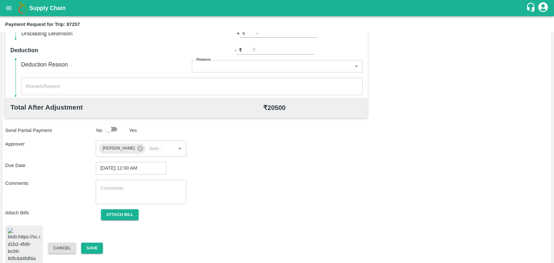
scroll to position [271, 0]
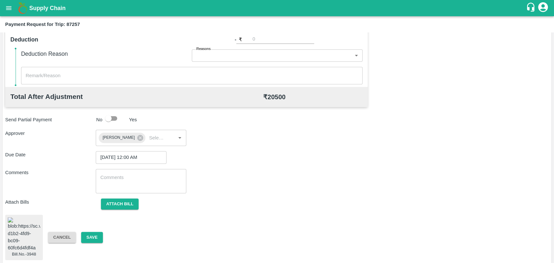
click at [105, 233] on div "Cancel Save" at bounding box center [88, 237] width 91 height 11
click at [103, 234] on div "Cancel Save" at bounding box center [88, 237] width 91 height 11
click at [101, 235] on button "Save" at bounding box center [91, 237] width 21 height 11
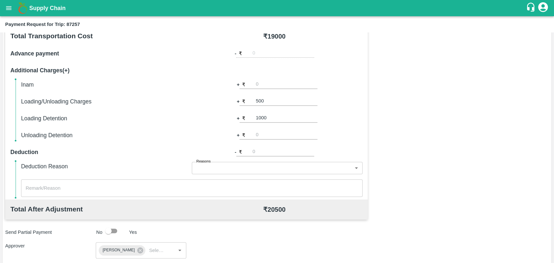
scroll to position [127, 0]
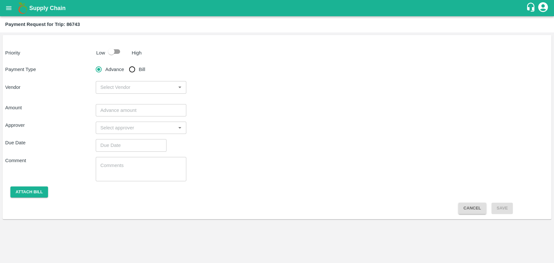
click at [105, 50] on input "checkbox" at bounding box center [111, 51] width 37 height 12
checkbox input "true"
click at [131, 71] on input "Bill" at bounding box center [132, 69] width 13 height 13
radio input "true"
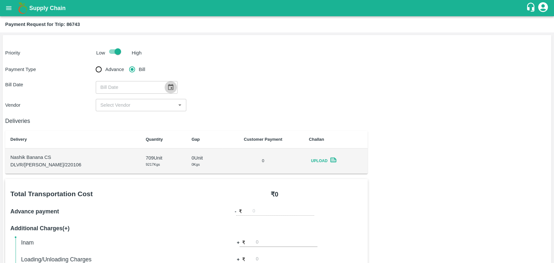
click at [167, 88] on icon "Choose date" at bounding box center [170, 87] width 7 height 7
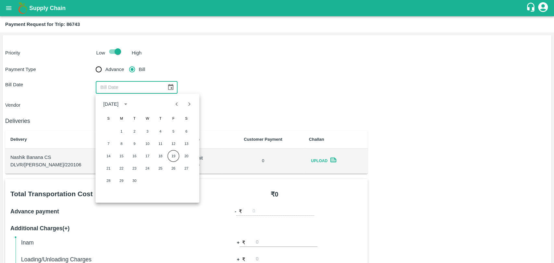
click at [176, 109] on button "Previous month" at bounding box center [177, 104] width 12 height 12
click at [109, 178] on button "24" at bounding box center [109, 181] width 12 height 12
type input "[DATE]"
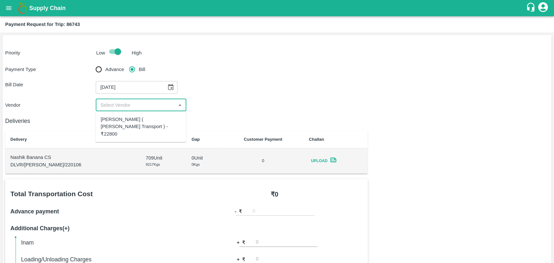
click at [115, 103] on input "input" at bounding box center [136, 105] width 76 height 8
click at [113, 122] on div "[PERSON_NAME] ( [PERSON_NAME] Transport ) - ₹22800" at bounding box center [141, 127] width 80 height 22
type input "[PERSON_NAME] ( [PERSON_NAME] Transport ) - ₹22800"
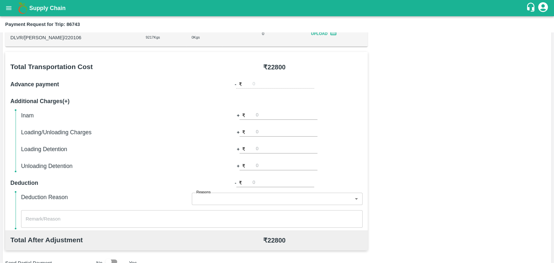
scroll to position [144, 0]
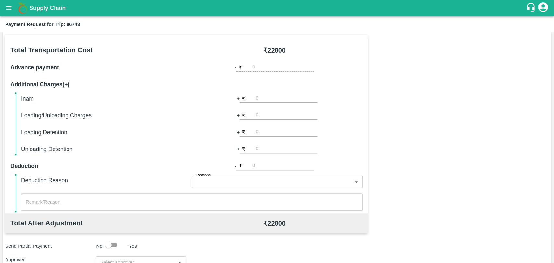
click at [260, 117] on input "number" at bounding box center [287, 115] width 62 height 9
type input "500"
click at [472, 113] on div "Total Transportation Cost ₹ 22800 Advance payment - ₹ Additional Charges(+) Ina…" at bounding box center [277, 192] width 544 height 314
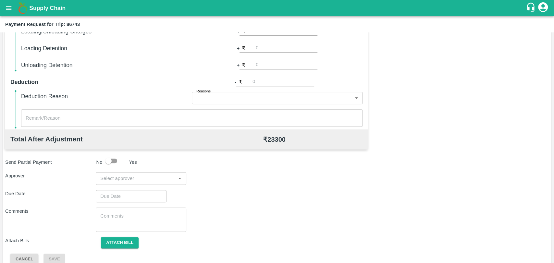
scroll to position [238, 0]
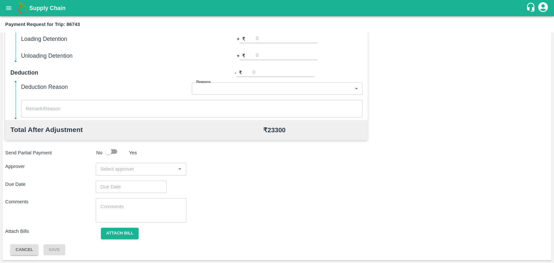
click at [314, 162] on div "Total Transportation Cost ₹ 22800 Advance payment - ₹ Additional Charges(+) Ina…" at bounding box center [277, 99] width 544 height 314
click at [125, 169] on input "input" at bounding box center [136, 169] width 76 height 8
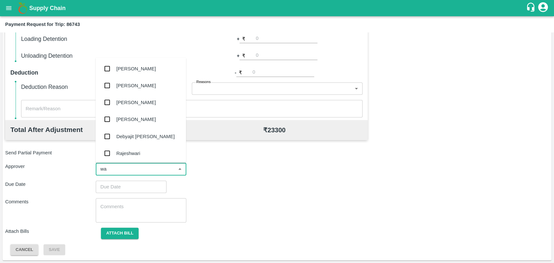
type input "wag"
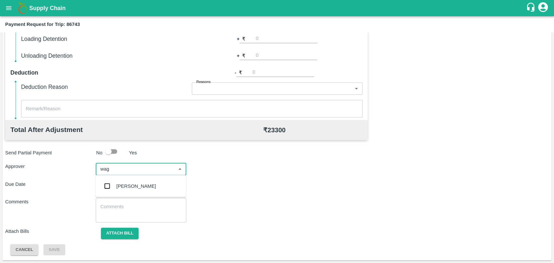
click at [127, 185] on div "[PERSON_NAME]" at bounding box center [137, 186] width 40 height 7
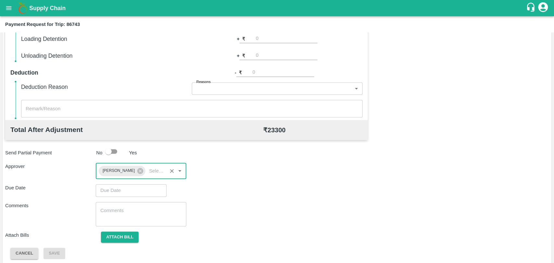
type input "DD/MM/YYYY hh:mm aa"
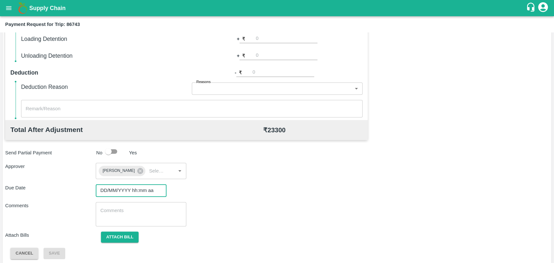
click at [134, 189] on input "DD/MM/YYYY hh:mm aa" at bounding box center [129, 190] width 66 height 12
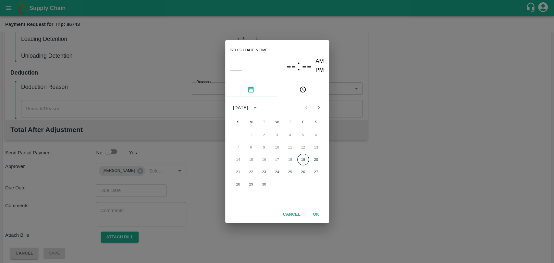
click at [301, 159] on button "19" at bounding box center [303, 160] width 12 height 12
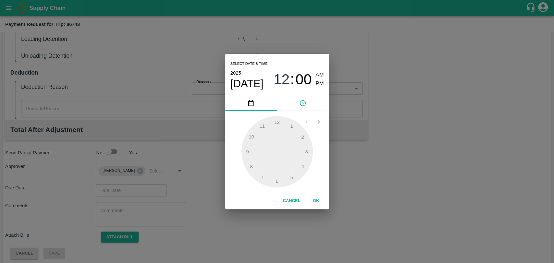
type input "19/09/2025 12:00 AM"
click at [316, 198] on button "OK" at bounding box center [316, 200] width 21 height 11
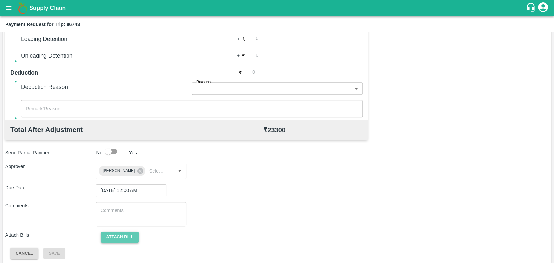
click at [117, 237] on button "Attach bill" at bounding box center [120, 237] width 38 height 11
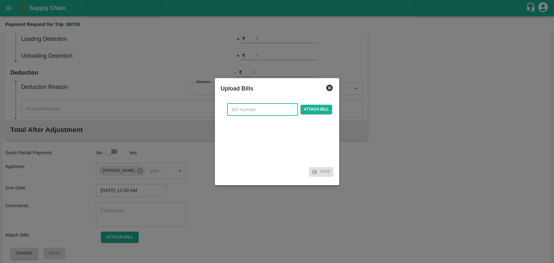
click at [240, 113] on input "text" at bounding box center [262, 110] width 71 height 12
click at [274, 106] on input "text" at bounding box center [262, 110] width 71 height 12
type input "3943"
click at [335, 109] on div "Upload Bills 3943 ​ Attach bill Save" at bounding box center [277, 131] width 125 height 107
click at [320, 109] on span "Attach bill" at bounding box center [317, 109] width 32 height 9
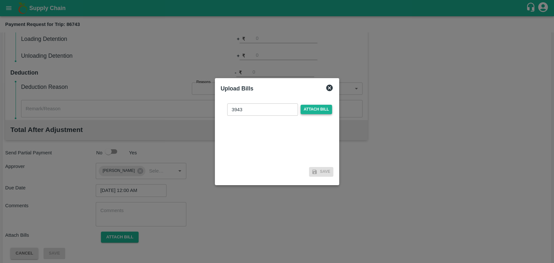
click at [0, 0] on input "Attach bill" at bounding box center [0, 0] width 0 height 0
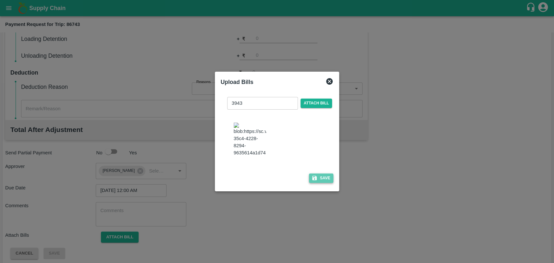
click at [315, 175] on icon "button" at bounding box center [315, 178] width 6 height 6
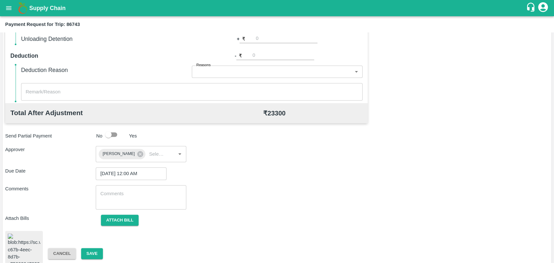
scroll to position [271, 0]
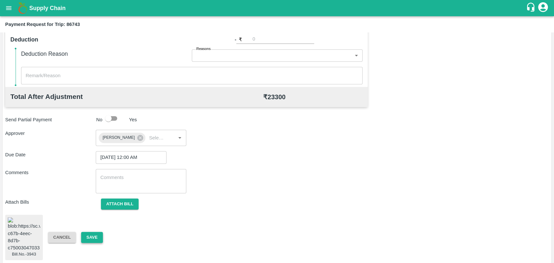
click at [99, 238] on button "Save" at bounding box center [91, 237] width 21 height 11
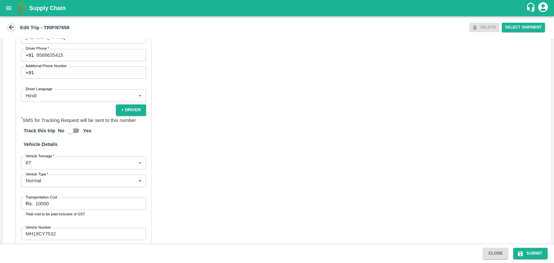
scroll to position [423, 0]
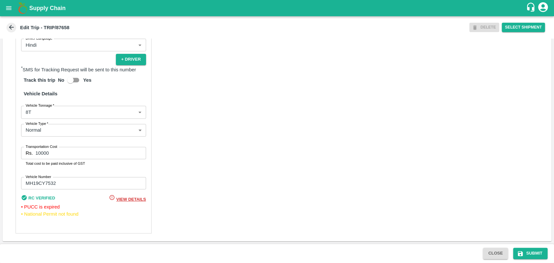
click at [55, 120] on div "Partner Details Partner   * Partner Add Transporter Driver 1 Details Driver Nam…" at bounding box center [84, 74] width 136 height 317
click at [53, 117] on body "Supply Chain Edit Trip - TRIP/87658 DELETE Select Shipment Trip Details Trip Ty…" at bounding box center [277, 131] width 554 height 263
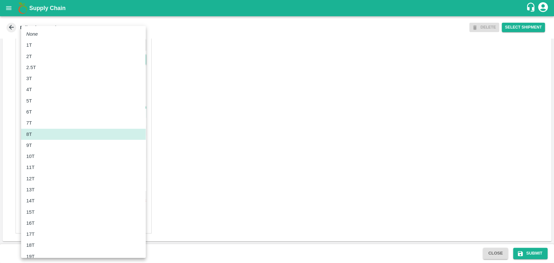
click at [39, 156] on div "10T" at bounding box center [83, 156] width 114 height 7
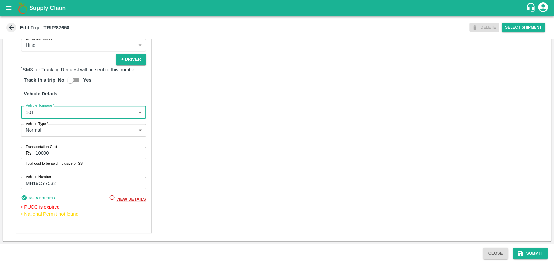
type input "10000"
drag, startPoint x: 55, startPoint y: 153, endPoint x: 11, endPoint y: 150, distance: 43.9
click at [11, 150] on div "Partner Details Partner   * Partner Add Transporter Driver 1 Details Driver Nam…" at bounding box center [277, 74] width 549 height 333
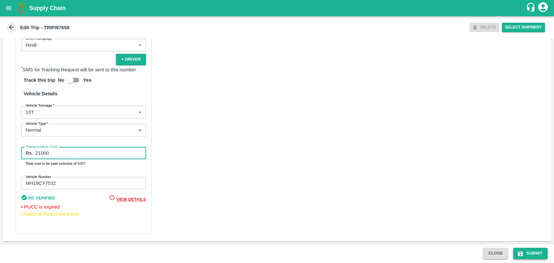
type input "21000"
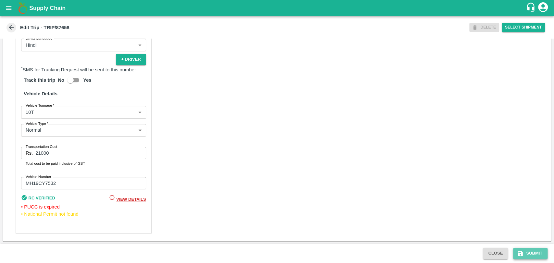
click at [539, 255] on button "Submit" at bounding box center [530, 253] width 34 height 11
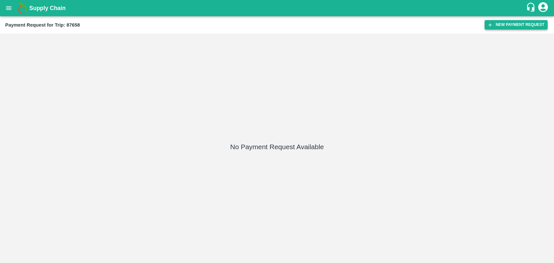
click at [499, 25] on button "New Payment Request" at bounding box center [516, 24] width 63 height 9
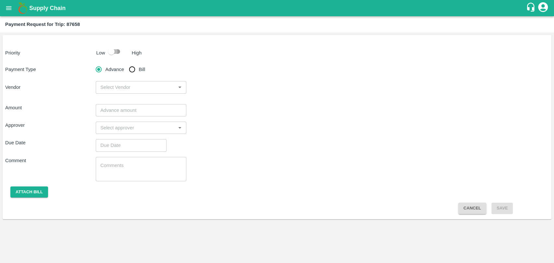
click at [119, 52] on input "checkbox" at bounding box center [111, 51] width 37 height 12
checkbox input "true"
click at [133, 70] on input "Bill" at bounding box center [132, 69] width 13 height 13
radio input "true"
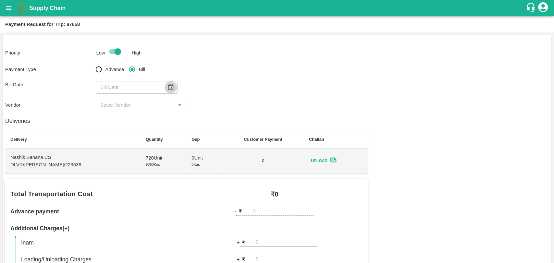
click at [165, 89] on button "Choose date" at bounding box center [171, 87] width 12 height 12
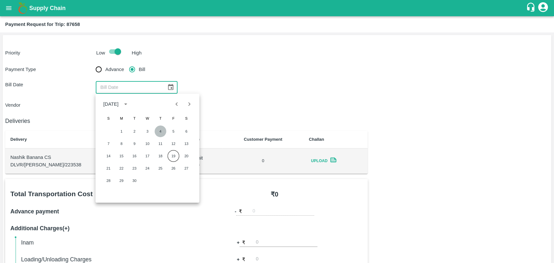
click at [156, 131] on button "4" at bounding box center [160, 132] width 12 height 12
type input "04/09/2025"
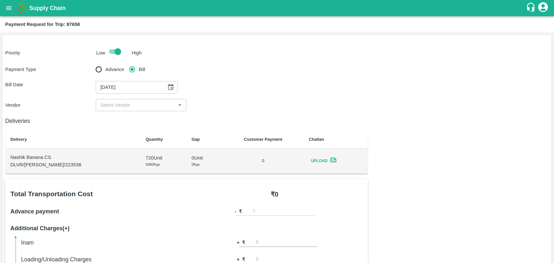
click at [122, 103] on input "input" at bounding box center [136, 105] width 76 height 8
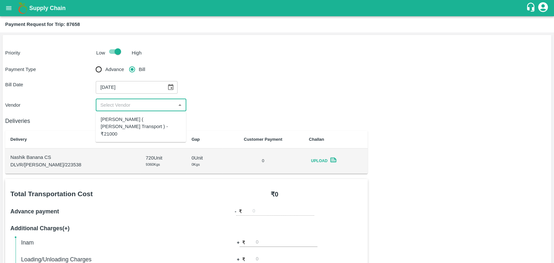
click at [118, 119] on div "Nitin Rasal ( Bhairavnath Transport ) - ₹21000" at bounding box center [141, 127] width 80 height 22
type input "Nitin Rasal ( Bhairavnath Transport ) - ₹21000"
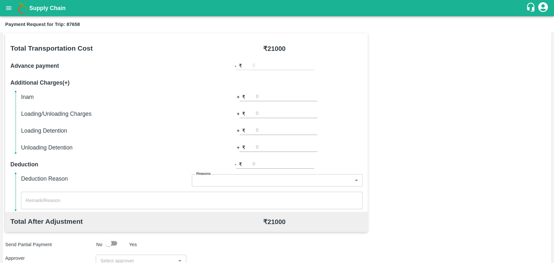
scroll to position [180, 0]
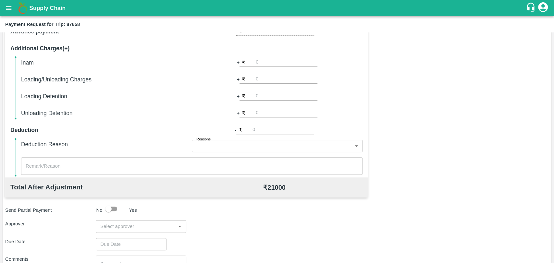
click at [271, 80] on input "number" at bounding box center [287, 79] width 62 height 9
type input "500"
type input "1000"
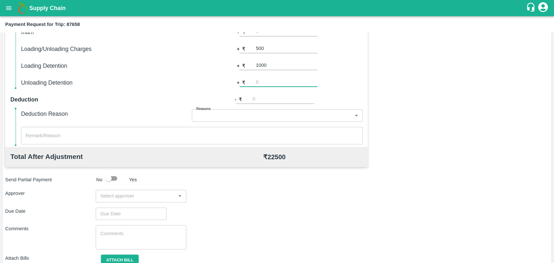
scroll to position [238, 0]
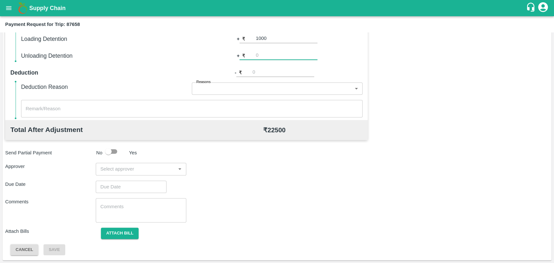
click at [138, 169] on input "input" at bounding box center [136, 169] width 76 height 8
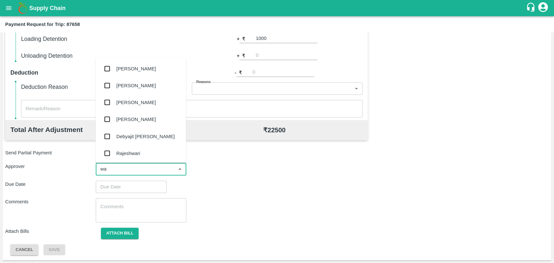
type input "wag"
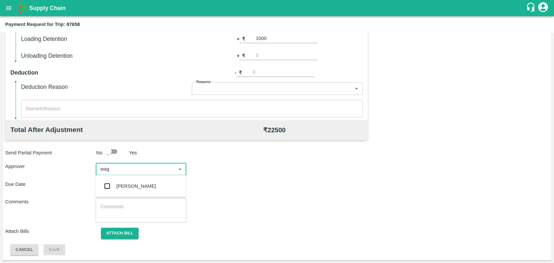
click at [136, 190] on div "Prasad Waghade" at bounding box center [137, 186] width 40 height 7
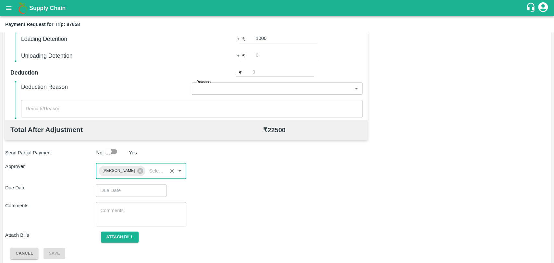
type input "DD/MM/YYYY hh:mm aa"
click at [116, 192] on input "DD/MM/YYYY hh:mm aa" at bounding box center [129, 190] width 66 height 12
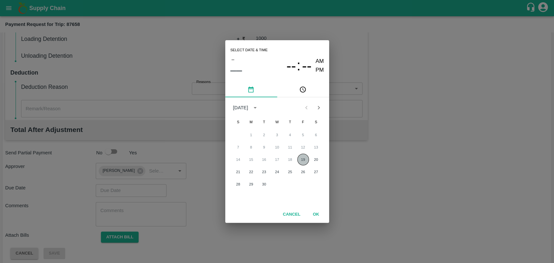
click at [301, 159] on button "19" at bounding box center [303, 160] width 12 height 12
type input "19/09/2025 12:00 AM"
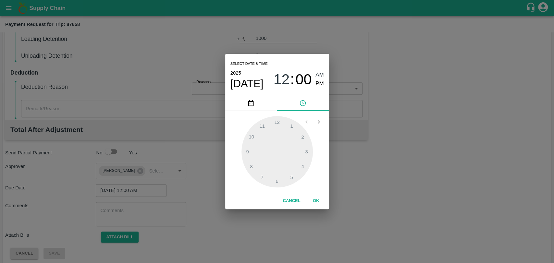
click at [312, 194] on div "Cancel OK" at bounding box center [277, 201] width 104 height 17
click at [312, 199] on button "OK" at bounding box center [316, 200] width 21 height 11
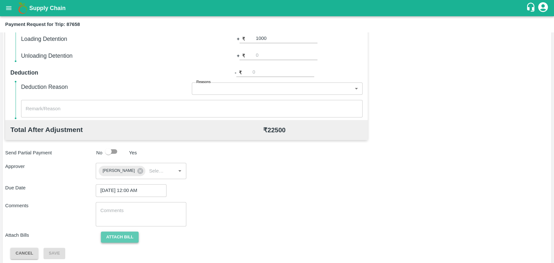
click at [130, 237] on button "Attach bill" at bounding box center [120, 237] width 38 height 11
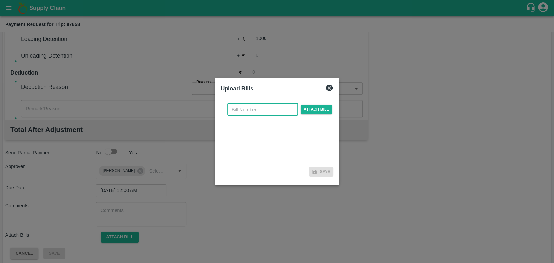
click at [259, 110] on input "text" at bounding box center [262, 110] width 71 height 12
type input "3969"
click at [307, 108] on span "Attach bill" at bounding box center [317, 109] width 32 height 9
click at [0, 0] on input "Attach bill" at bounding box center [0, 0] width 0 height 0
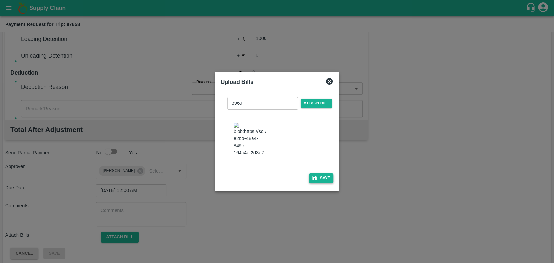
click at [311, 178] on button "Save" at bounding box center [321, 178] width 25 height 9
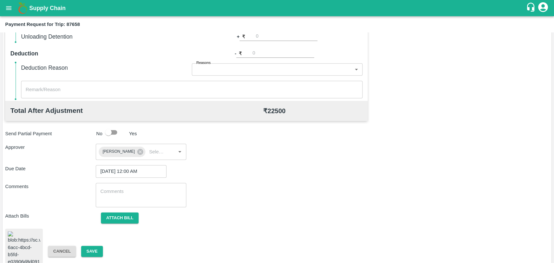
scroll to position [266, 0]
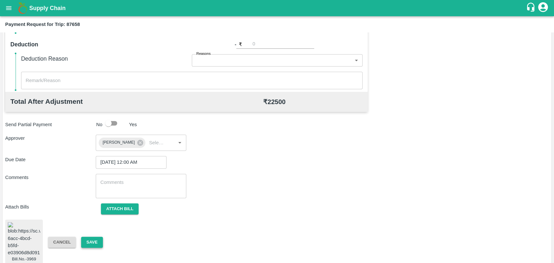
click at [99, 237] on button "Save" at bounding box center [91, 242] width 21 height 11
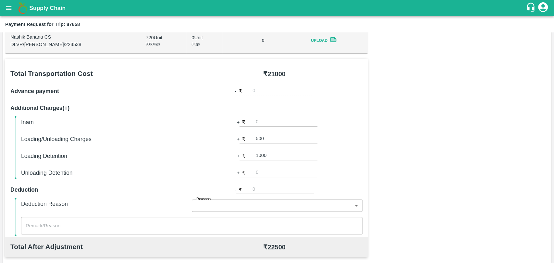
scroll to position [86, 0]
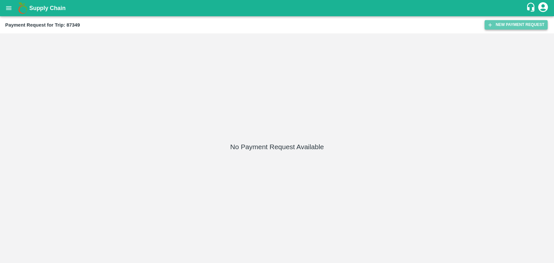
click at [529, 25] on button "New Payment Request" at bounding box center [516, 24] width 63 height 9
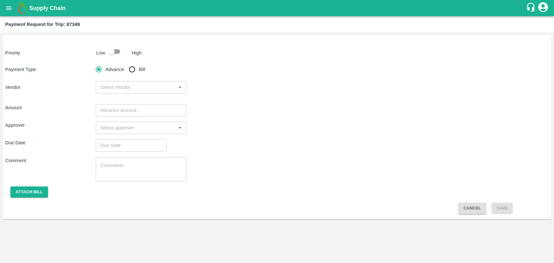
click at [112, 50] on input "checkbox" at bounding box center [111, 51] width 37 height 12
checkbox input "true"
click at [128, 70] on input "Bill" at bounding box center [132, 69] width 13 height 13
radio input "true"
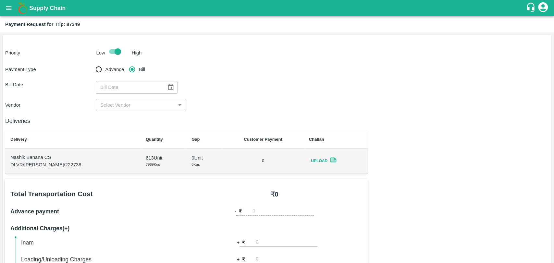
click at [161, 85] on div "​" at bounding box center [137, 87] width 82 height 12
type input "DD/MM/YYYY"
click at [168, 89] on icon "Choose date" at bounding box center [171, 87] width 6 height 6
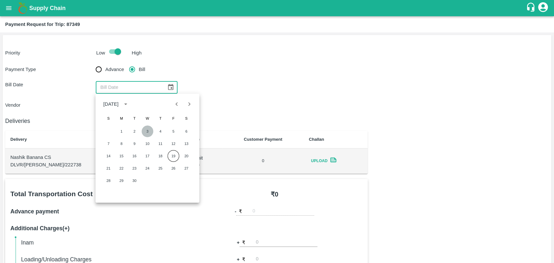
click at [147, 130] on button "3" at bounding box center [148, 132] width 12 height 12
type input "03/09/2025"
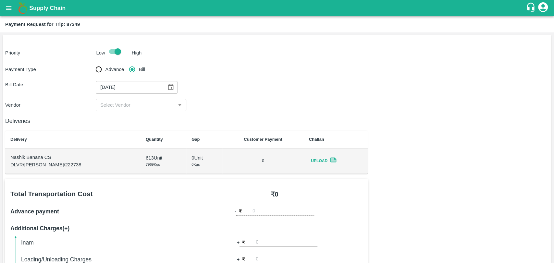
click at [118, 103] on input "input" at bounding box center [136, 105] width 76 height 8
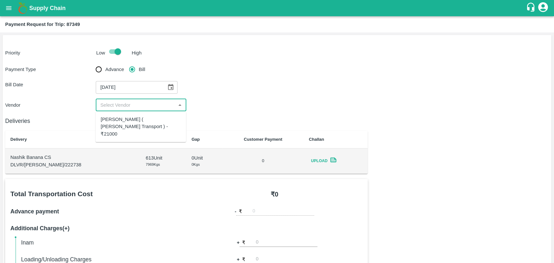
click at [117, 116] on div "Nitin Rasal ( Bhairavnath Transport ) - ₹21000" at bounding box center [141, 127] width 80 height 22
type input "Nitin Rasal ( Bhairavnath Transport ) - ₹21000"
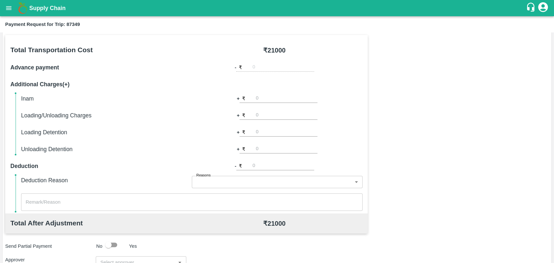
click at [266, 119] on input "number" at bounding box center [287, 115] width 62 height 9
type input "500"
type input "1000"
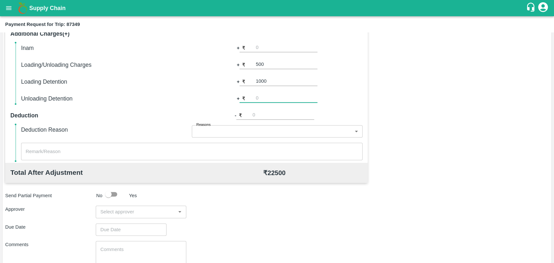
scroll to position [216, 0]
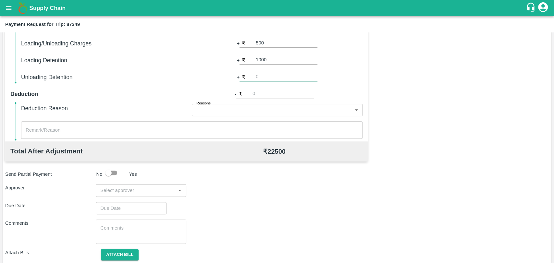
click at [128, 187] on input "input" at bounding box center [136, 190] width 76 height 8
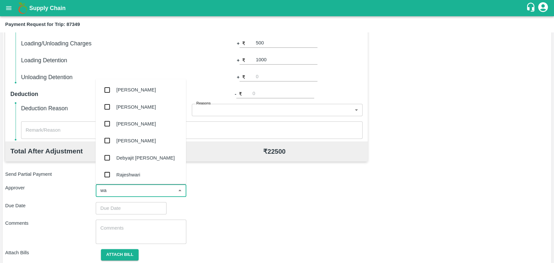
type input "wag"
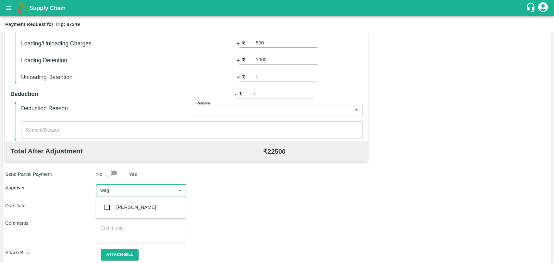
click at [122, 207] on div "Prasad Waghade" at bounding box center [137, 207] width 40 height 7
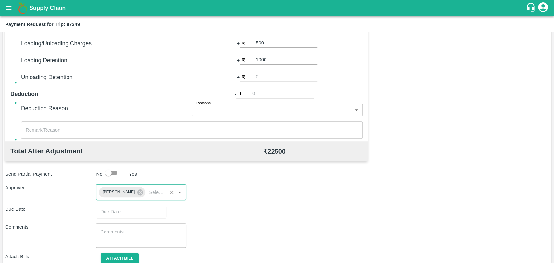
type input "DD/MM/YYYY hh:mm aa"
click at [111, 212] on input "DD/MM/YYYY hh:mm aa" at bounding box center [129, 212] width 66 height 12
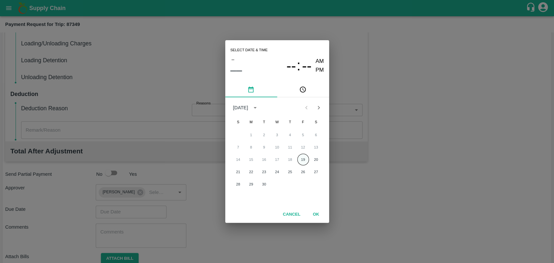
click at [304, 154] on button "19" at bounding box center [303, 160] width 12 height 12
type input "19/09/2025 12:00 AM"
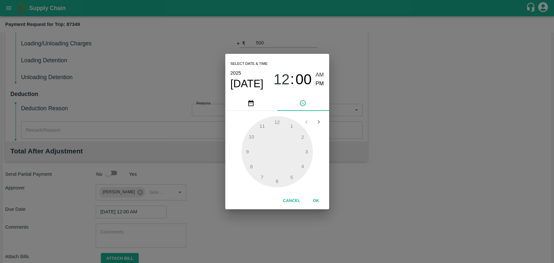
click at [312, 197] on button "OK" at bounding box center [316, 200] width 21 height 11
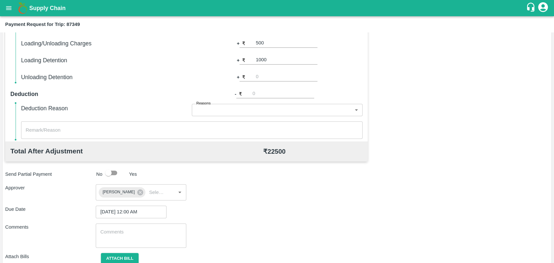
click at [101, 252] on div "Total Transportation Cost ₹ 21000 Advance payment - ₹ Additional Charges(+) Ina…" at bounding box center [277, 122] width 544 height 318
click at [111, 237] on textarea at bounding box center [140, 236] width 81 height 14
type textarea "2 point loading"
click at [127, 254] on button "Attach bill" at bounding box center [120, 258] width 38 height 11
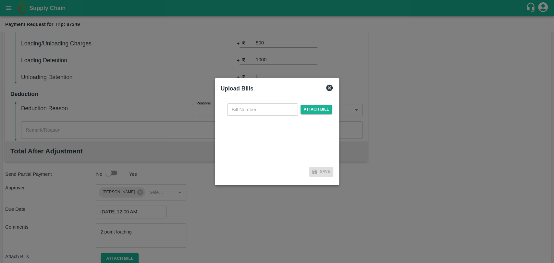
drag, startPoint x: 265, startPoint y: 102, endPoint x: 265, endPoint y: 105, distance: 3.3
click at [265, 102] on div "​ Attach bill" at bounding box center [277, 131] width 113 height 67
click at [264, 110] on input "text" at bounding box center [262, 110] width 71 height 12
type input "3956"
click at [307, 108] on span "Attach bill" at bounding box center [317, 109] width 32 height 9
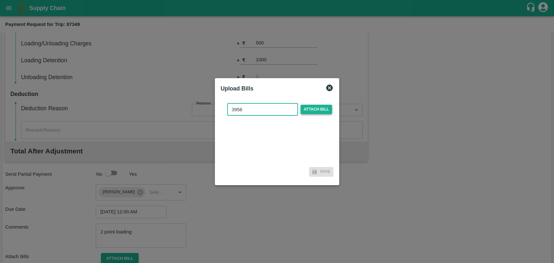
click at [0, 0] on input "Attach bill" at bounding box center [0, 0] width 0 height 0
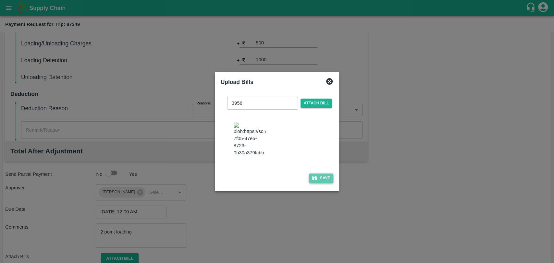
click at [317, 174] on button "Save" at bounding box center [321, 178] width 25 height 9
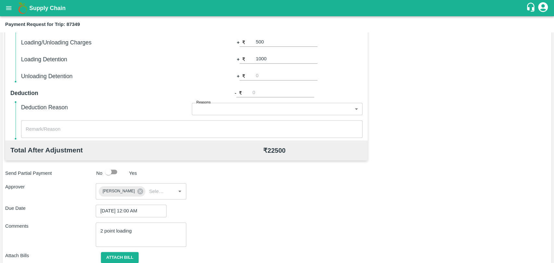
scroll to position [265, 0]
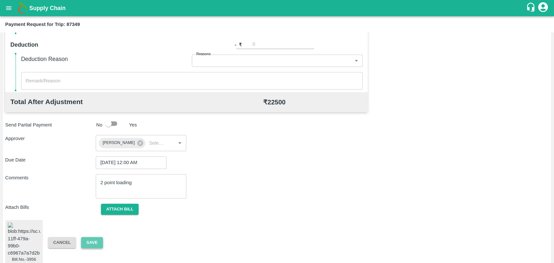
click at [92, 237] on button "Save" at bounding box center [91, 242] width 21 height 11
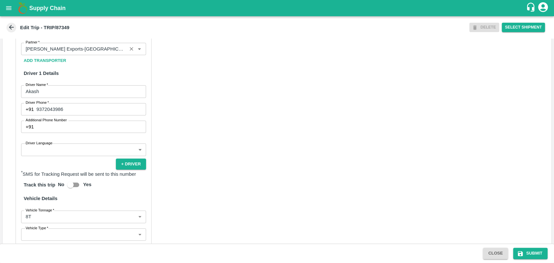
scroll to position [252, 0]
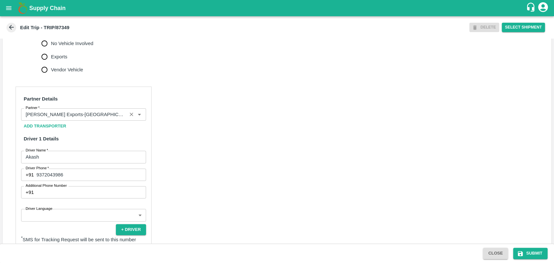
click at [92, 119] on input "Partner   *" at bounding box center [74, 114] width 102 height 8
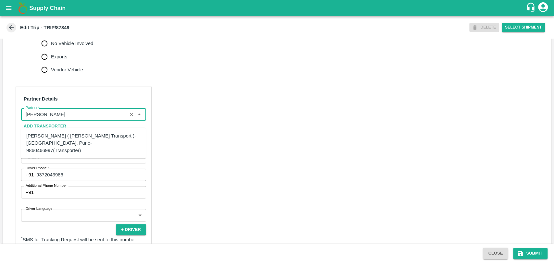
click at [72, 135] on div "[PERSON_NAME] ( [PERSON_NAME] Transport )-[GEOGRAPHIC_DATA], Pune-9860466997(Tr…" at bounding box center [83, 143] width 114 height 22
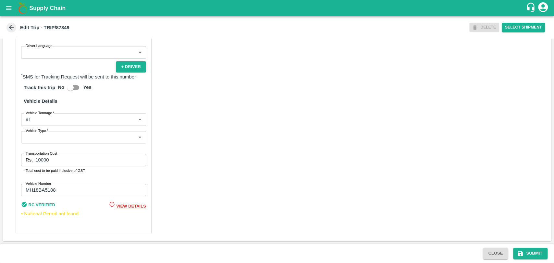
scroll to position [422, 0]
type input "[PERSON_NAME] ( [PERSON_NAME] Transport )-[GEOGRAPHIC_DATA], Pune-9860466997(Tr…"
click at [43, 121] on body "Supply Chain Edit Trip - TRIP/87349 DELETE Select Shipment Trip Details Trip Ty…" at bounding box center [277, 131] width 554 height 263
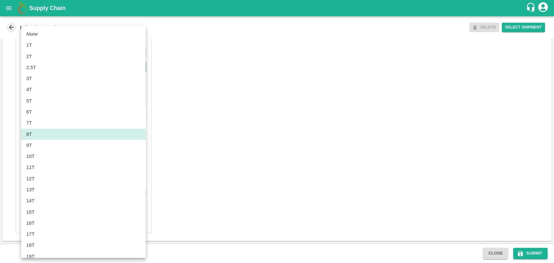
click at [32, 156] on p "10T" at bounding box center [30, 156] width 8 height 7
type input "10000"
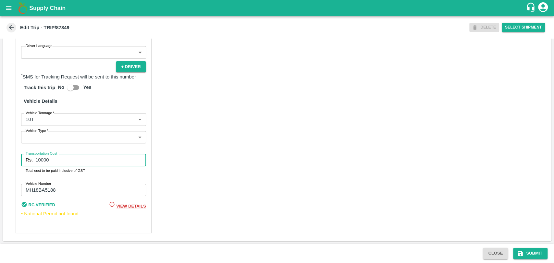
drag, startPoint x: 63, startPoint y: 161, endPoint x: 13, endPoint y: 164, distance: 50.1
click at [17, 164] on div "Partner Details Partner   * Partner Add Transporter Driver 1 Details Driver Nam…" at bounding box center [84, 79] width 136 height 310
type input "21000"
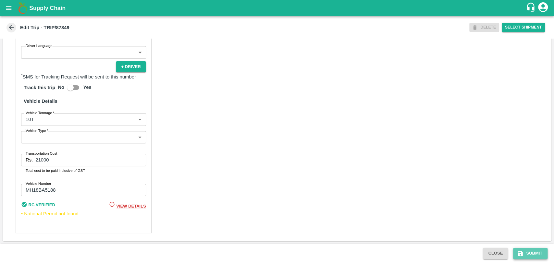
click at [530, 258] on button "Submit" at bounding box center [530, 253] width 34 height 11
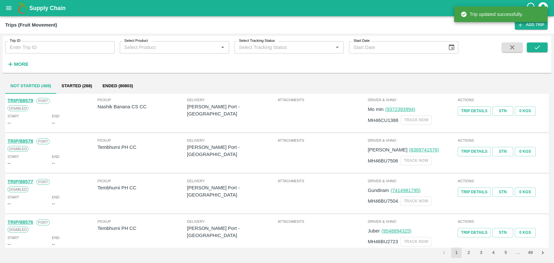
click at [14, 72] on div "Trip ID Trip ID Select Product Select Product   * Select Tracking Status Select…" at bounding box center [277, 54] width 549 height 37
click at [18, 66] on strong "More" at bounding box center [21, 64] width 15 height 5
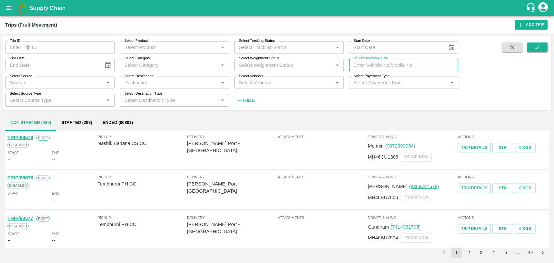
click at [377, 64] on input "Vehicle No/Mobile No" at bounding box center [403, 65] width 109 height 12
paste input "MH46BM7158"
type input "MH46BM7158"
click at [530, 51] on button "submit" at bounding box center [537, 48] width 21 height 10
